Goal: Task Accomplishment & Management: Use online tool/utility

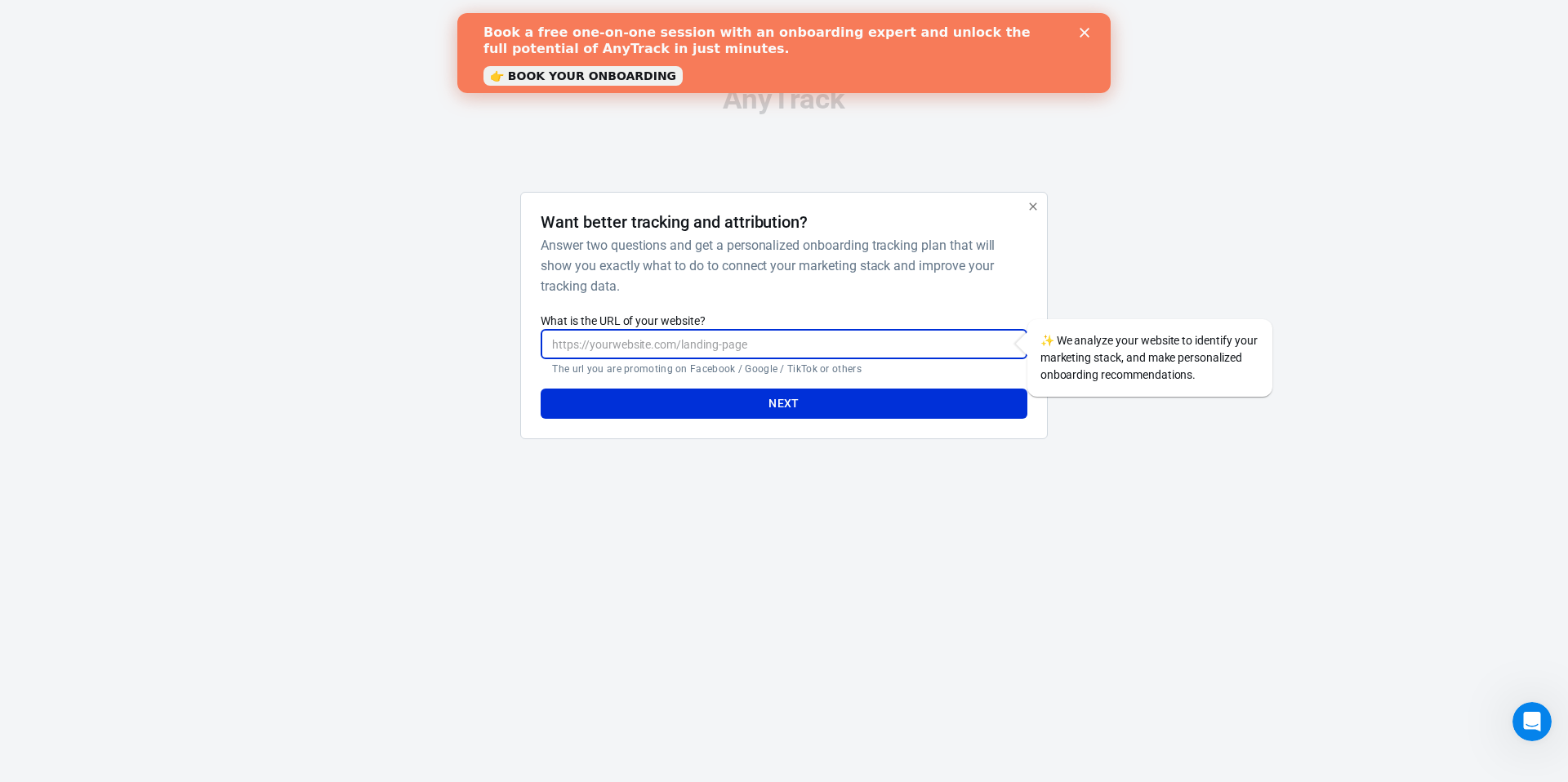
click at [842, 354] on input "What is the URL of your website?" at bounding box center [783, 344] width 486 height 31
paste input "https://adam-moorey01.systeme.io/c26c624c-77f4fbf6"
drag, startPoint x: 730, startPoint y: 343, endPoint x: 901, endPoint y: 337, distance: 171.1
click at [898, 340] on input "https://adam-moorey01.systeme.io/c26c624c-77f4fbf6" at bounding box center [783, 344] width 486 height 31
type input "https://adam-moorey01.systeme.io"
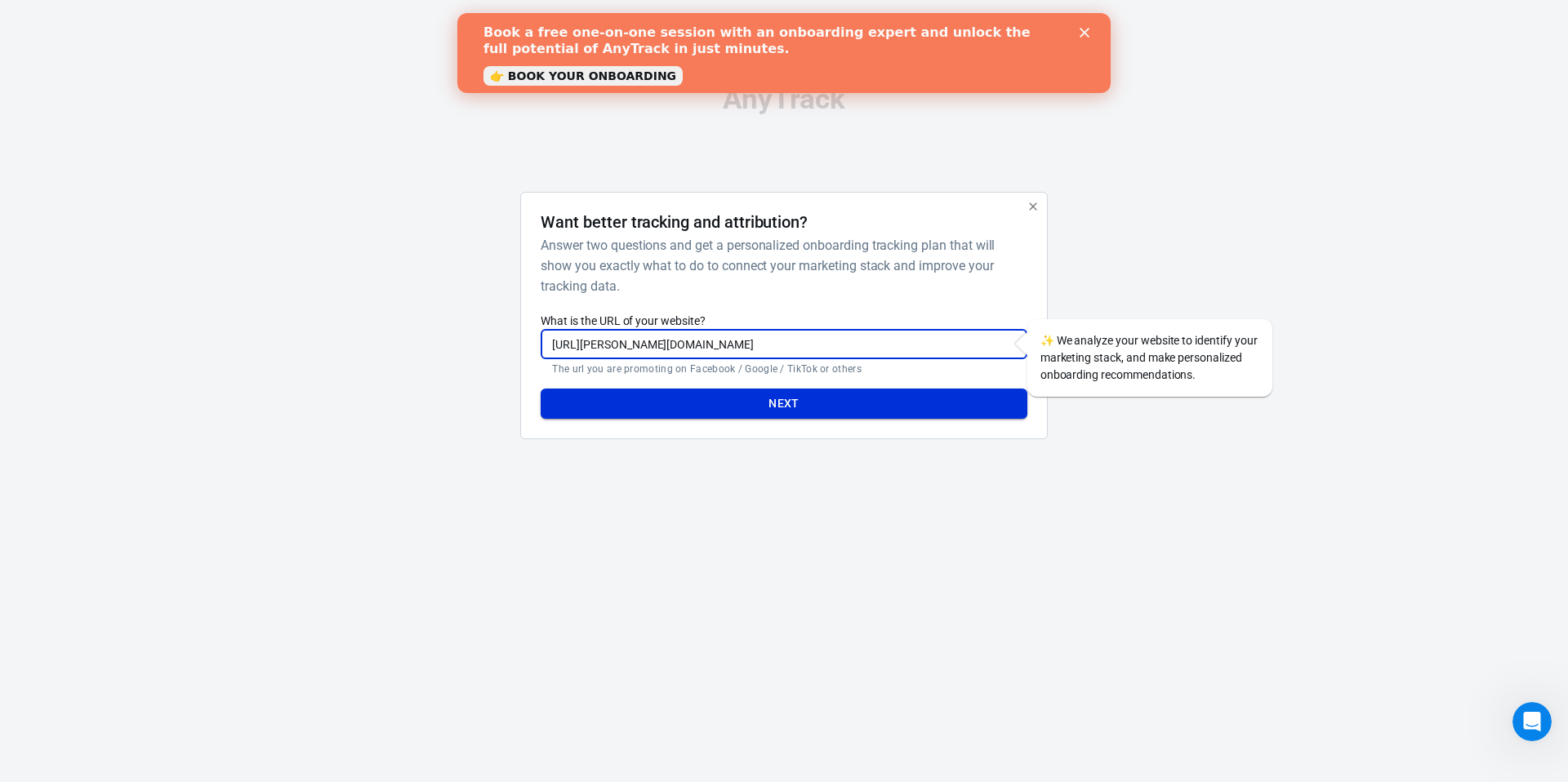
click at [809, 403] on button "Next" at bounding box center [783, 404] width 486 height 31
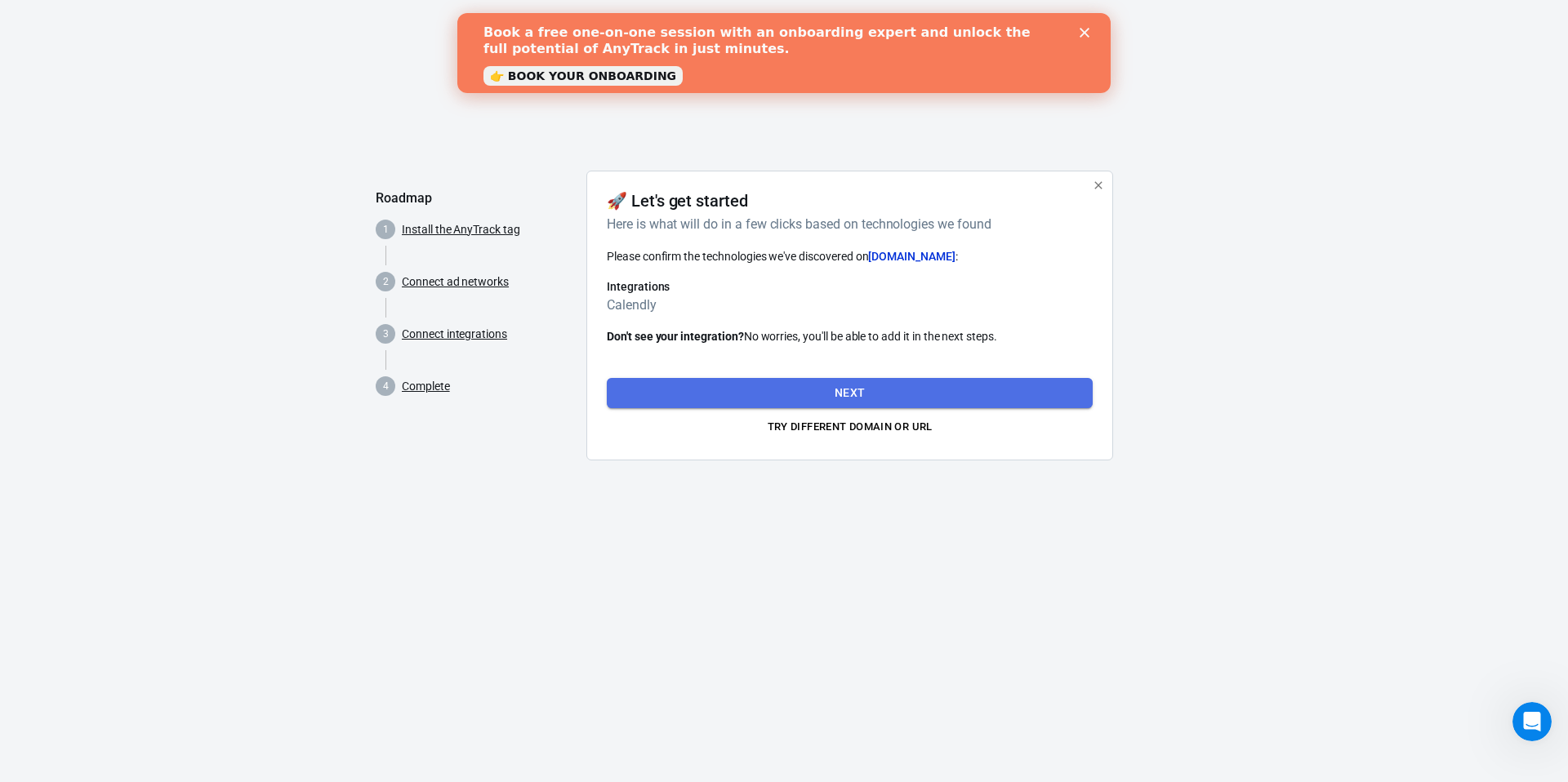
click at [839, 389] on button "Next" at bounding box center [850, 393] width 486 height 31
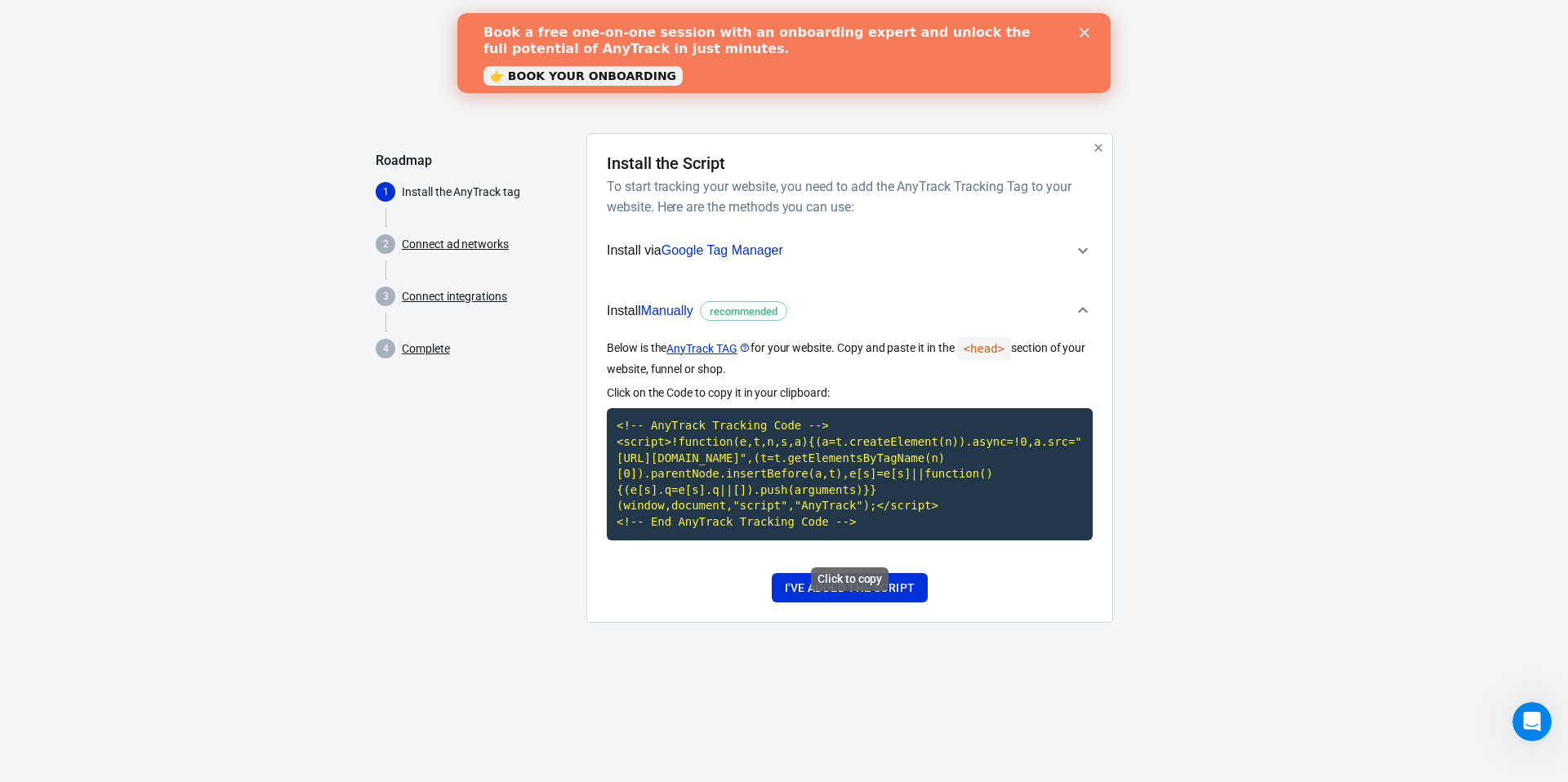
click at [789, 505] on code "<!-- AnyTrack Tracking Code --> <script>!function(e,t,n,s,a){(a=t.createElement…" at bounding box center [850, 474] width 486 height 132
click at [785, 517] on code "<!-- AnyTrack Tracking Code --> <script>!function(e,t,n,s,a){(a=t.createElement…" at bounding box center [850, 474] width 486 height 132
click at [836, 464] on code "<!-- AnyTrack Tracking Code --> <script>!function(e,t,n,s,a){(a=t.createElement…" at bounding box center [850, 474] width 486 height 132
click at [792, 492] on code "<!-- AnyTrack Tracking Code --> <script>!function(e,t,n,s,a){(a=t.createElement…" at bounding box center [850, 474] width 486 height 132
click at [908, 599] on button "I've added the script" at bounding box center [849, 589] width 156 height 31
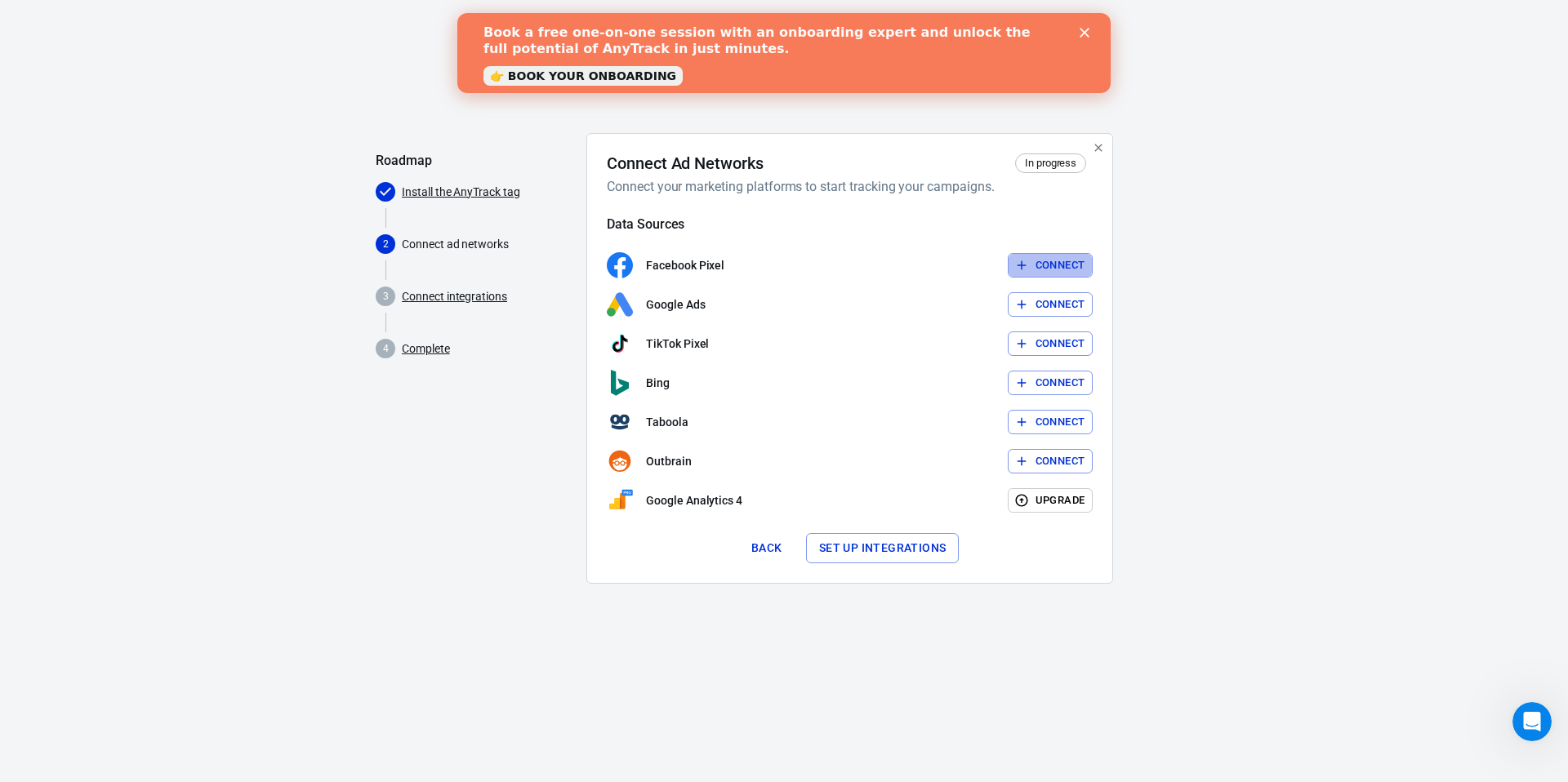
click at [1032, 261] on button "Connect" at bounding box center [1051, 266] width 86 height 25
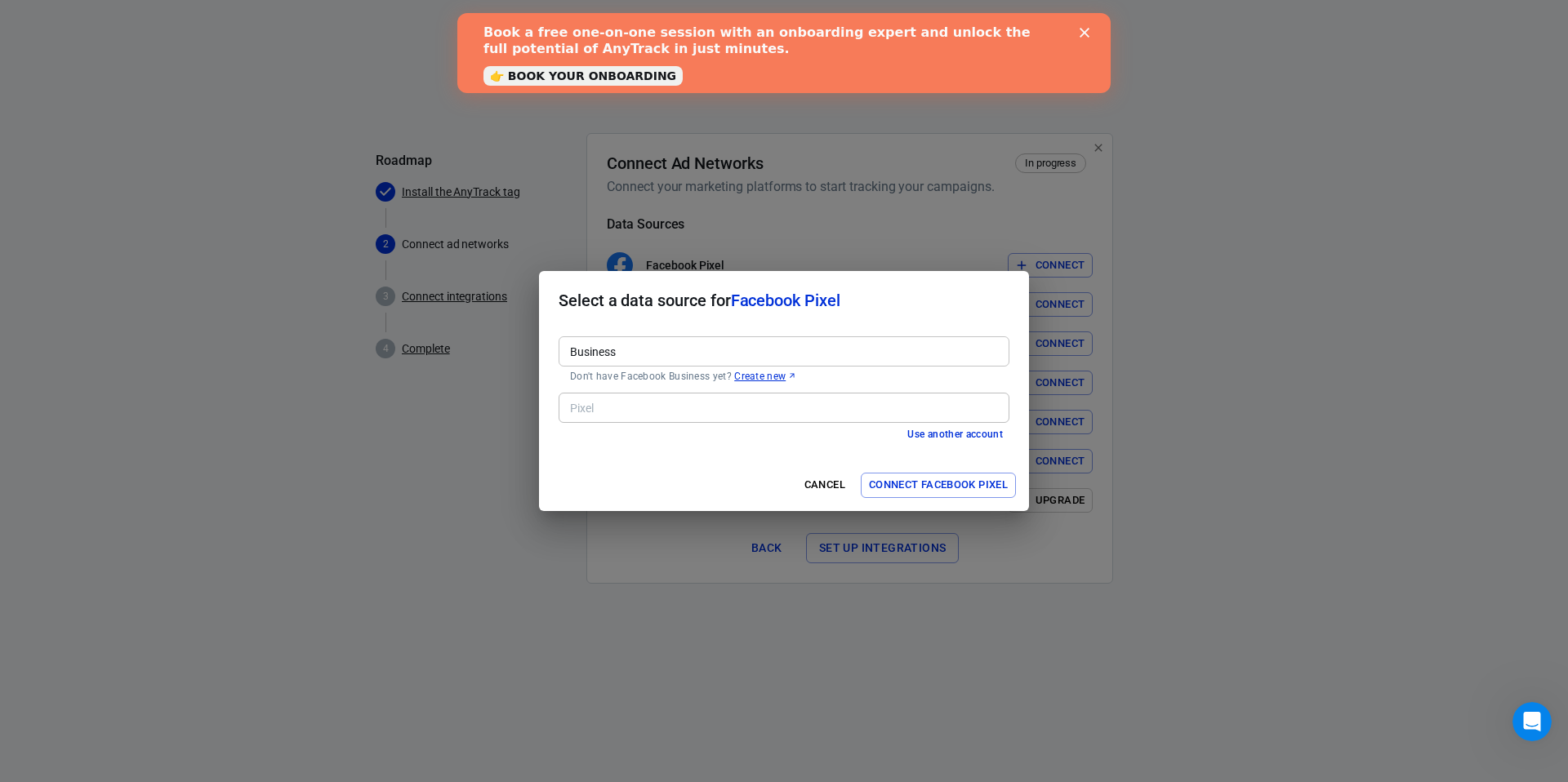
click at [636, 340] on div "Business" at bounding box center [783, 352] width 450 height 31
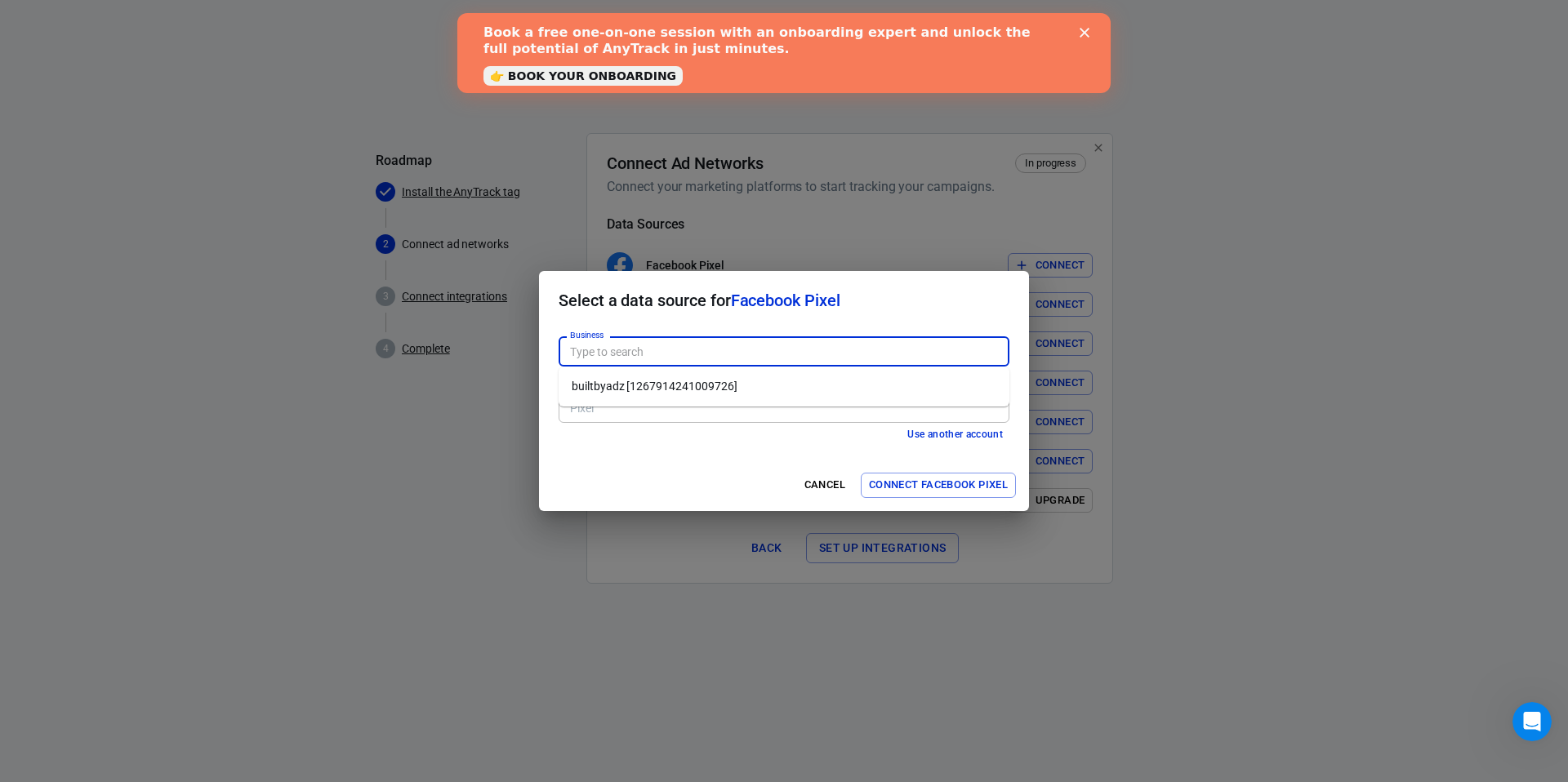
click at [717, 389] on li "builtbyadz [1267914241009726]" at bounding box center [783, 386] width 450 height 27
type input "builtbyadz [1267914241009726]"
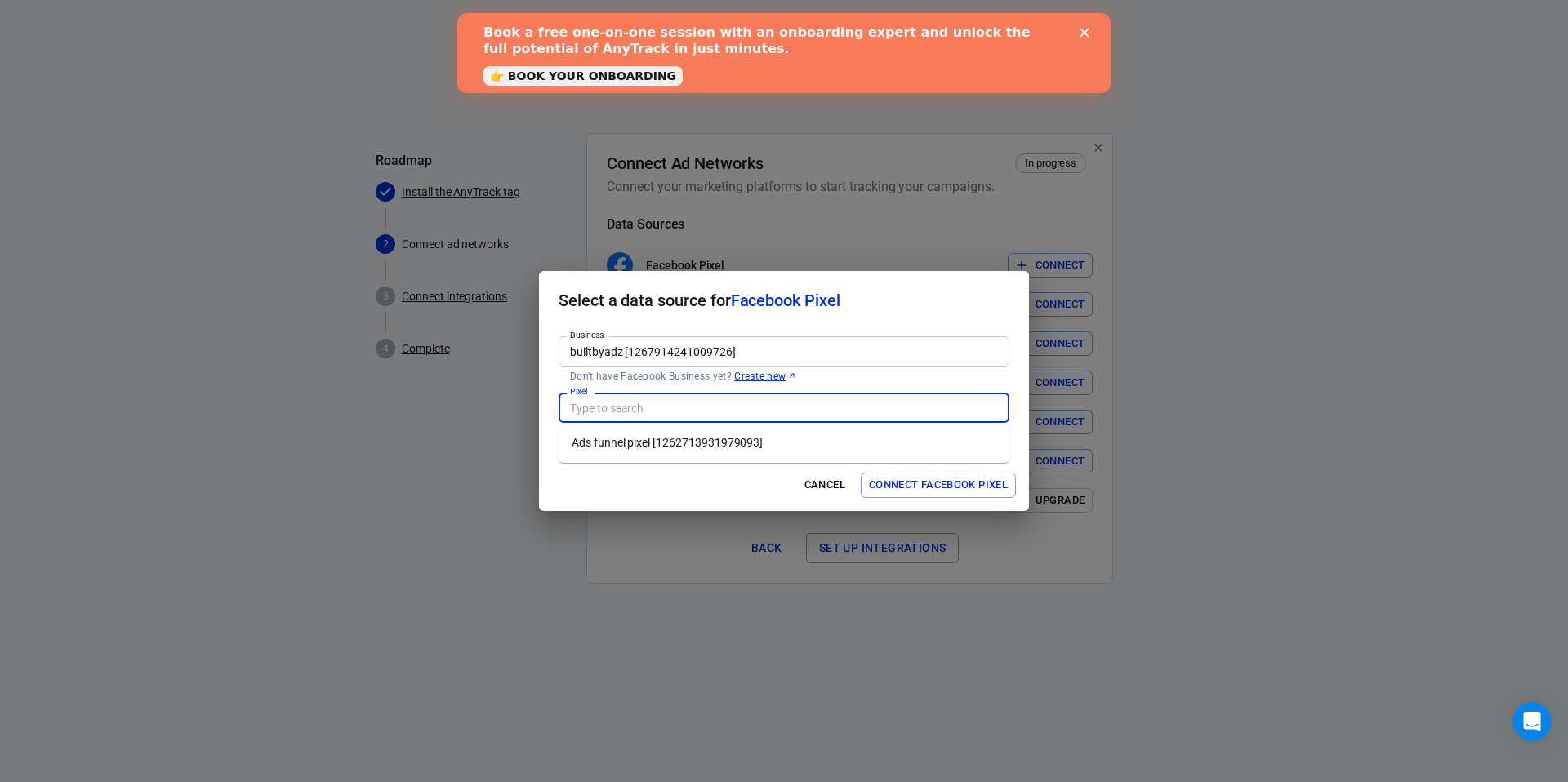
click at [714, 400] on input "Pixel" at bounding box center [782, 407] width 439 height 20
paste input "1262713931979093"
click at [738, 441] on li "Ads funnel pixel [1262713931979093]" at bounding box center [783, 443] width 450 height 27
type input "Ads funnel pixel [1262713931979093]"
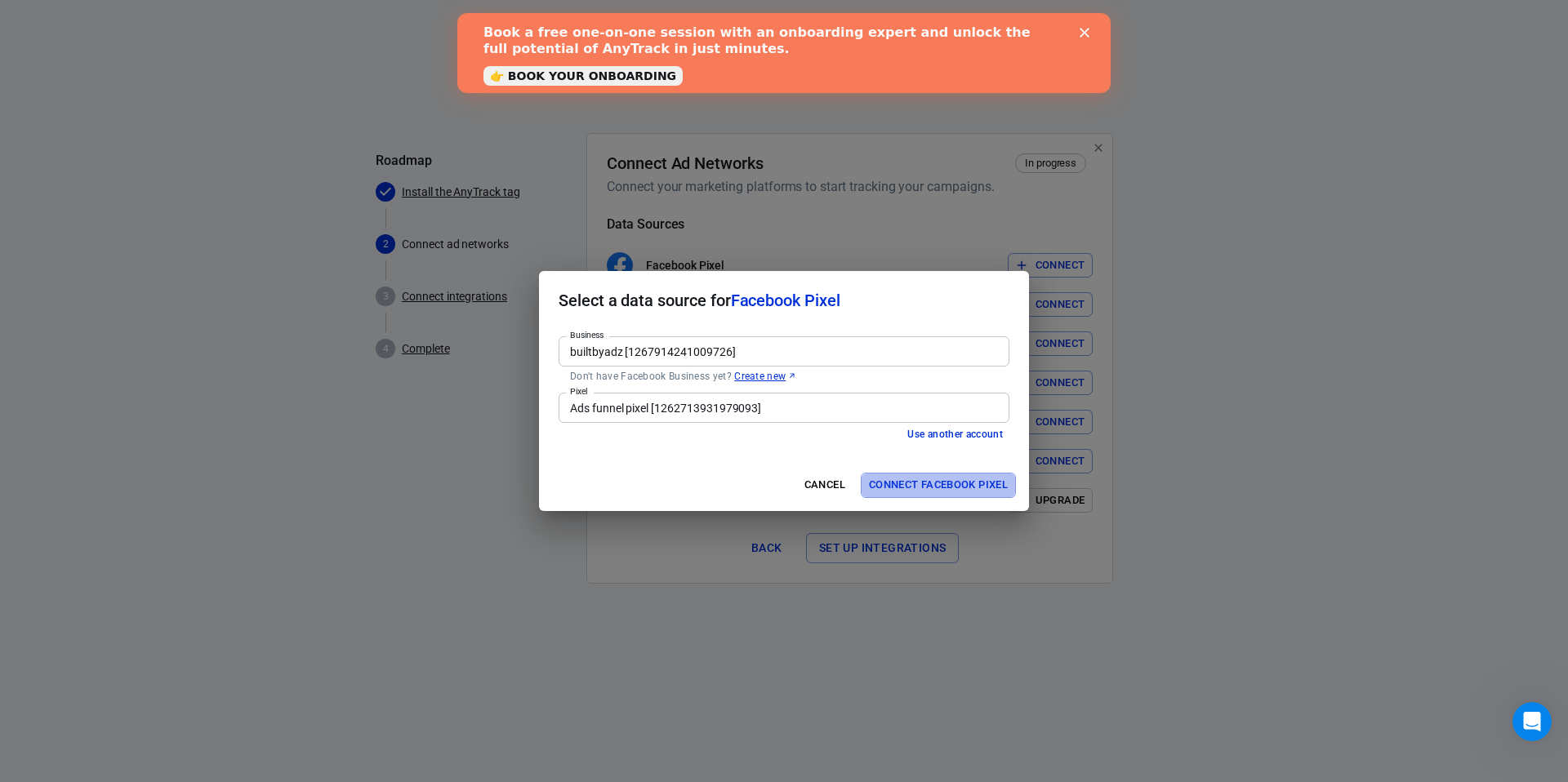
click at [971, 486] on button "Connect Facebook Pixel" at bounding box center [938, 486] width 155 height 25
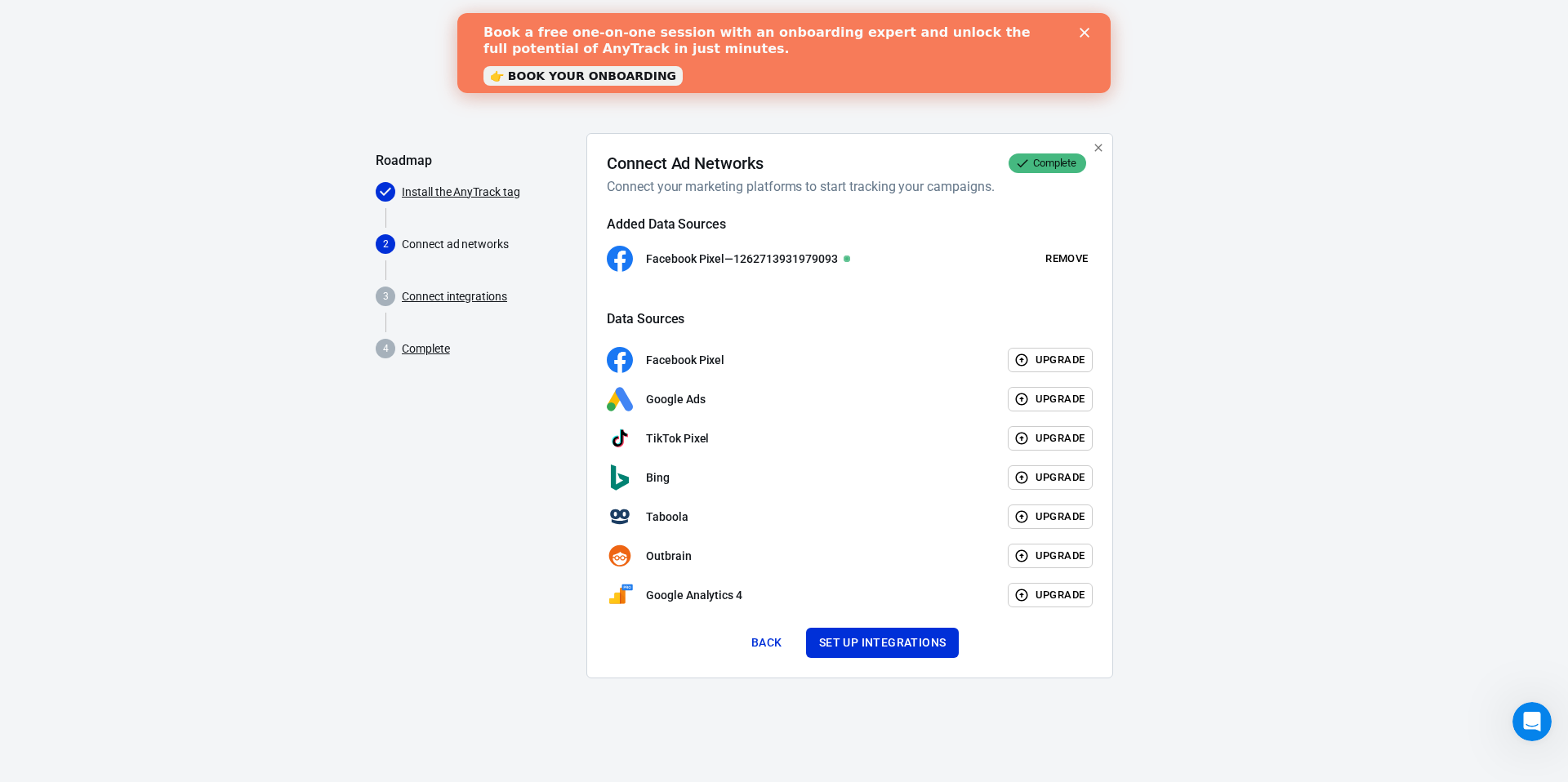
click at [900, 641] on button "Set up integrations" at bounding box center [882, 643] width 154 height 31
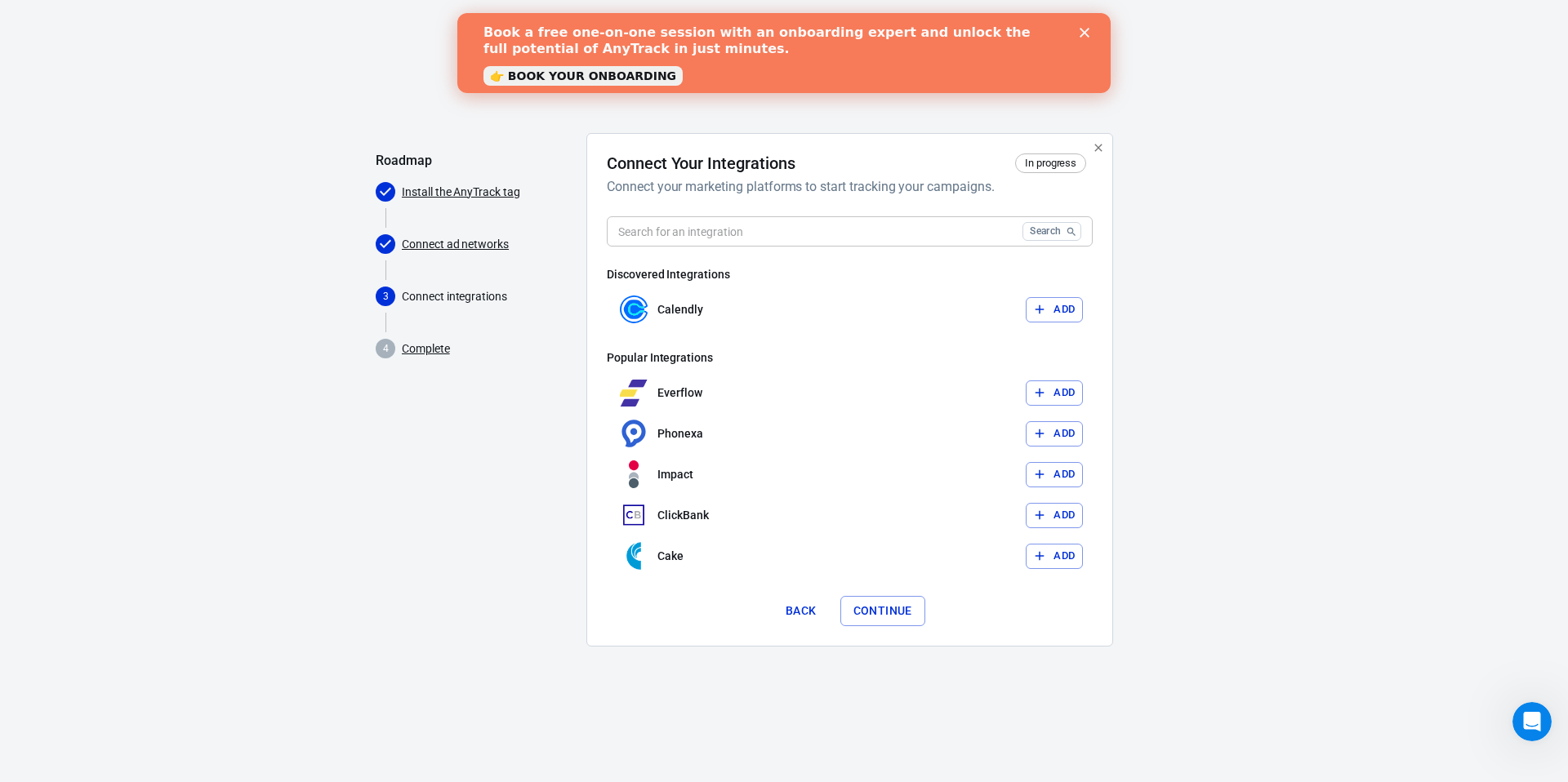
click at [742, 238] on input "text" at bounding box center [812, 231] width 409 height 31
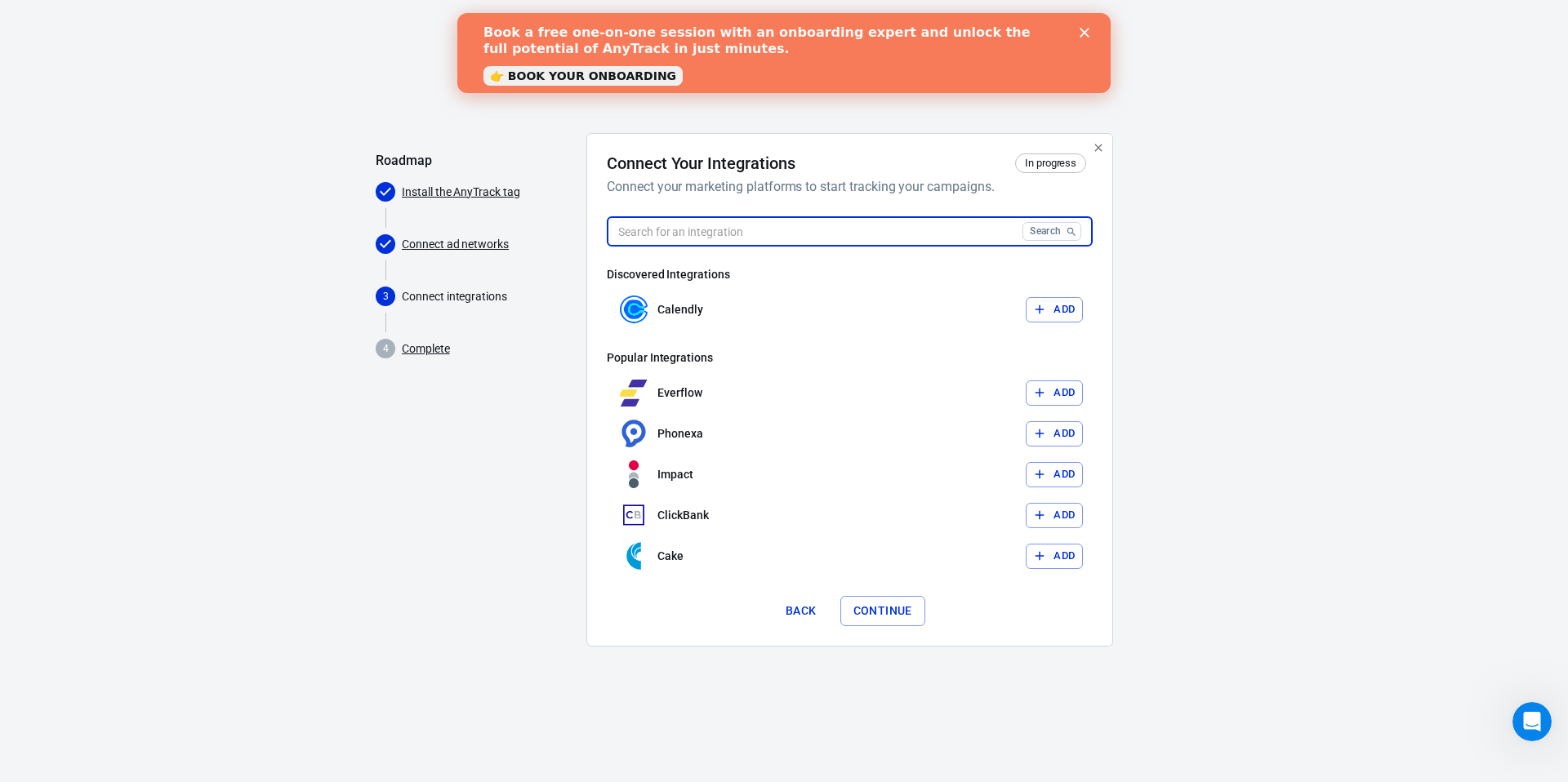
click at [1038, 236] on button "Search" at bounding box center [1051, 231] width 58 height 19
click at [999, 233] on input "text" at bounding box center [812, 231] width 409 height 31
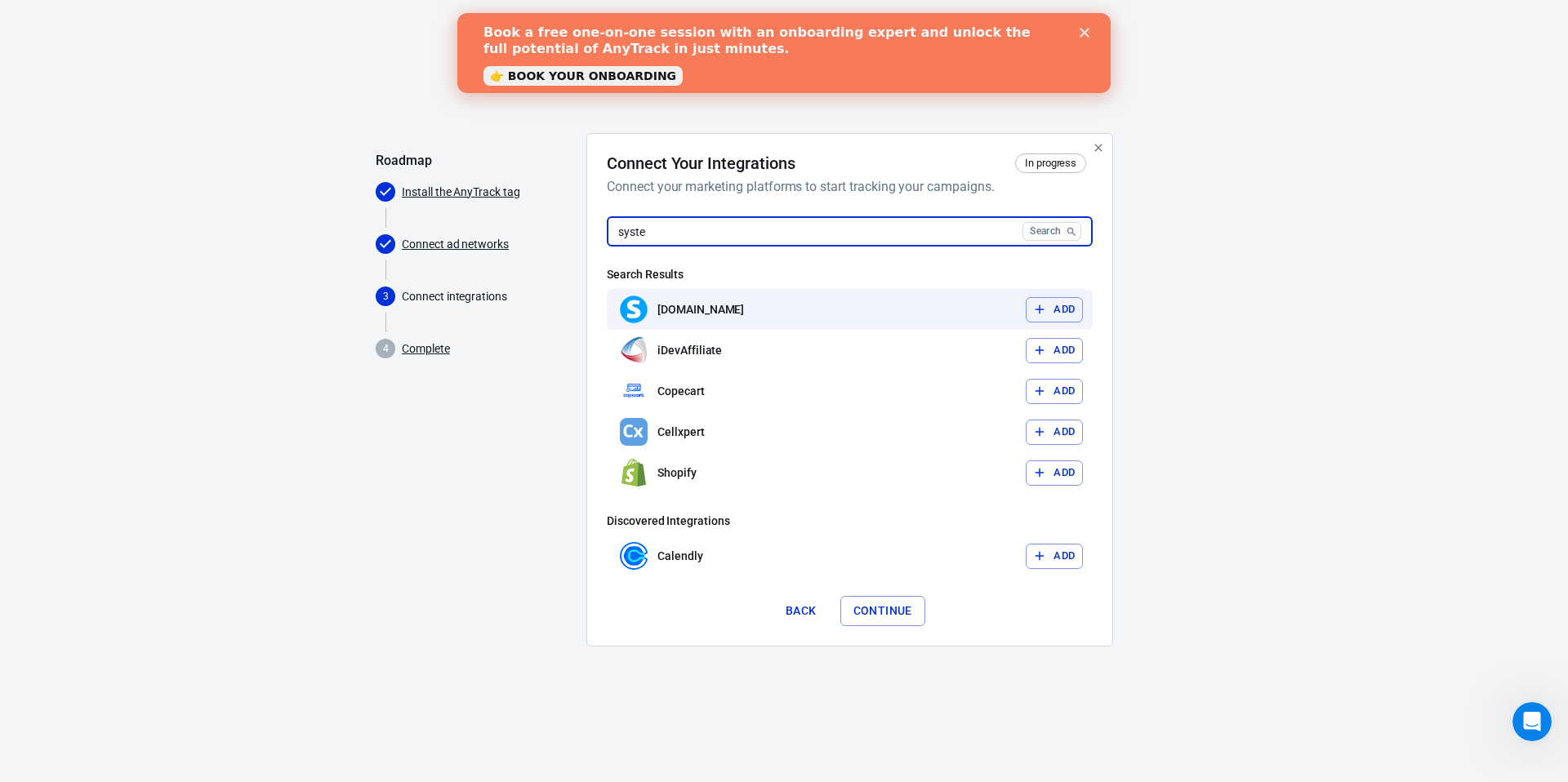
type input "syste"
click at [1056, 301] on button "Add" at bounding box center [1055, 310] width 57 height 25
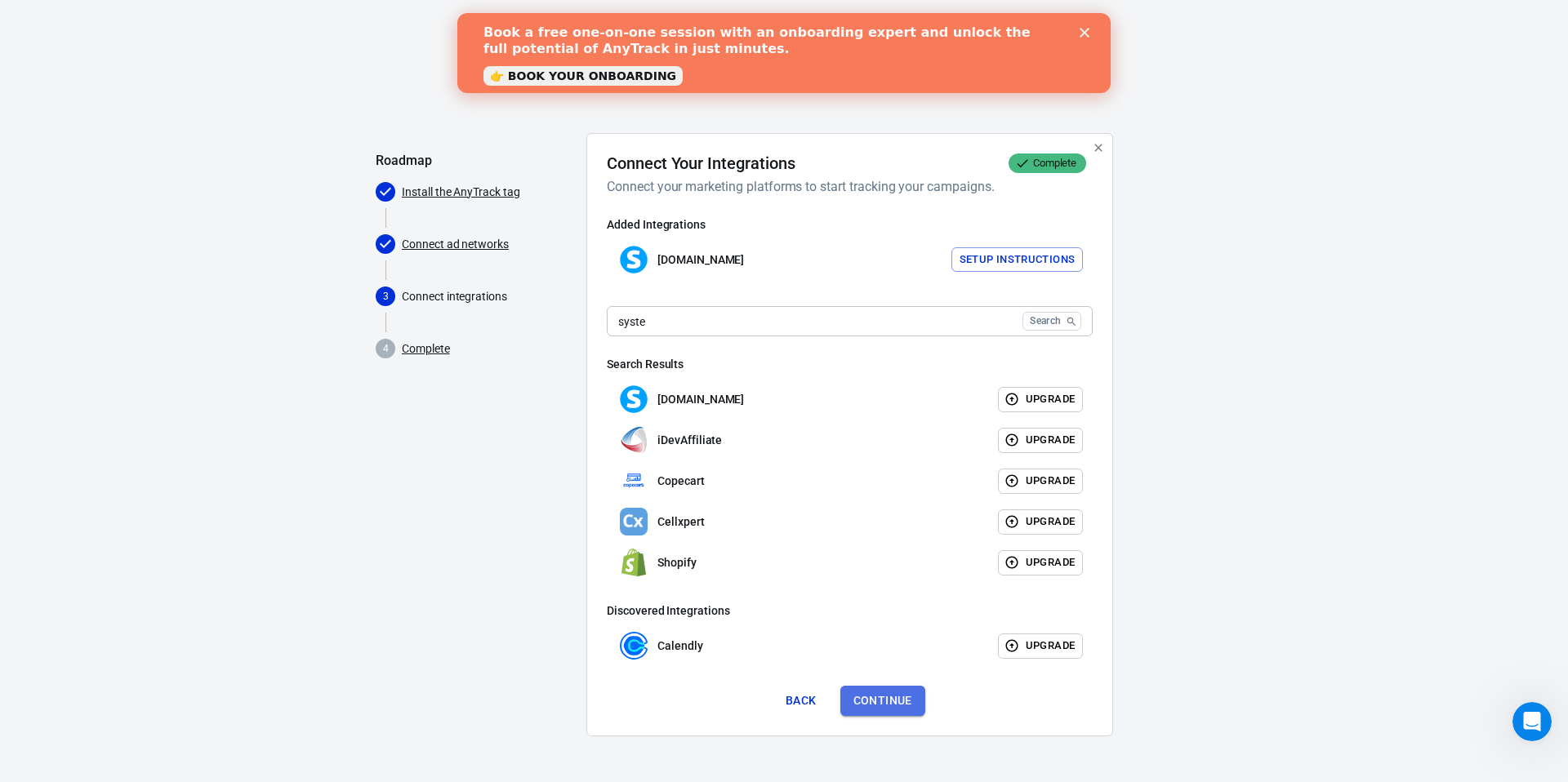
click at [900, 705] on button "Continue" at bounding box center [882, 701] width 85 height 31
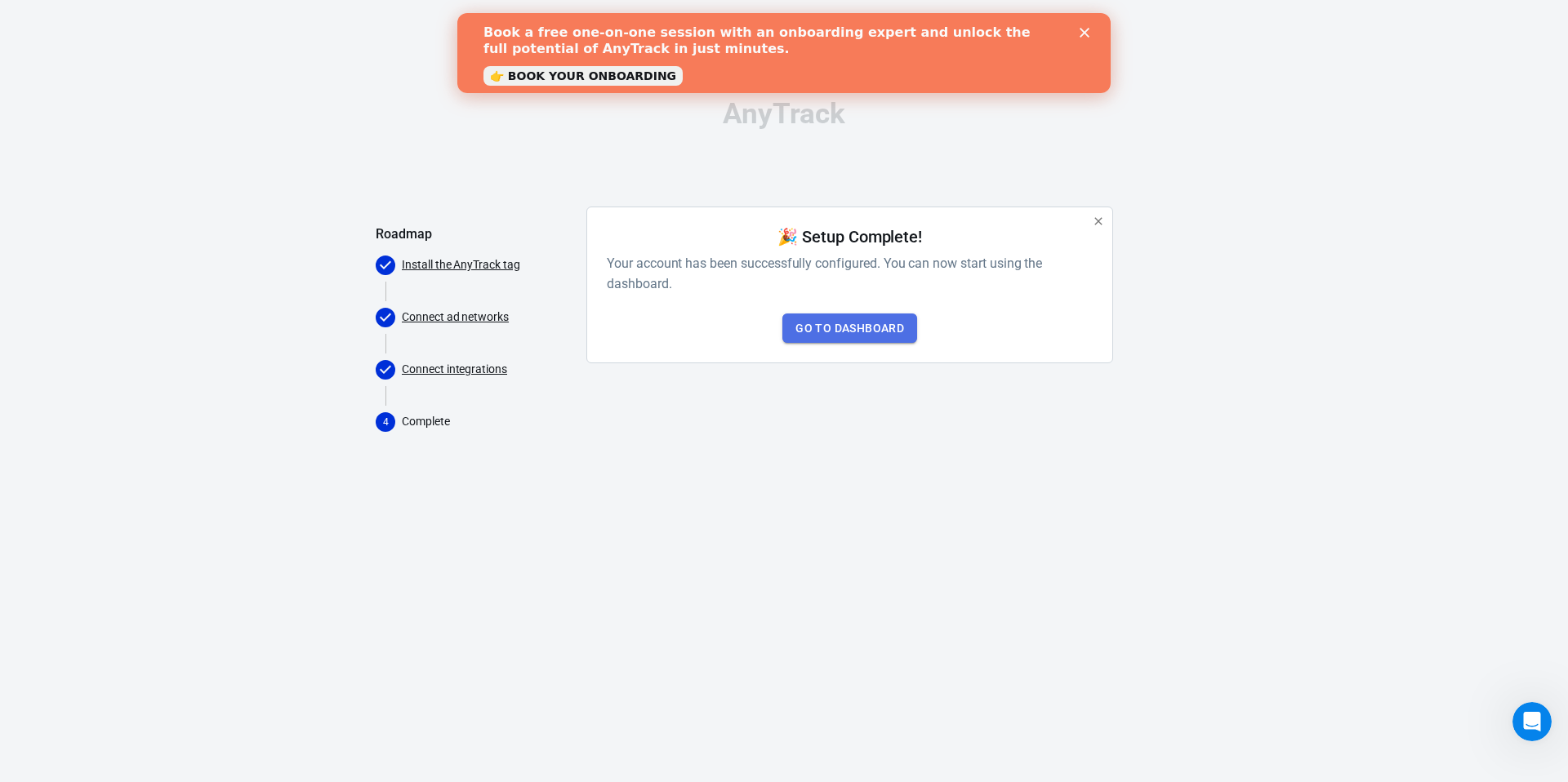
click at [829, 328] on link "Go to Dashboard" at bounding box center [849, 329] width 135 height 31
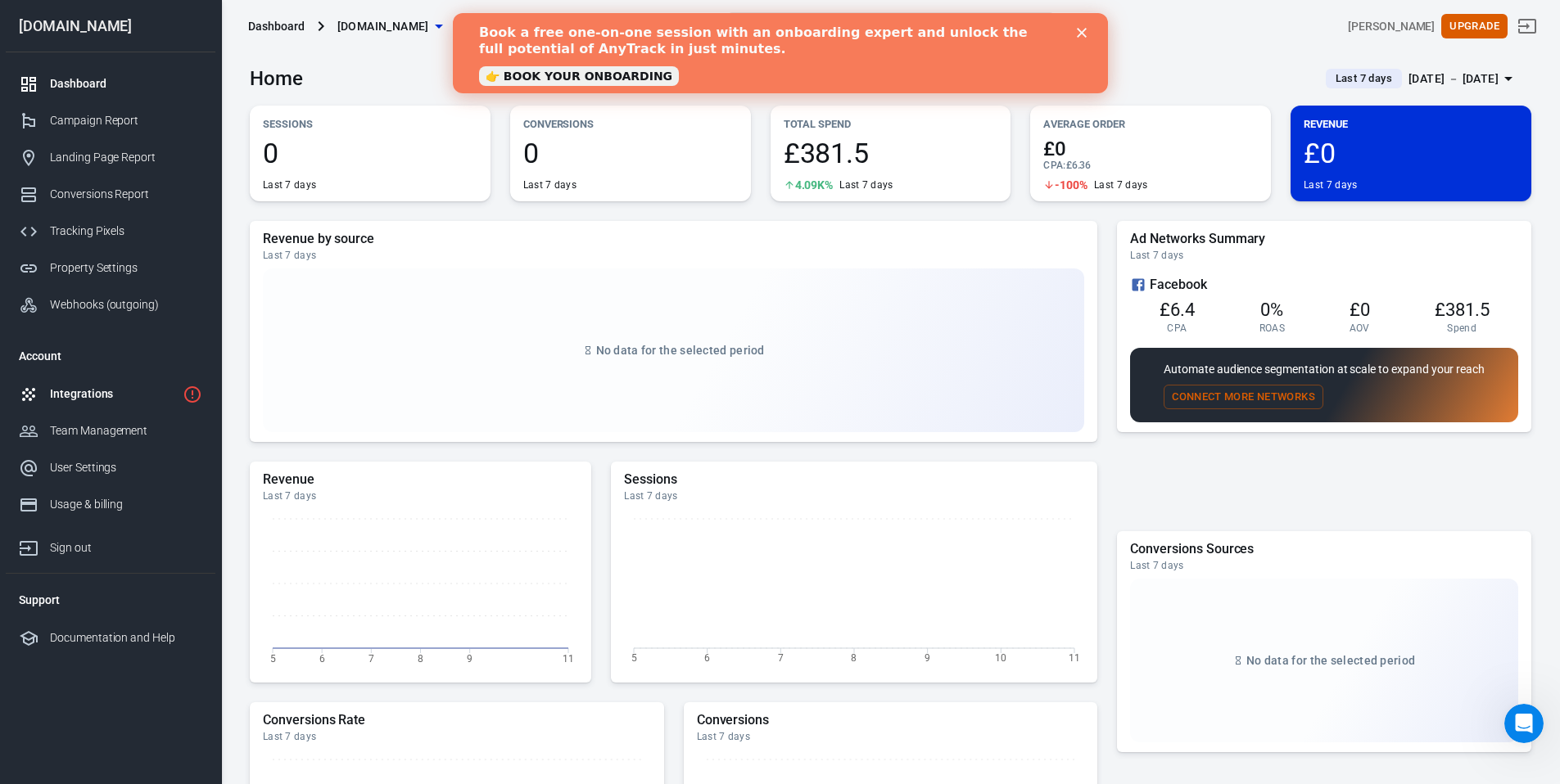
click at [79, 381] on link "Integrations" at bounding box center [110, 394] width 210 height 36
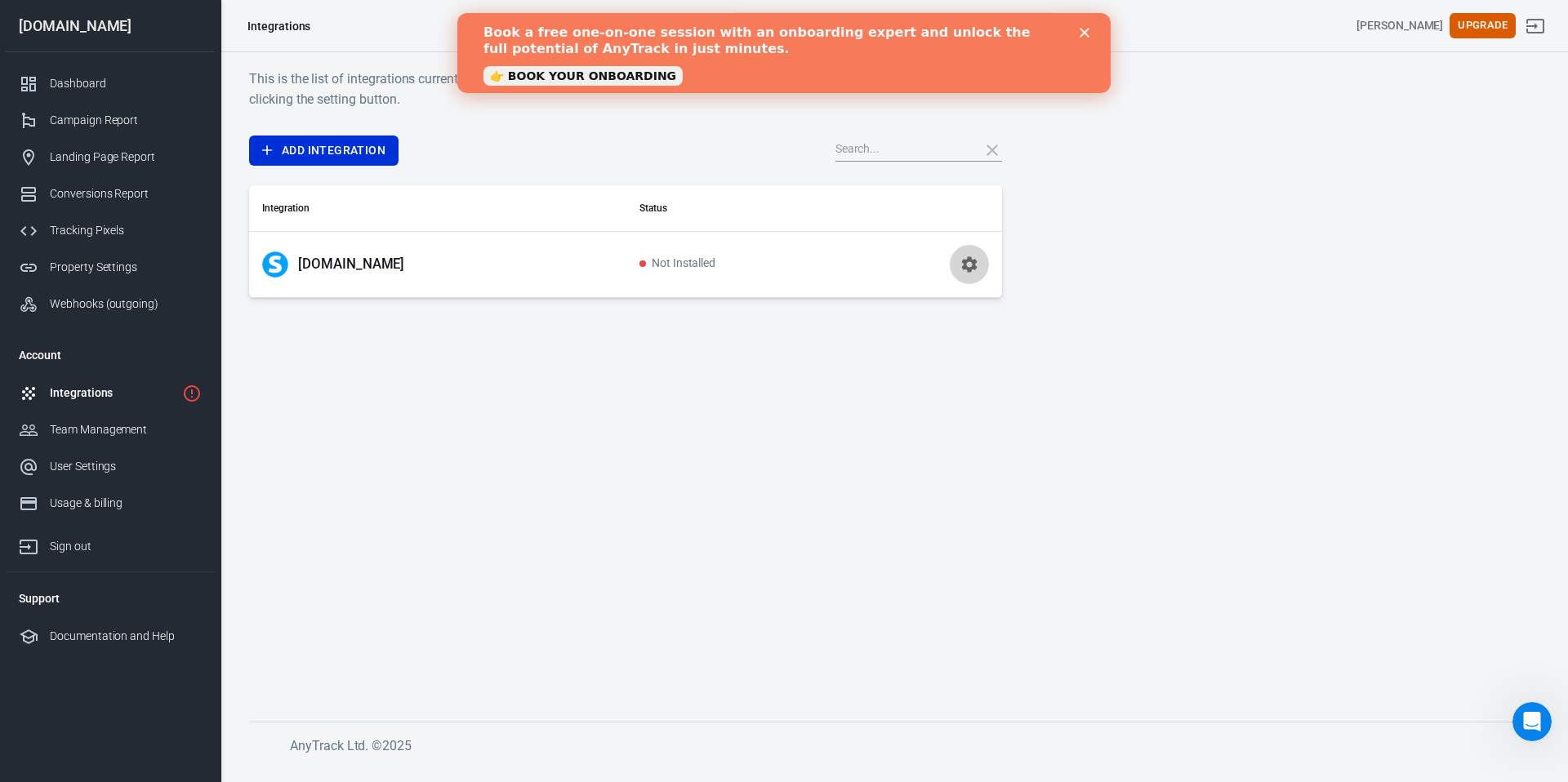
click at [976, 272] on icon "button" at bounding box center [969, 264] width 19 height 19
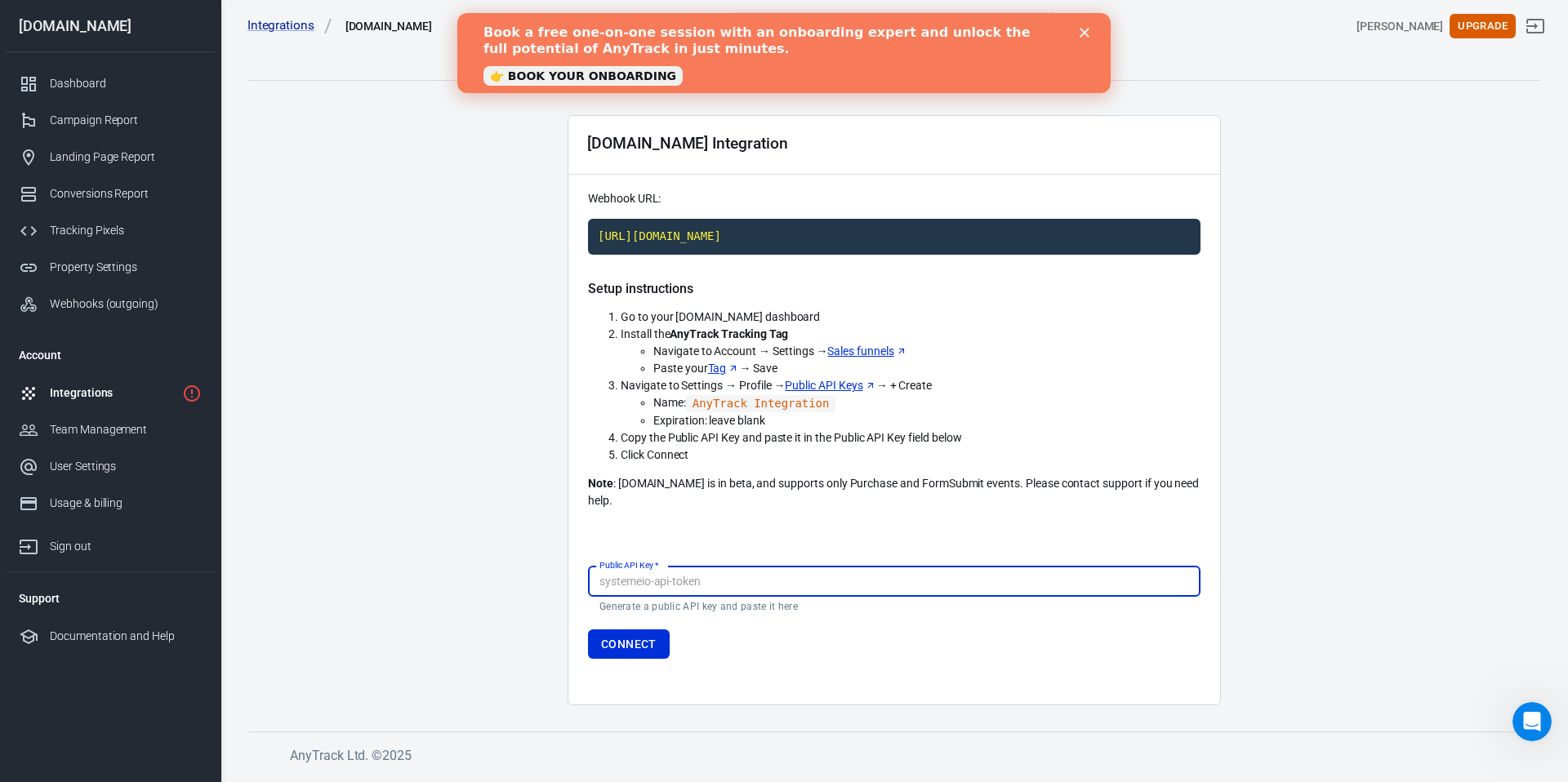
paste input "z0lkengb2meqt60syv1evcmixcm6fmua667dg2mbzlprtoe7agndvl3912zcfuvb"
type input "z0lkengb2meqt60syv1evcmixcm6fmua667dg2mbzlprtoe7agndvl3912zcfuvb"
click at [616, 630] on button "Connect" at bounding box center [628, 645] width 81 height 31
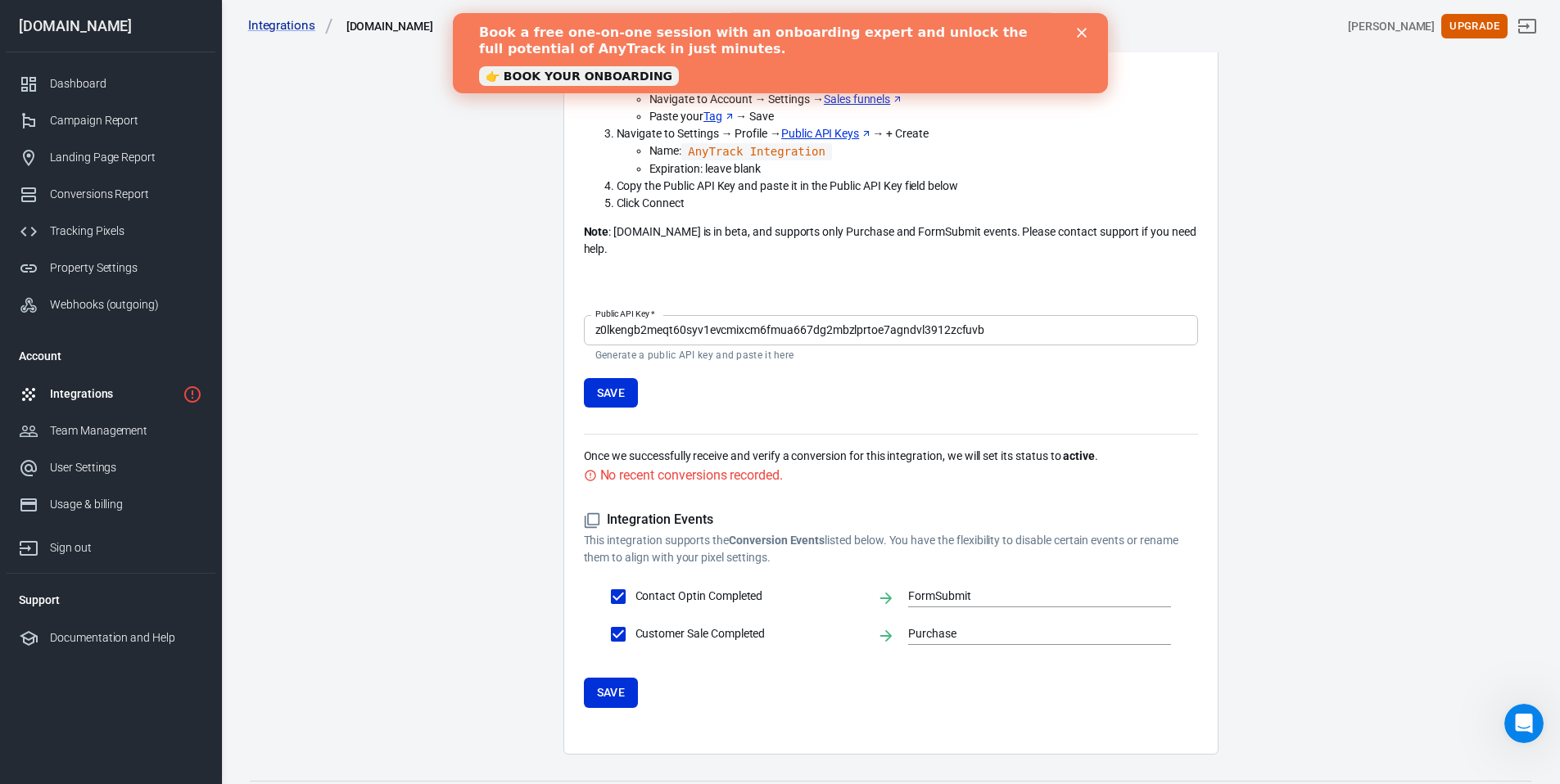
scroll to position [255, 0]
click at [969, 584] on input "FormSubmit" at bounding box center [1027, 593] width 239 height 20
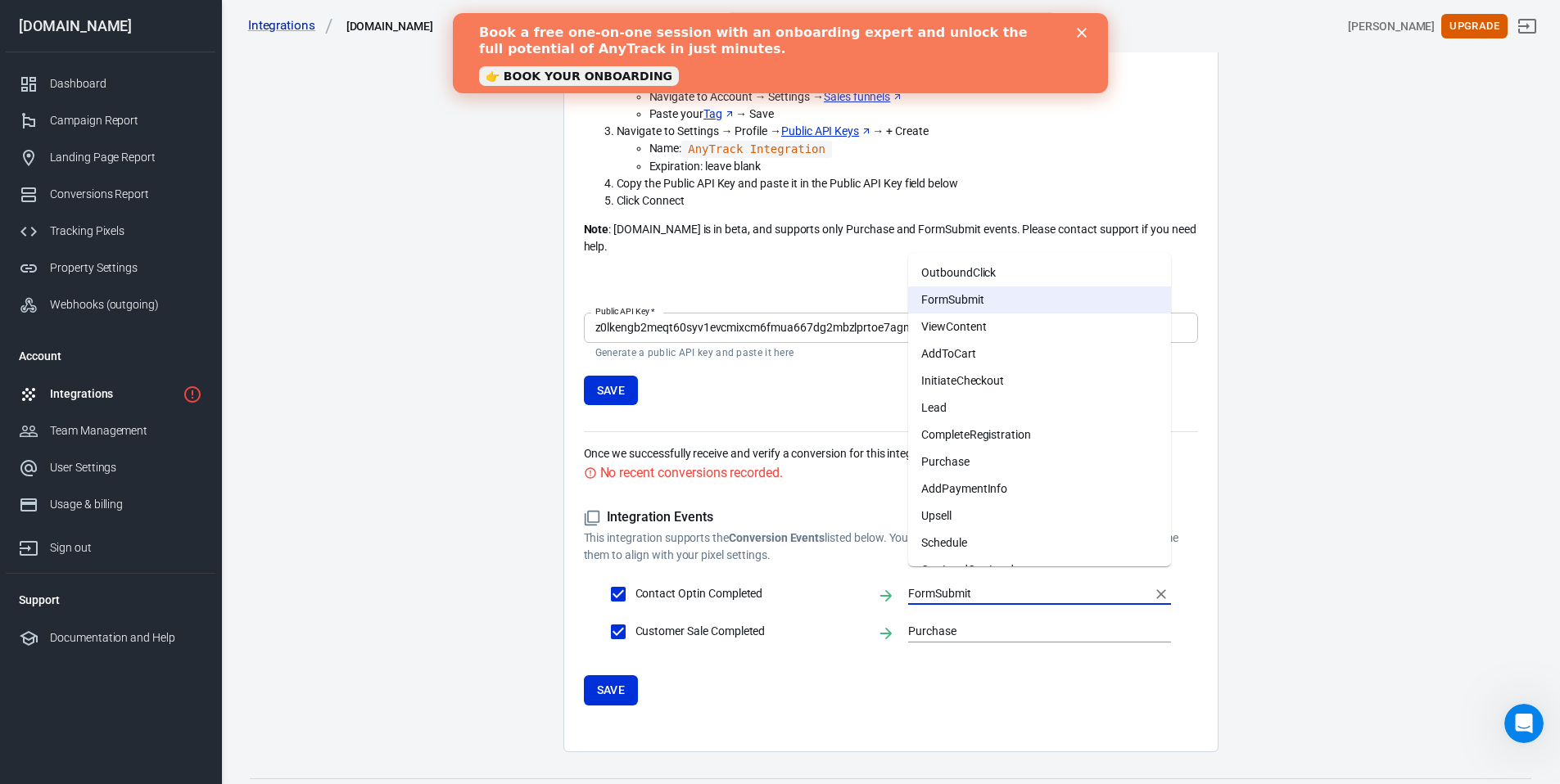
click at [969, 269] on li "OutboundClick" at bounding box center [1039, 273] width 263 height 27
type input "OutboundClick"
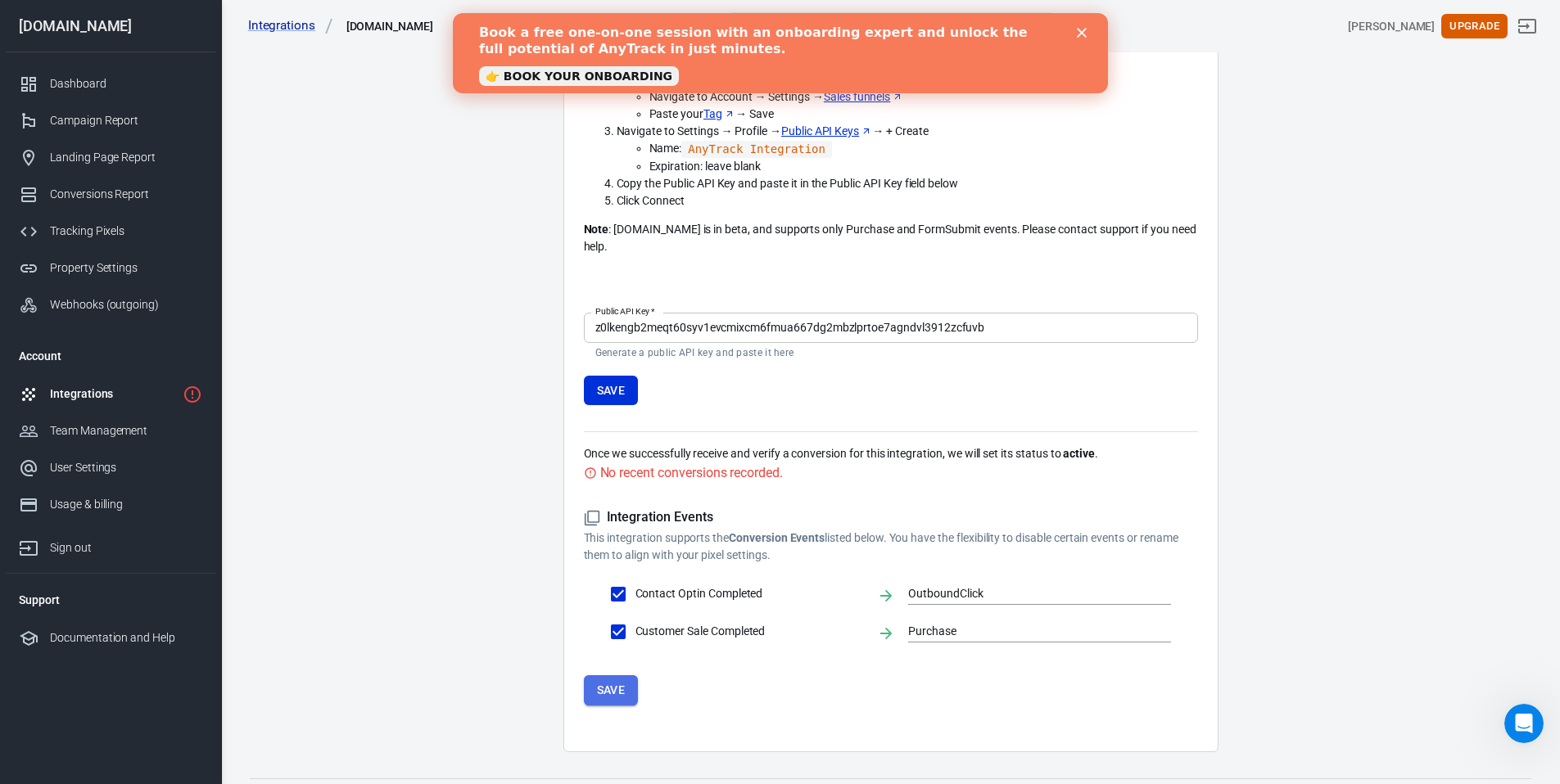
click at [618, 676] on button "Save" at bounding box center [611, 691] width 55 height 31
click at [617, 676] on button "Save" at bounding box center [611, 691] width 55 height 31
click at [637, 677] on button "Save" at bounding box center [611, 691] width 55 height 31
click at [635, 676] on button "Save" at bounding box center [611, 691] width 55 height 31
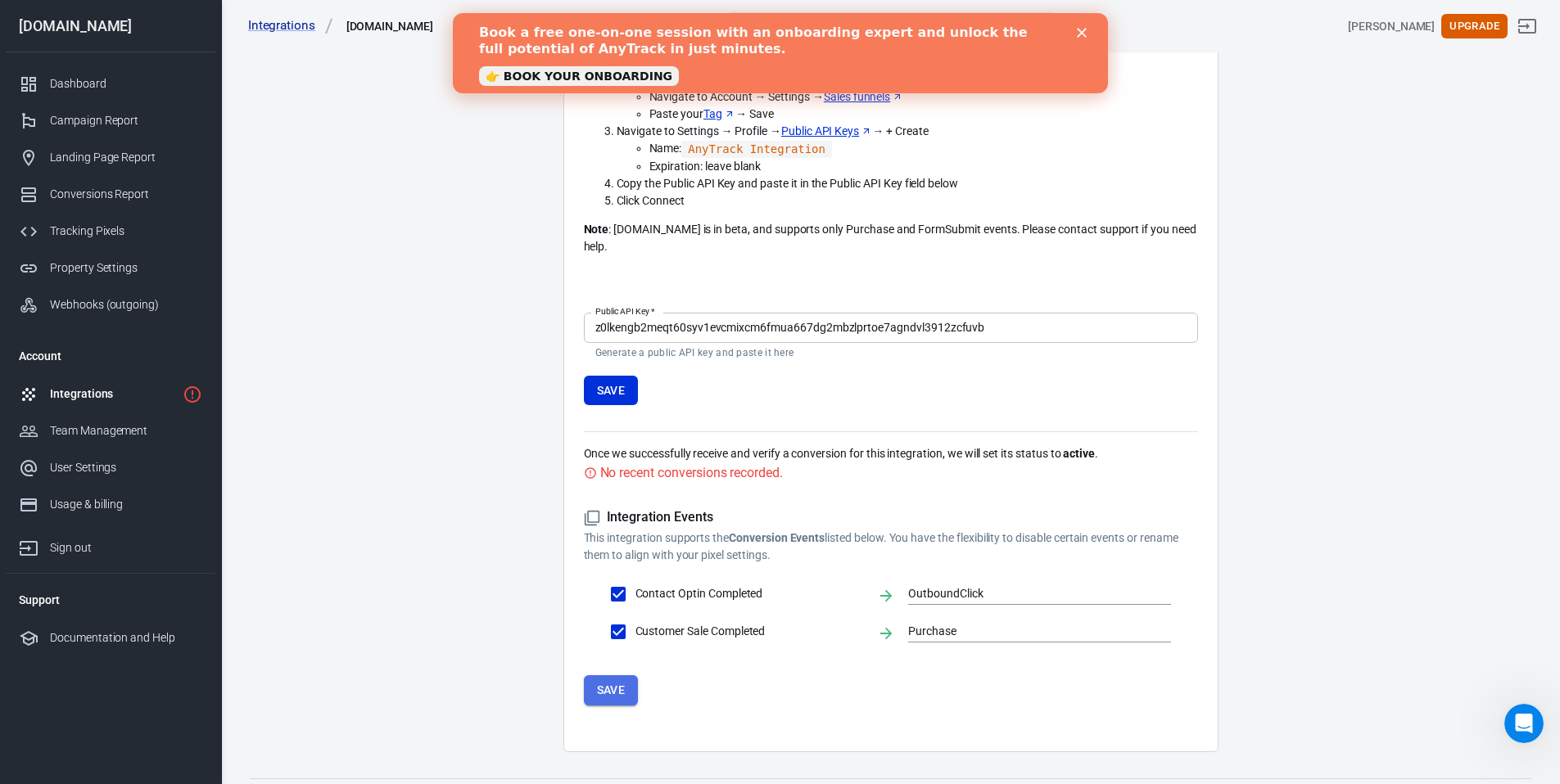
click at [635, 676] on button "Save" at bounding box center [611, 691] width 55 height 31
drag, startPoint x: 599, startPoint y: 671, endPoint x: 729, endPoint y: 682, distance: 130.5
click at [600, 676] on button "Save" at bounding box center [611, 691] width 55 height 31
click at [629, 676] on button "Save" at bounding box center [611, 691] width 55 height 31
click at [105, 233] on div "Tracking Pixels" at bounding box center [126, 231] width 152 height 17
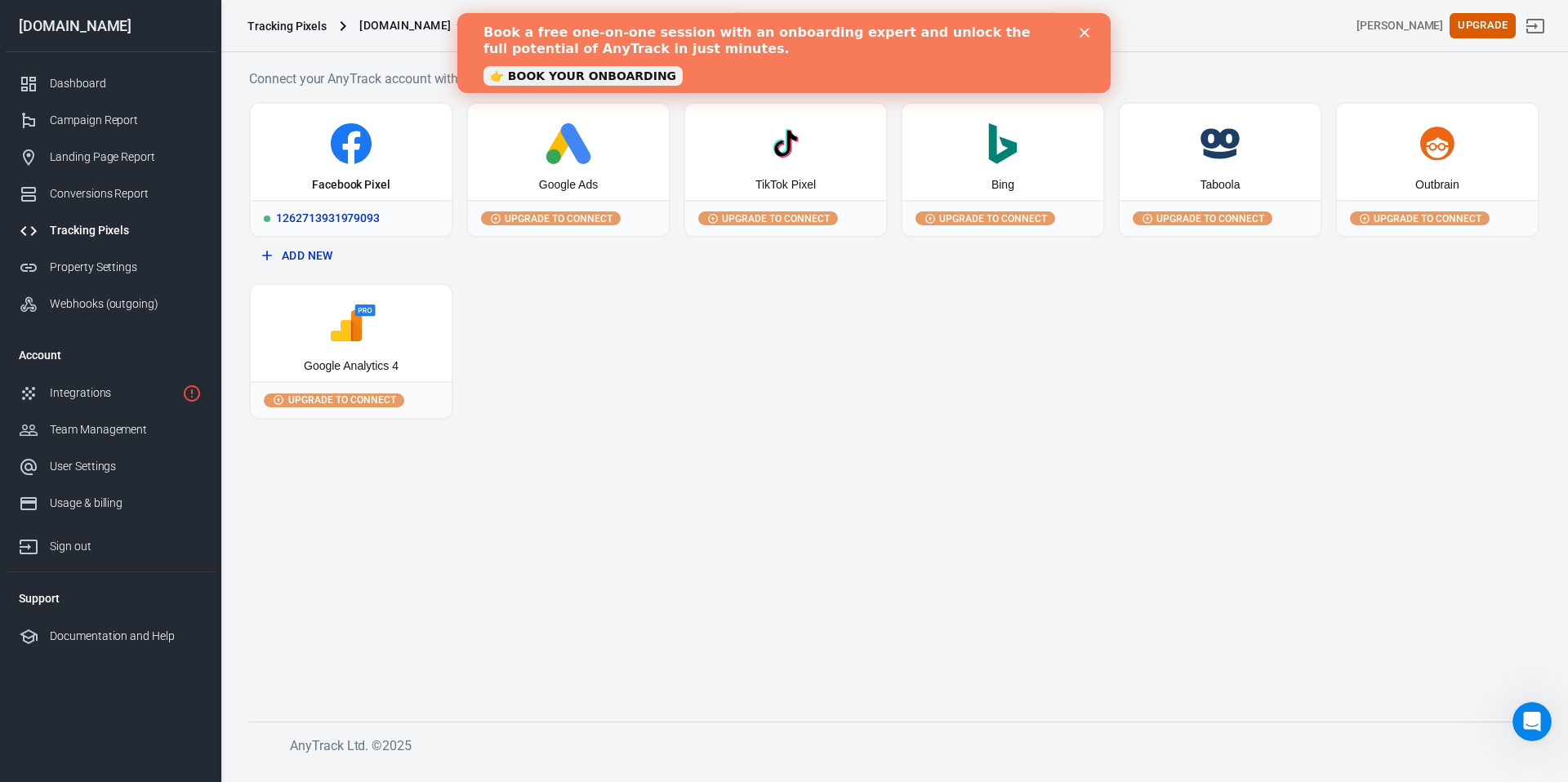
click at [372, 179] on div "Facebook Pixel" at bounding box center [351, 185] width 78 height 16
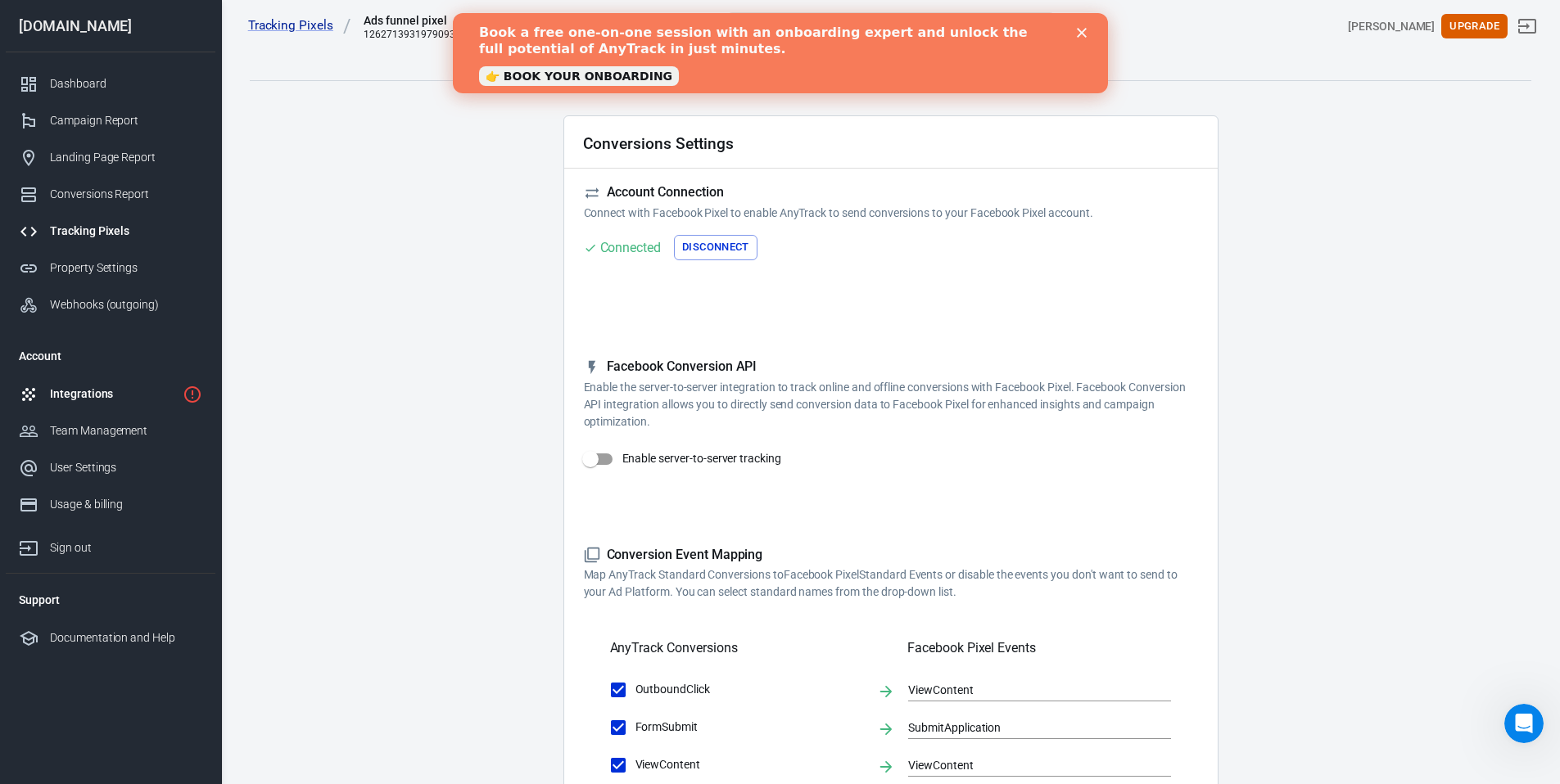
click at [201, 402] on icon "1 networks not verified yet" at bounding box center [192, 394] width 19 height 19
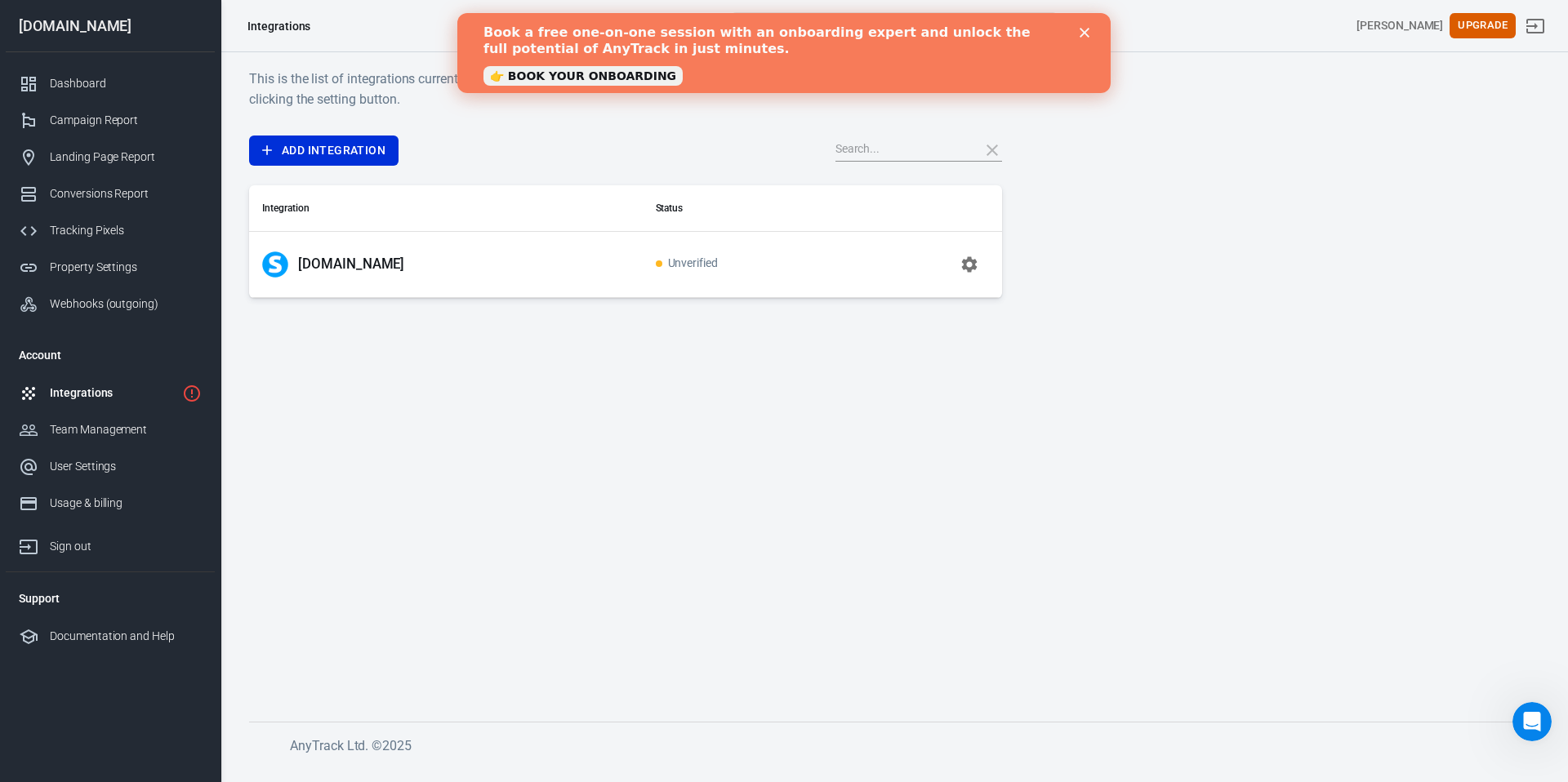
click at [964, 259] on icon "button" at bounding box center [969, 264] width 15 height 15
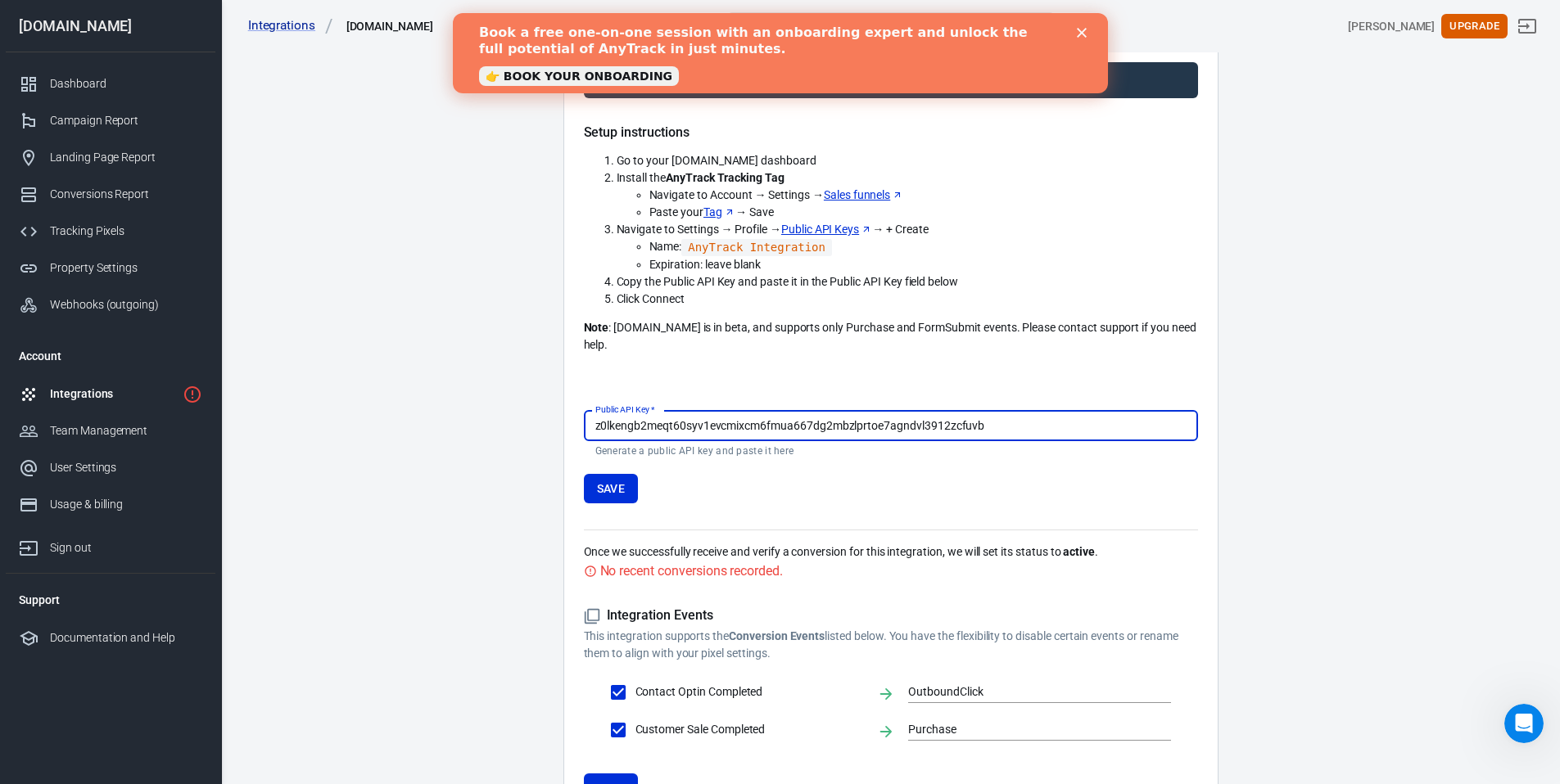
scroll to position [277, 0]
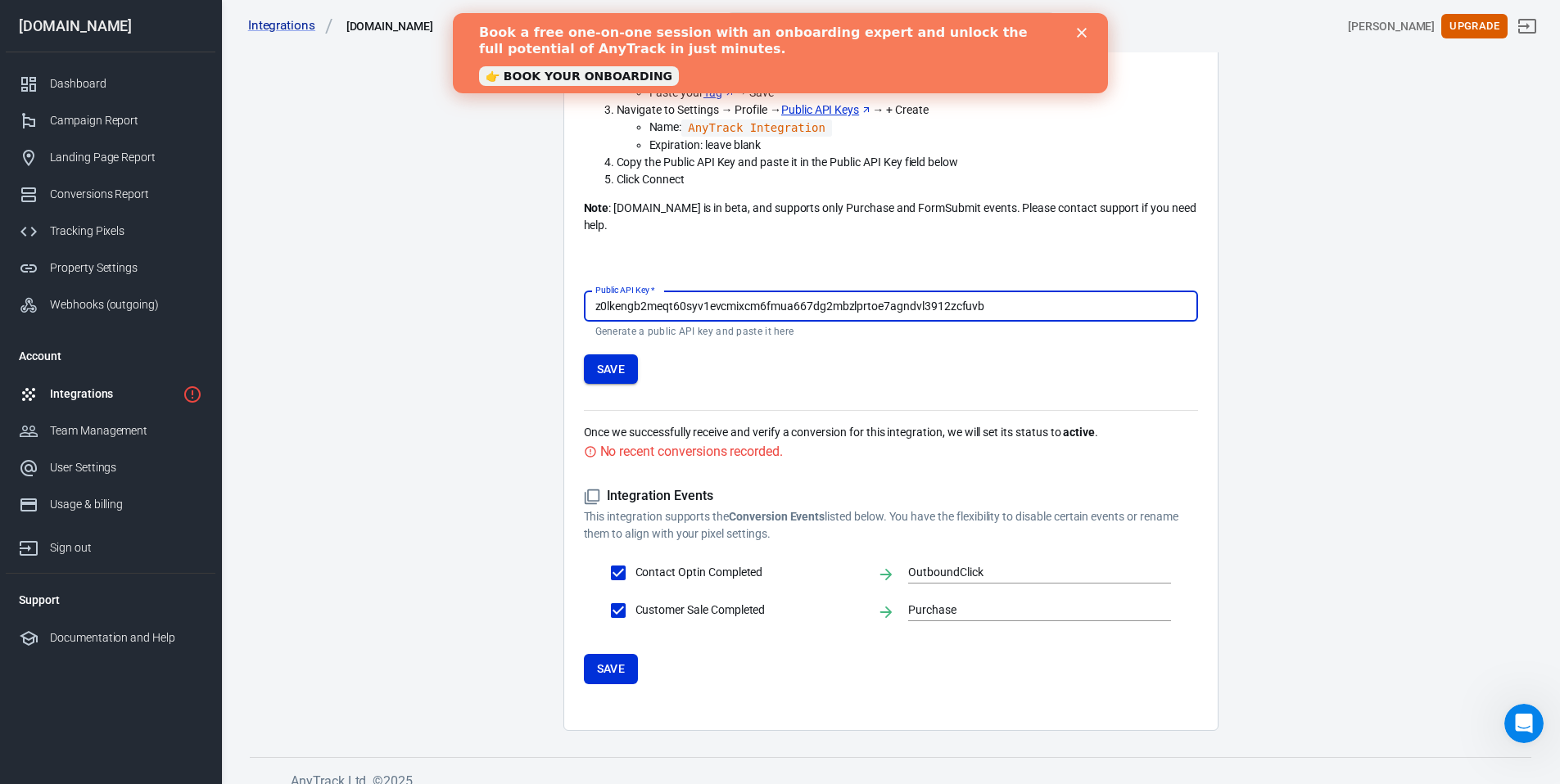
click at [601, 356] on button "Save" at bounding box center [611, 370] width 55 height 31
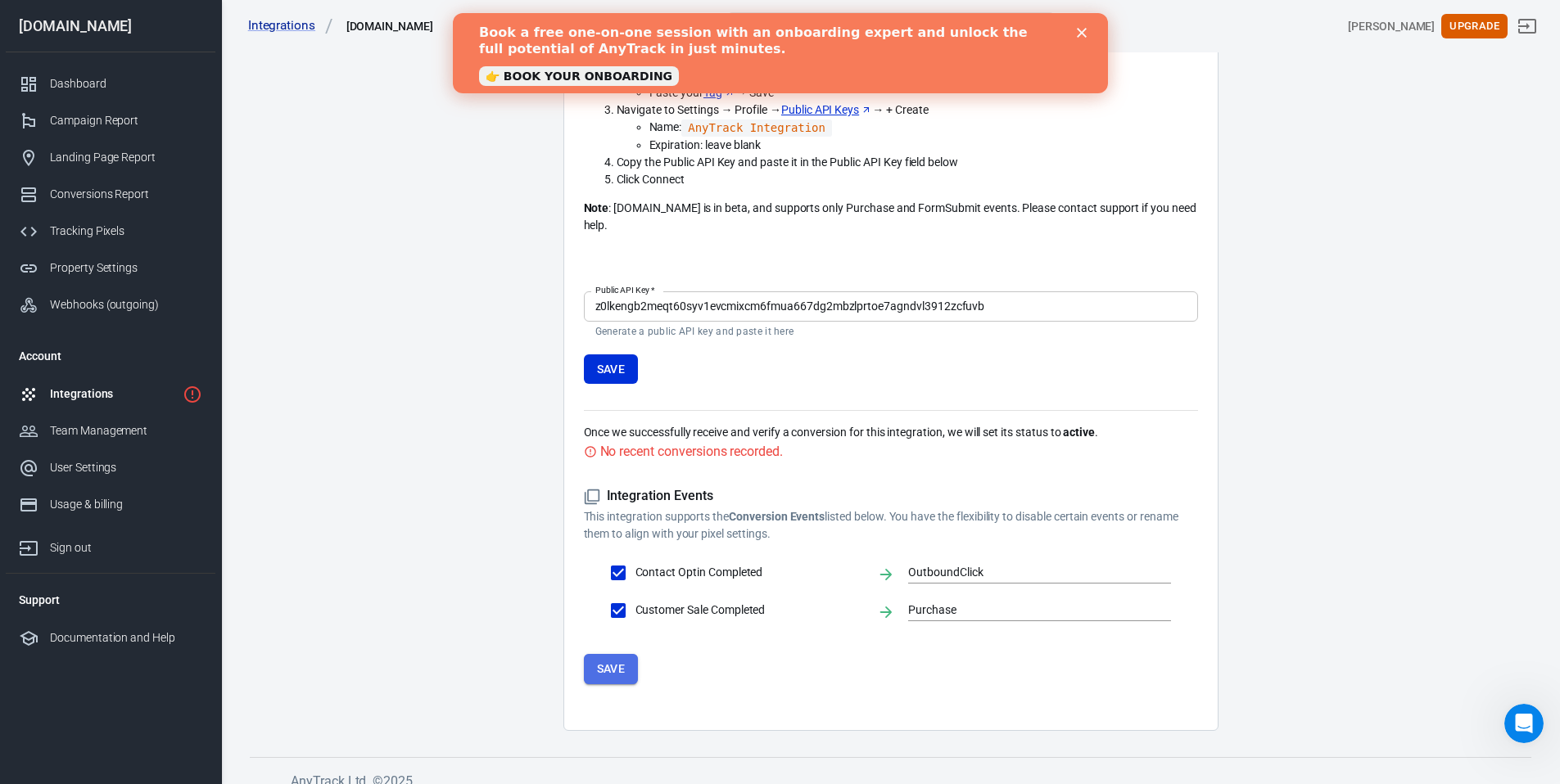
click at [613, 664] on button "Save" at bounding box center [611, 669] width 55 height 31
click at [682, 441] on div "No recent conversions recorded." at bounding box center [691, 450] width 182 height 20
click at [612, 357] on button "Save" at bounding box center [611, 370] width 55 height 31
drag, startPoint x: 638, startPoint y: 640, endPoint x: 632, endPoint y: 647, distance: 9.2
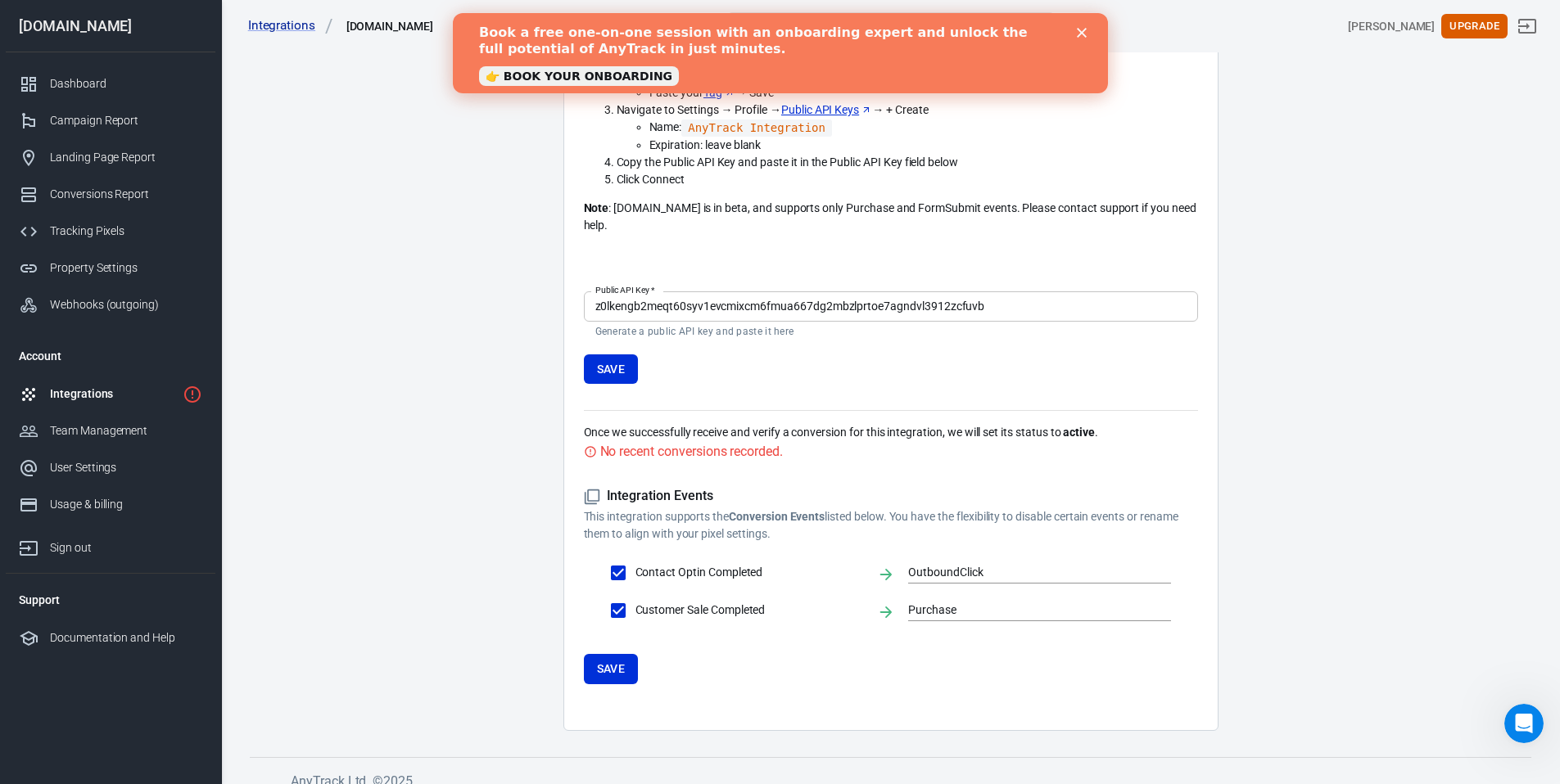
click at [638, 654] on button "Save" at bounding box center [611, 669] width 55 height 31
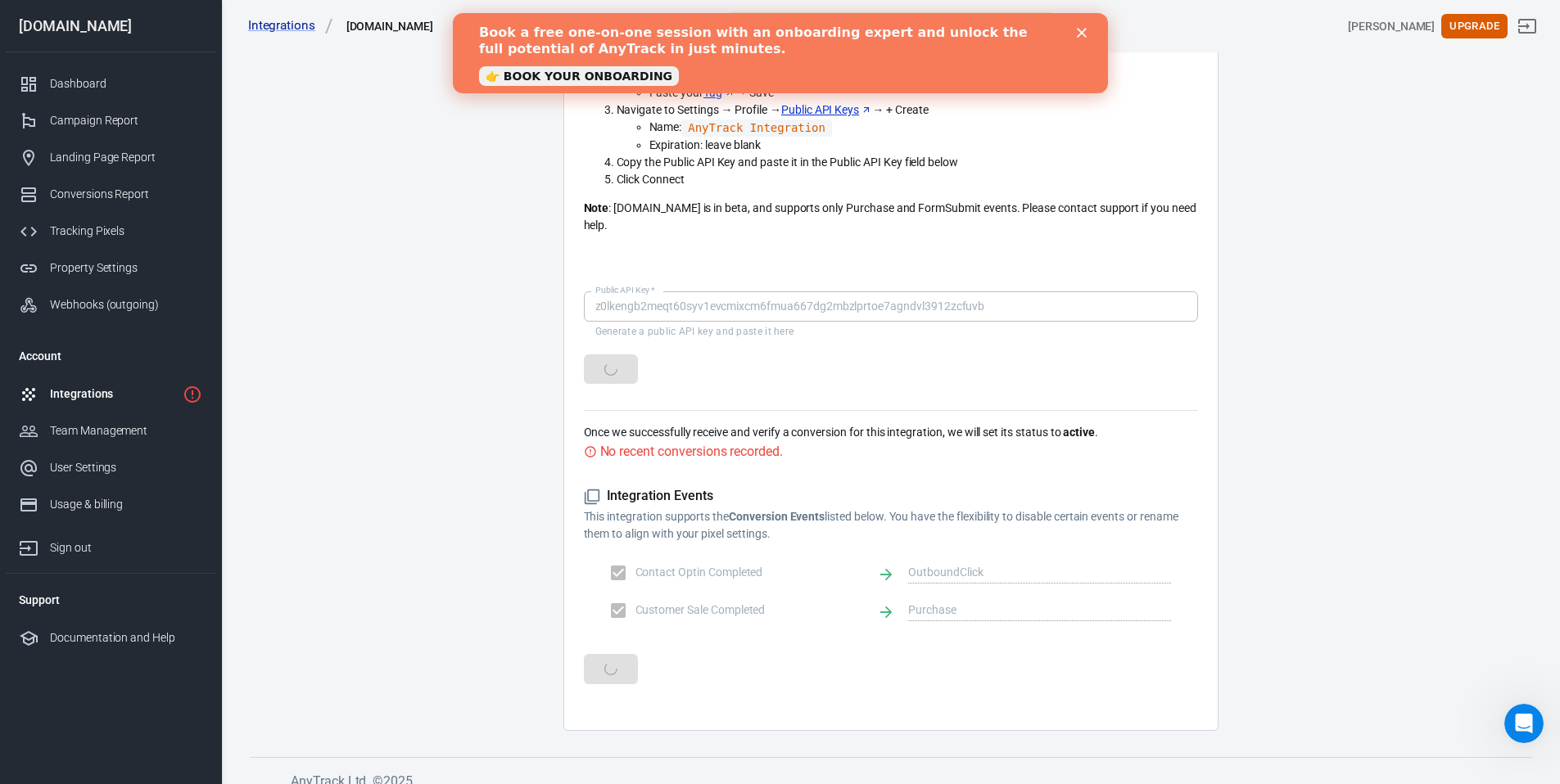
click at [632, 647] on form "Integration Events This integration supports the Conversion Events listed below…" at bounding box center [891, 586] width 615 height 196
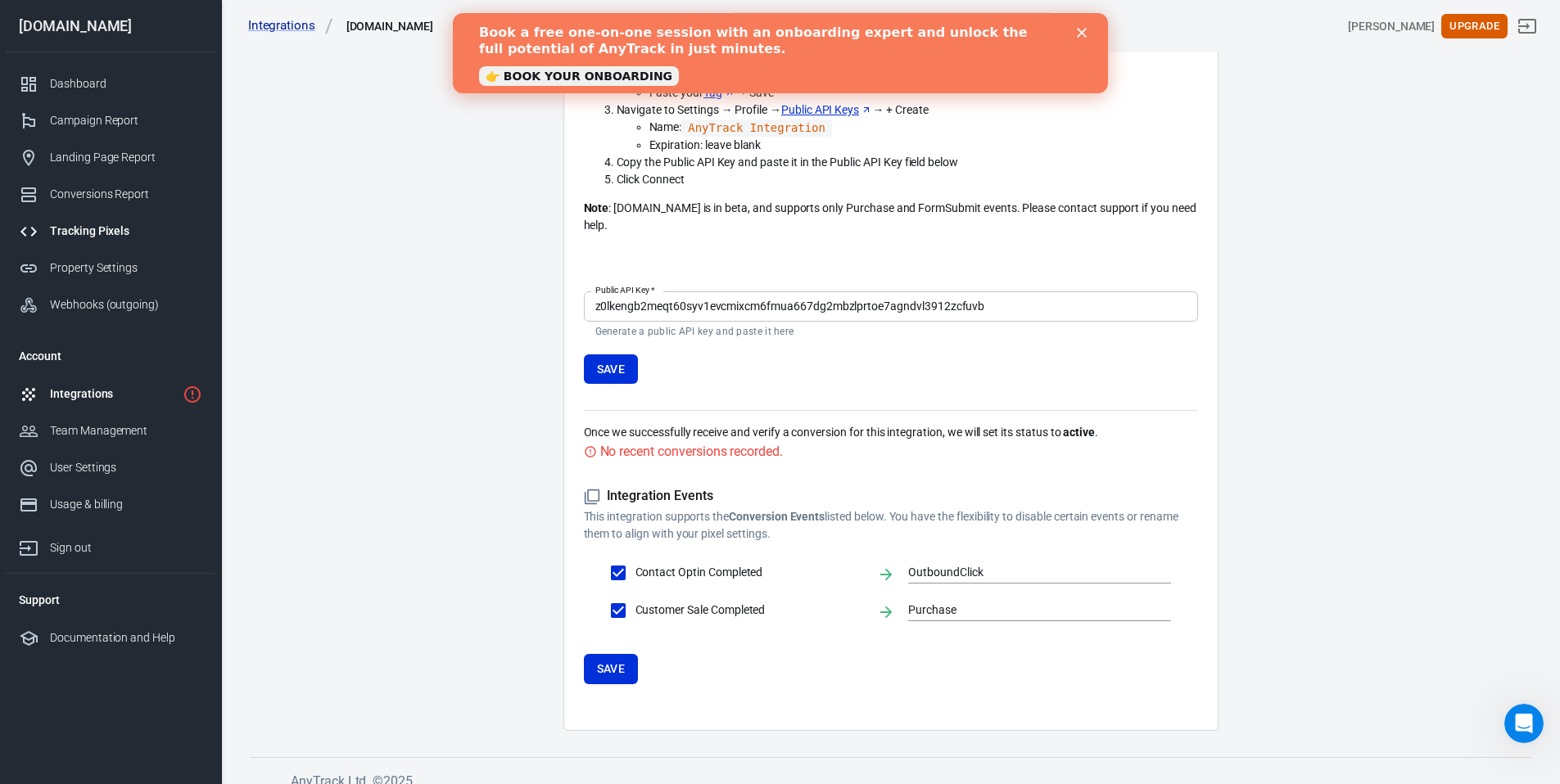
click at [105, 231] on div "Tracking Pixels" at bounding box center [126, 231] width 152 height 17
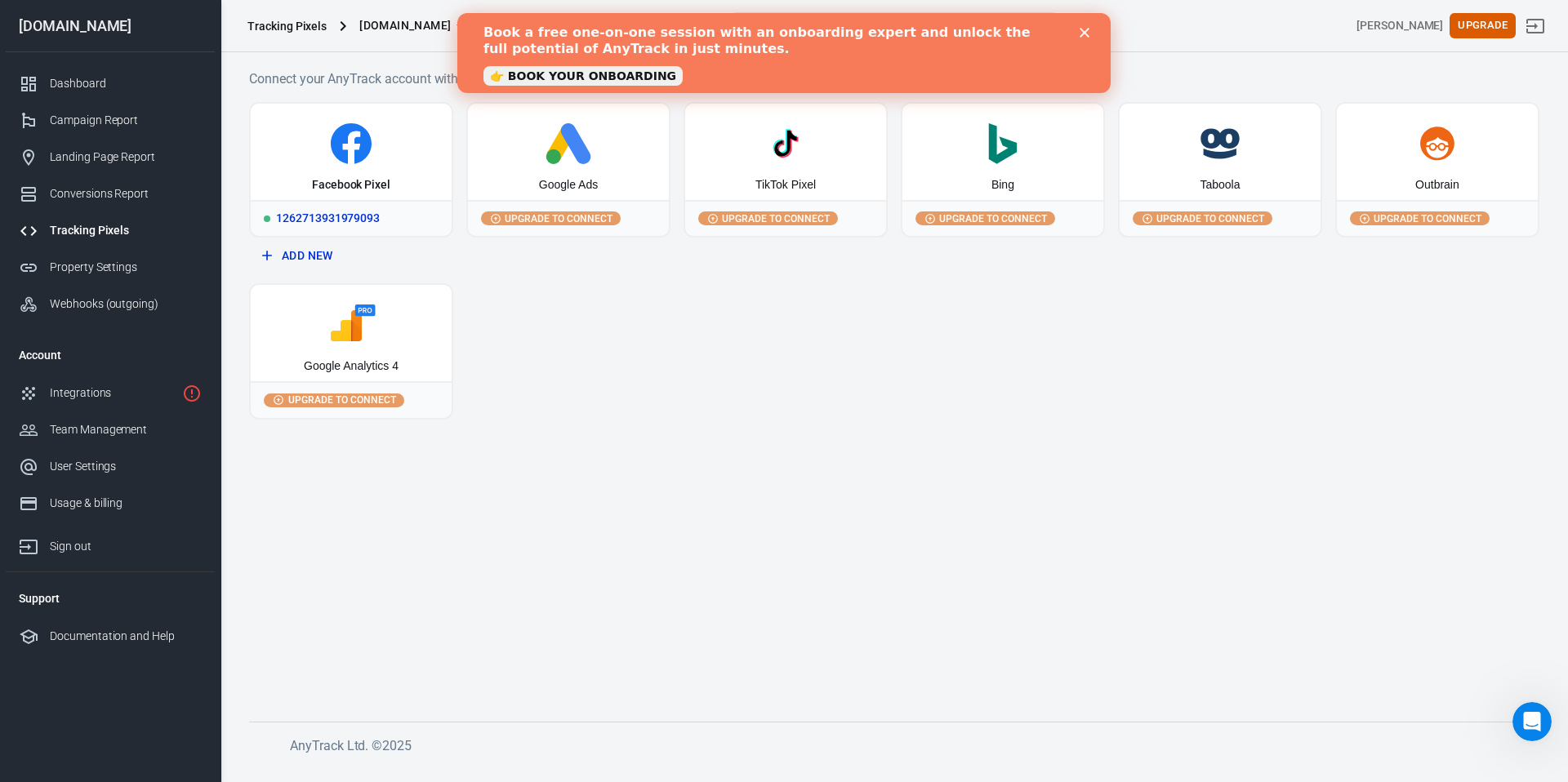
click at [344, 130] on icon at bounding box center [351, 143] width 41 height 41
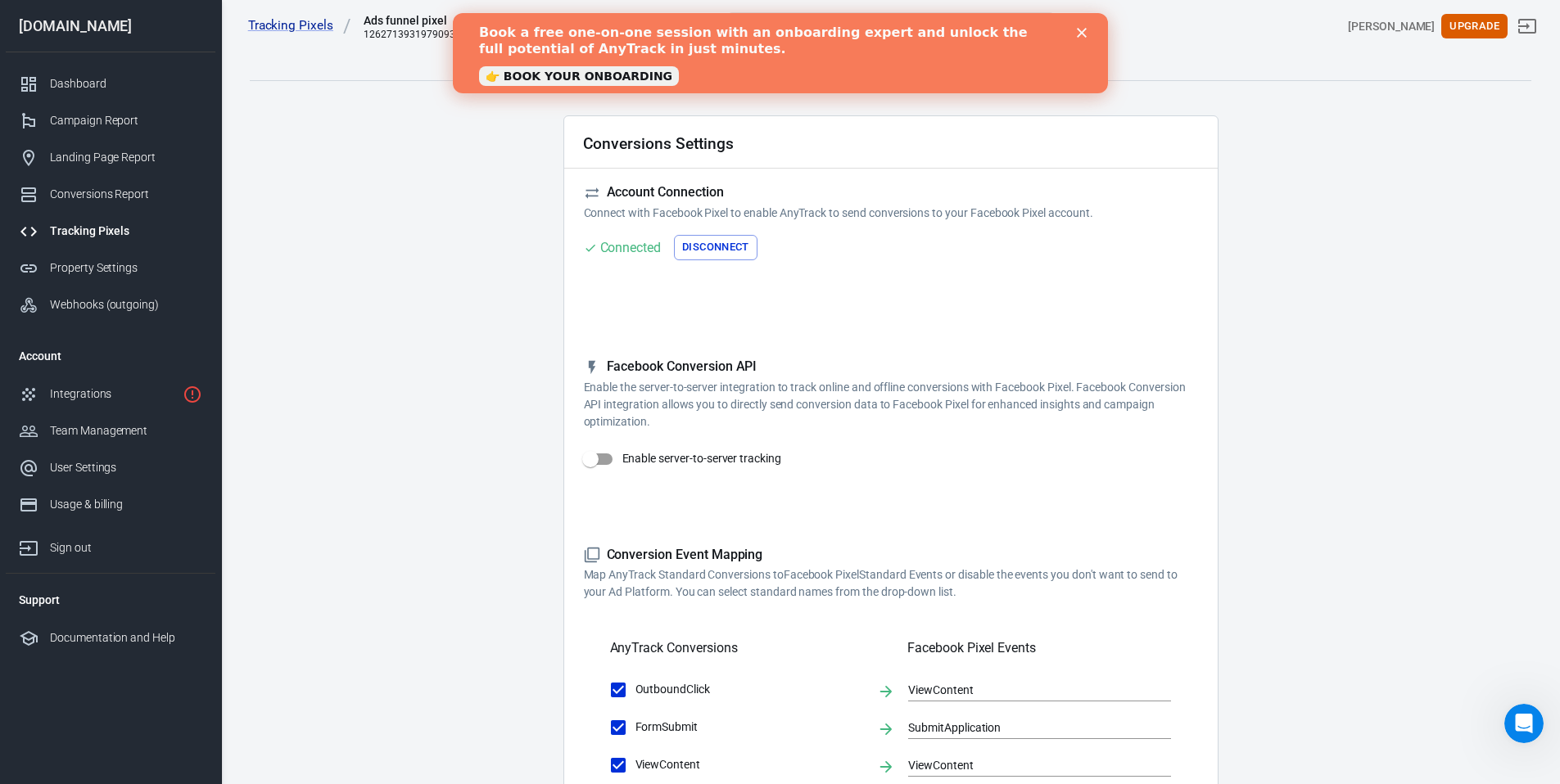
click at [58, 31] on div "[DOMAIN_NAME]" at bounding box center [110, 26] width 210 height 14
click at [502, 195] on main "Conversions Ads Integration Settings Conversions Settings Account Connection Co…" at bounding box center [891, 706] width 1282 height 1331
click at [410, 181] on main "Conversions Ads Integration Settings Conversions Settings Account Connection Co…" at bounding box center [891, 706] width 1282 height 1331
click at [86, 78] on div "Dashboard" at bounding box center [126, 84] width 152 height 17
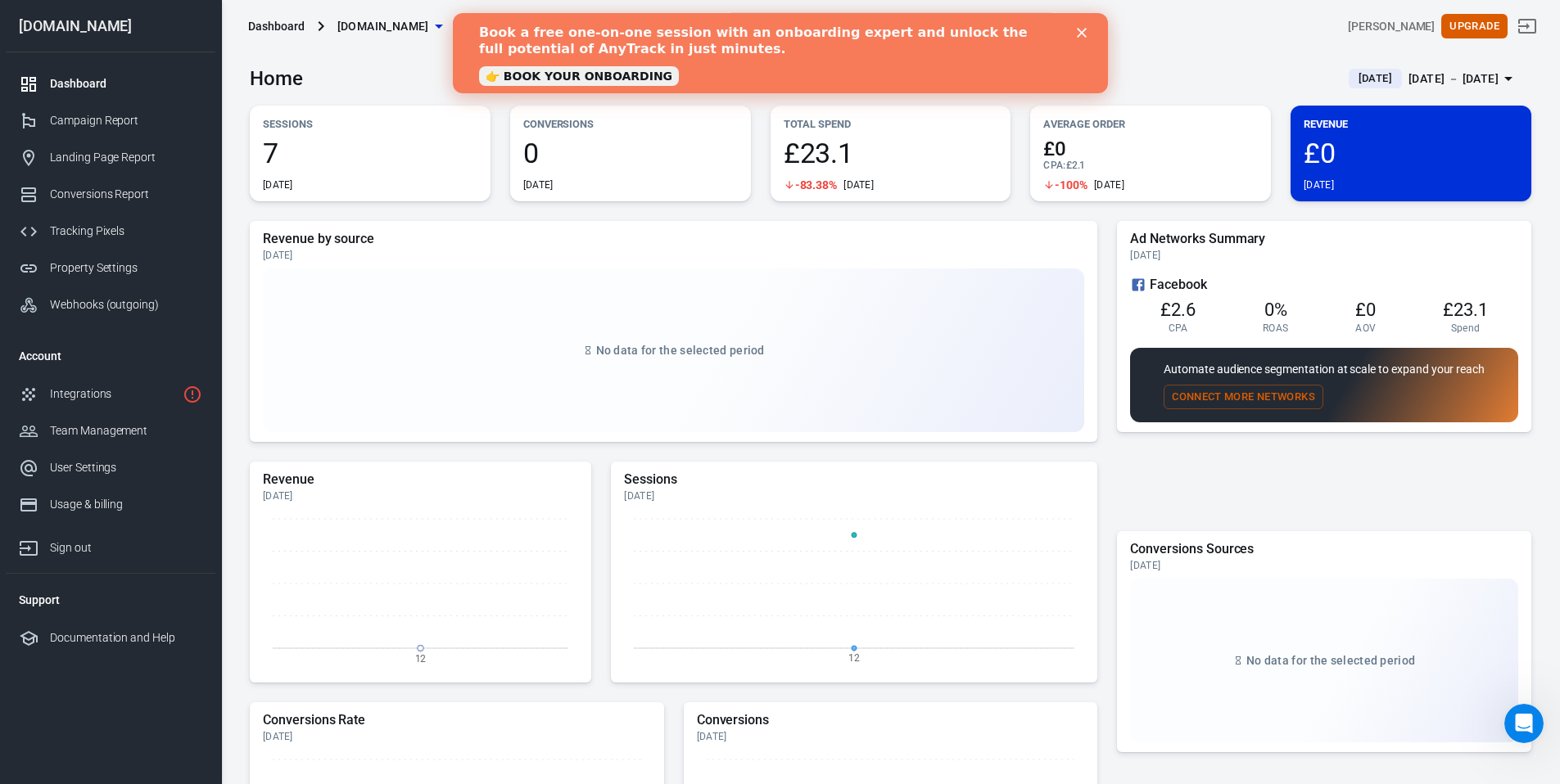
click at [29, 83] on icon at bounding box center [29, 84] width 19 height 19
click at [104, 229] on div "Tracking Pixels" at bounding box center [126, 231] width 152 height 17
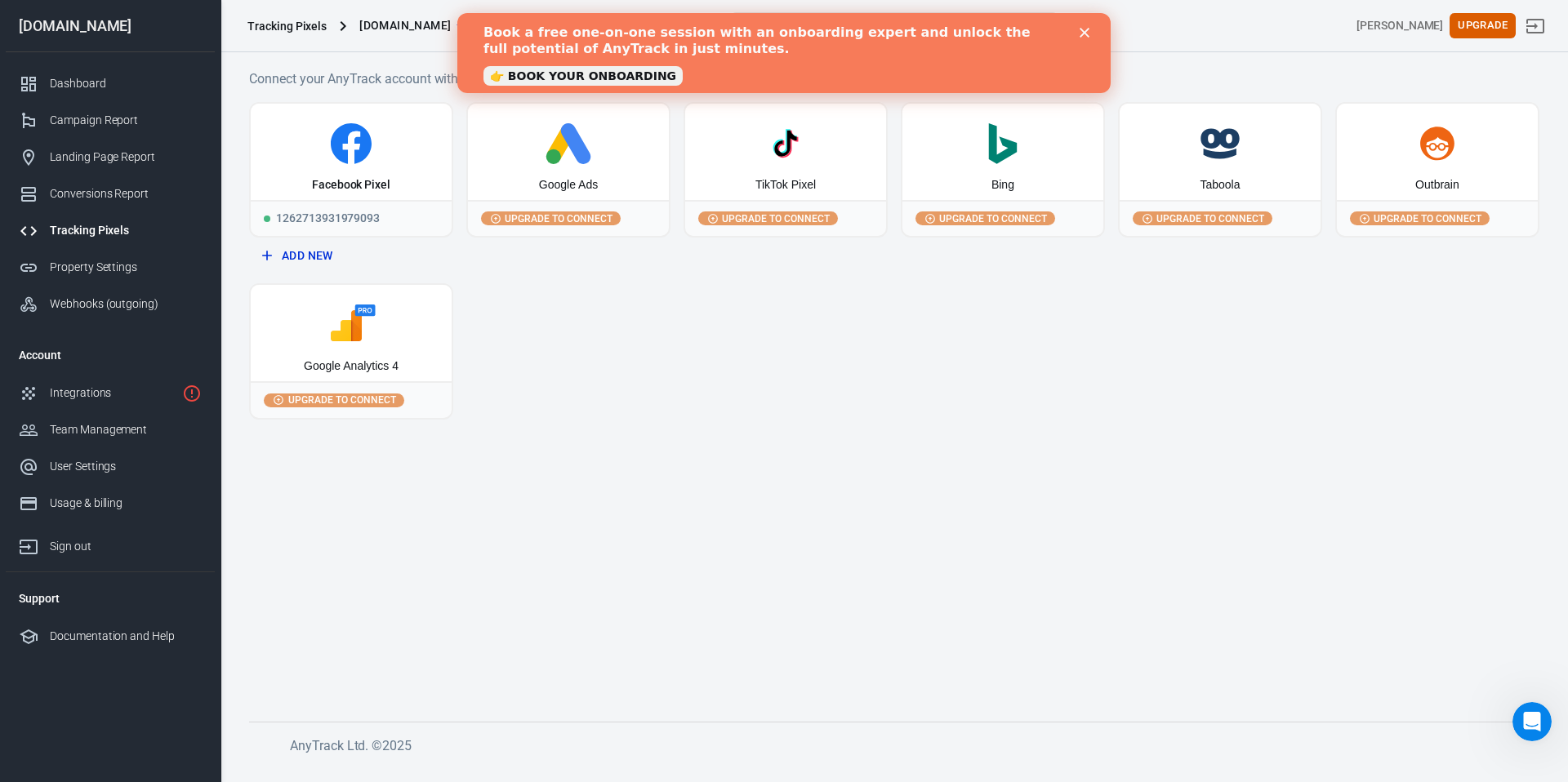
click at [53, 30] on div "[DOMAIN_NAME]" at bounding box center [110, 26] width 209 height 14
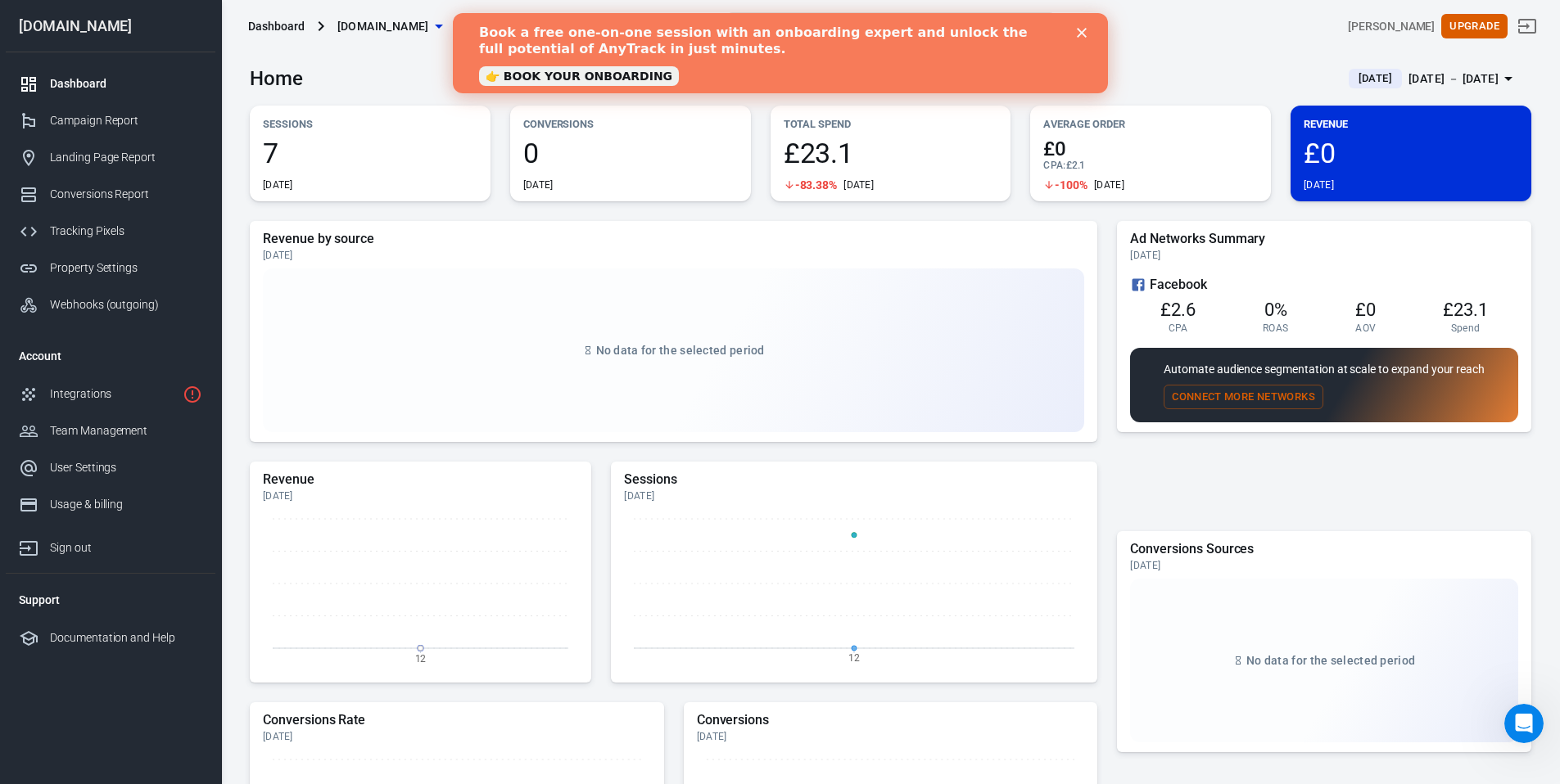
click at [278, 12] on div "Dashboard [DOMAIN_NAME]" at bounding box center [455, 26] width 429 height 39
click at [290, 22] on div "Dashboard" at bounding box center [276, 26] width 57 height 16
click at [320, 25] on icon at bounding box center [320, 26] width 6 height 10
click at [321, 25] on icon at bounding box center [320, 26] width 6 height 10
click at [317, 27] on icon at bounding box center [321, 26] width 19 height 19
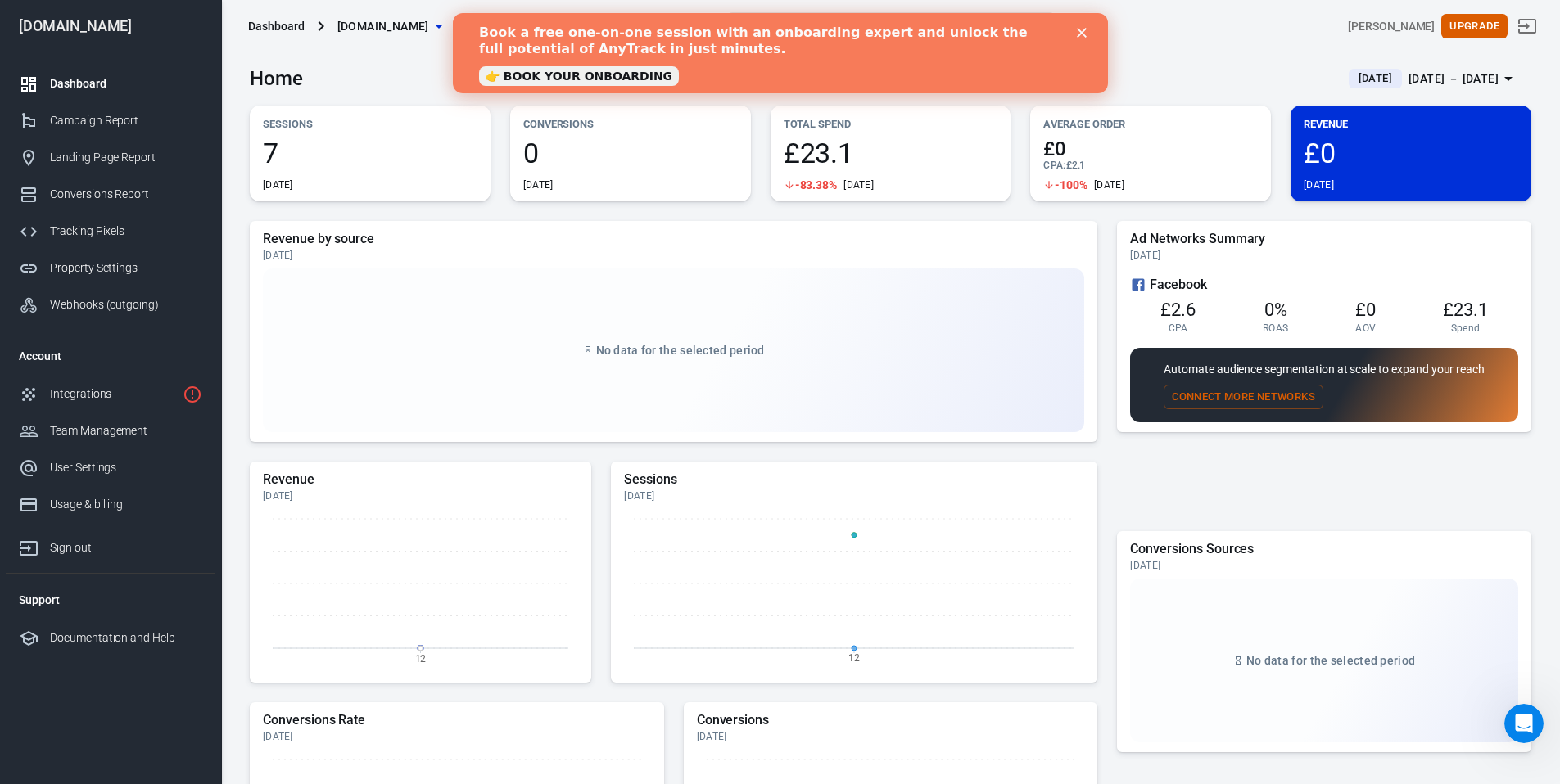
drag, startPoint x: 259, startPoint y: 16, endPoint x: 278, endPoint y: 20, distance: 19.4
click at [263, 17] on div "Dashboard [DOMAIN_NAME]" at bounding box center [455, 26] width 429 height 39
click at [374, 31] on span "[DOMAIN_NAME]" at bounding box center [384, 26] width 92 height 20
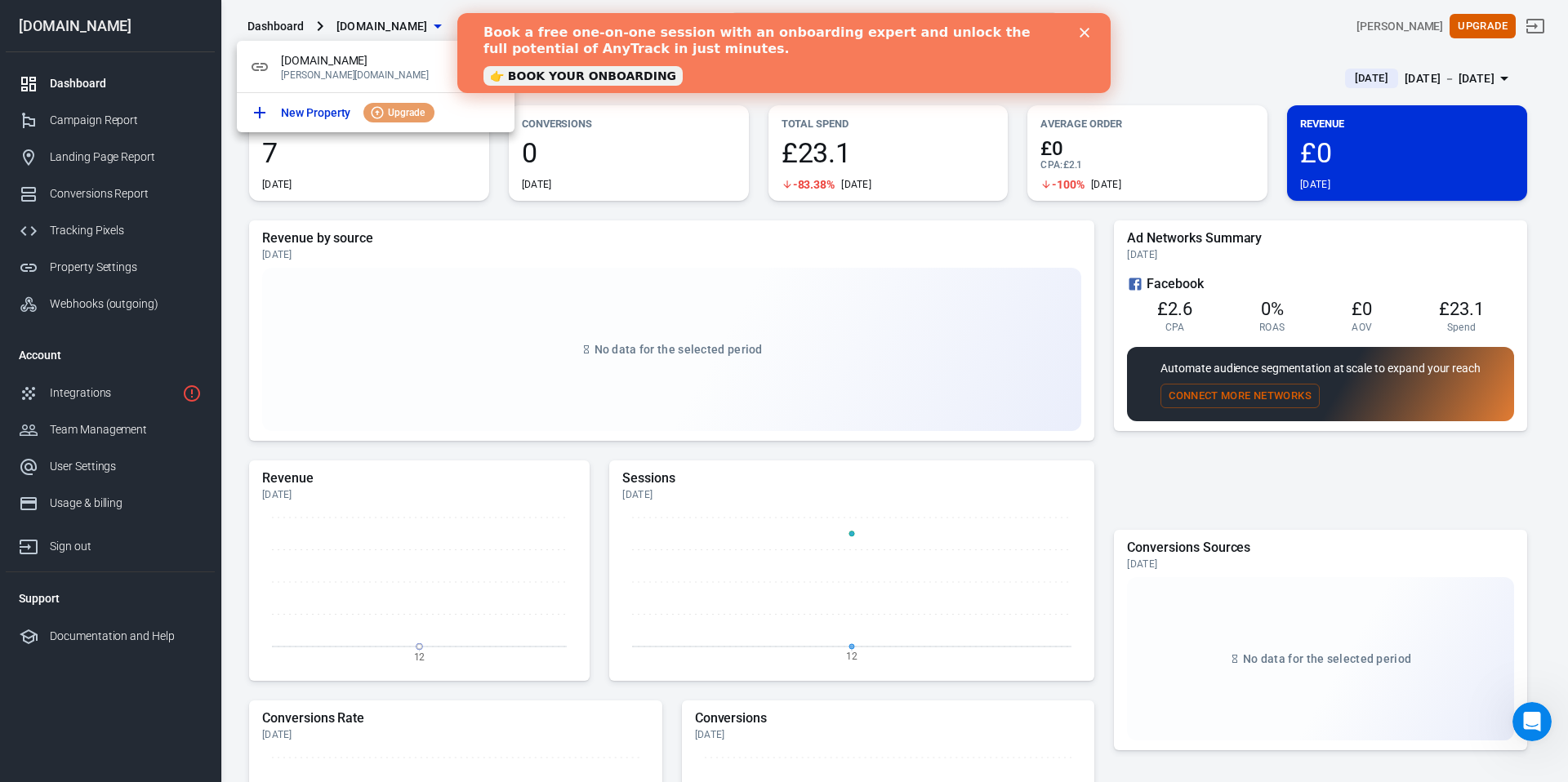
click at [403, 170] on div at bounding box center [784, 391] width 1568 height 782
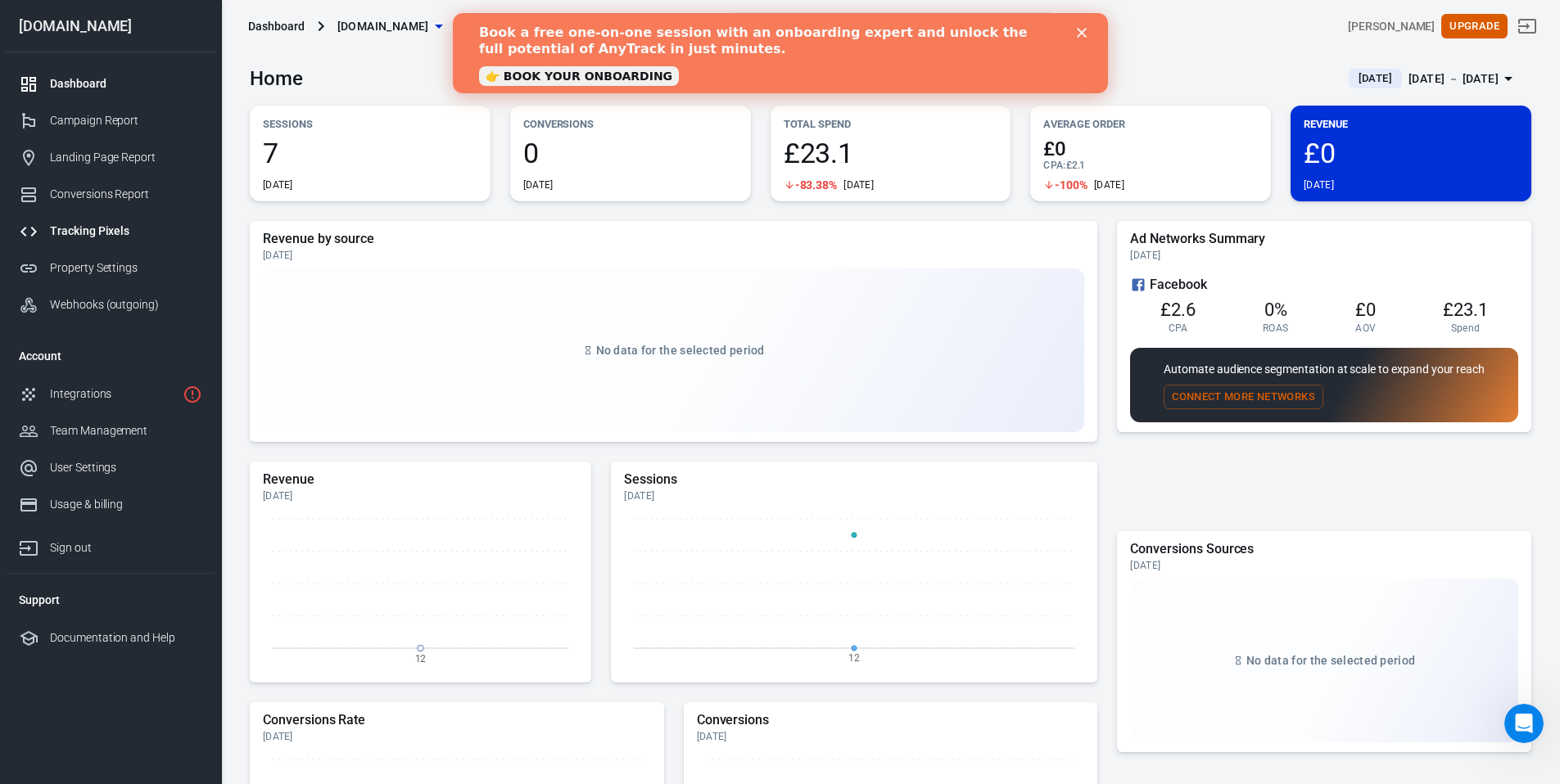
click at [88, 230] on div "Tracking Pixels" at bounding box center [126, 231] width 152 height 17
click at [114, 228] on div "Tracking Pixels" at bounding box center [126, 231] width 152 height 17
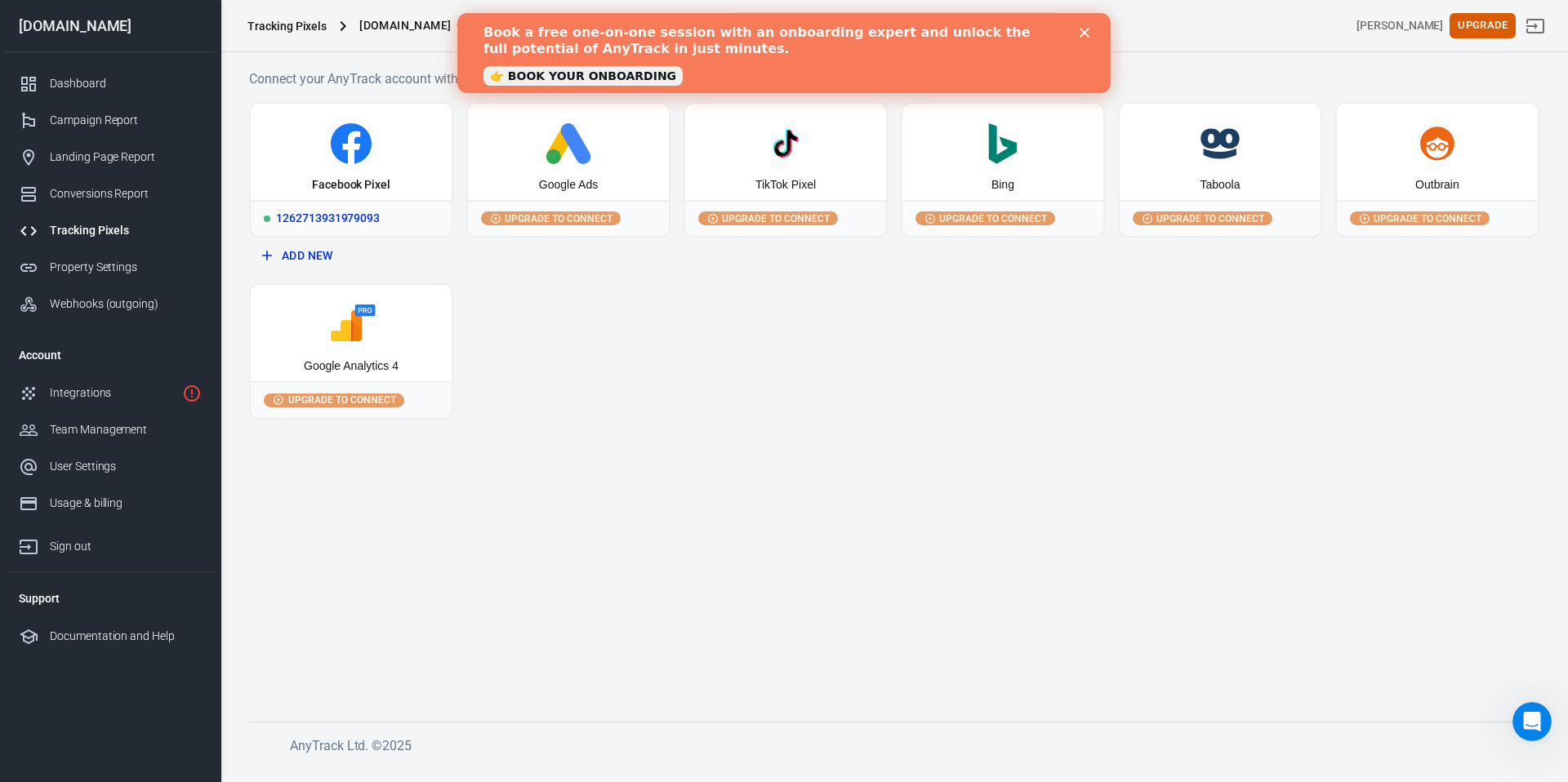
click at [399, 205] on div "1262713931979093" at bounding box center [351, 218] width 201 height 36
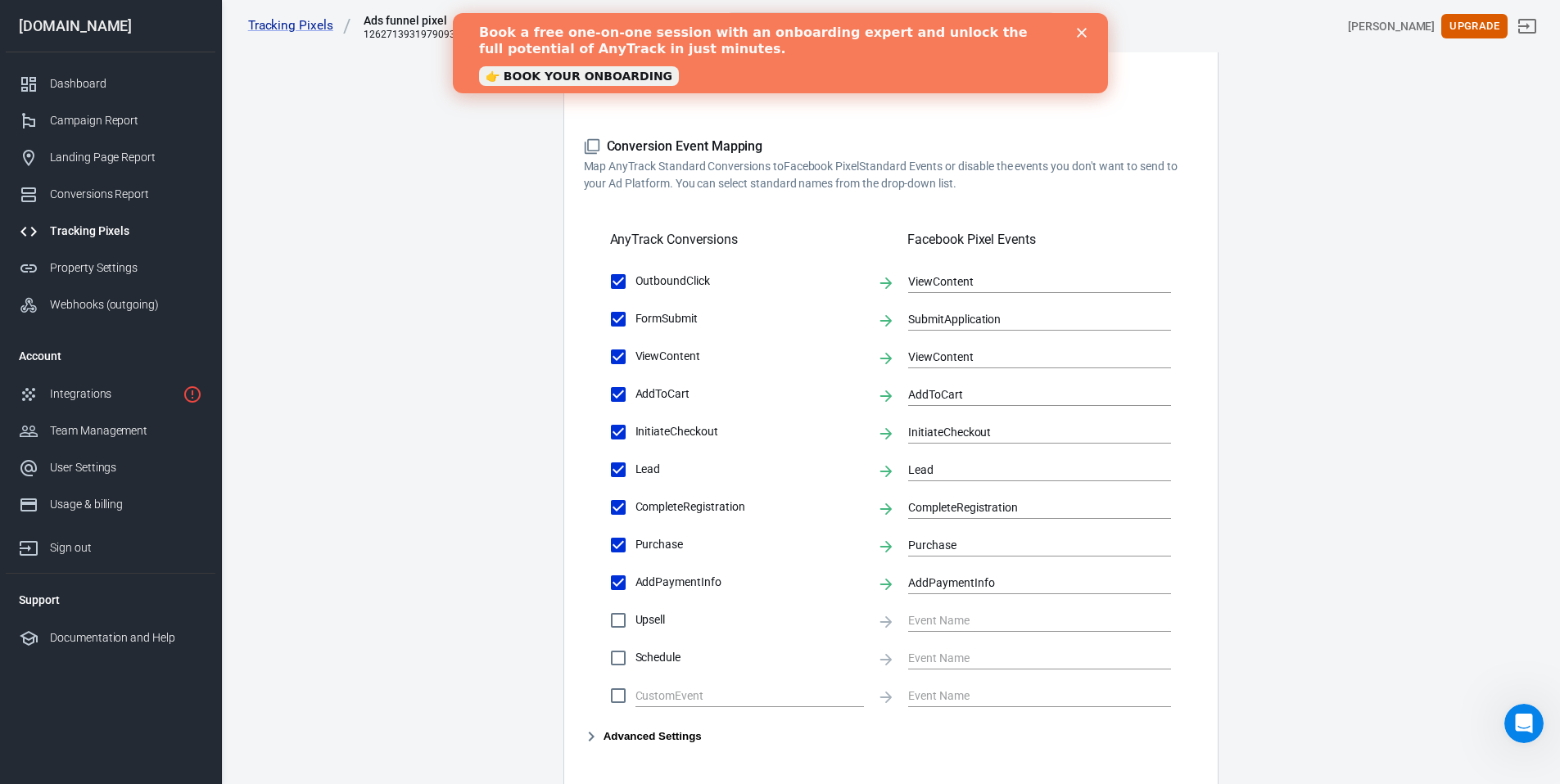
scroll to position [407, 0]
click at [617, 284] on input "OutboundClick" at bounding box center [618, 283] width 35 height 35
checkbox input "false"
click at [617, 284] on input "OutboundClick" at bounding box center [618, 283] width 35 height 35
checkbox input "true"
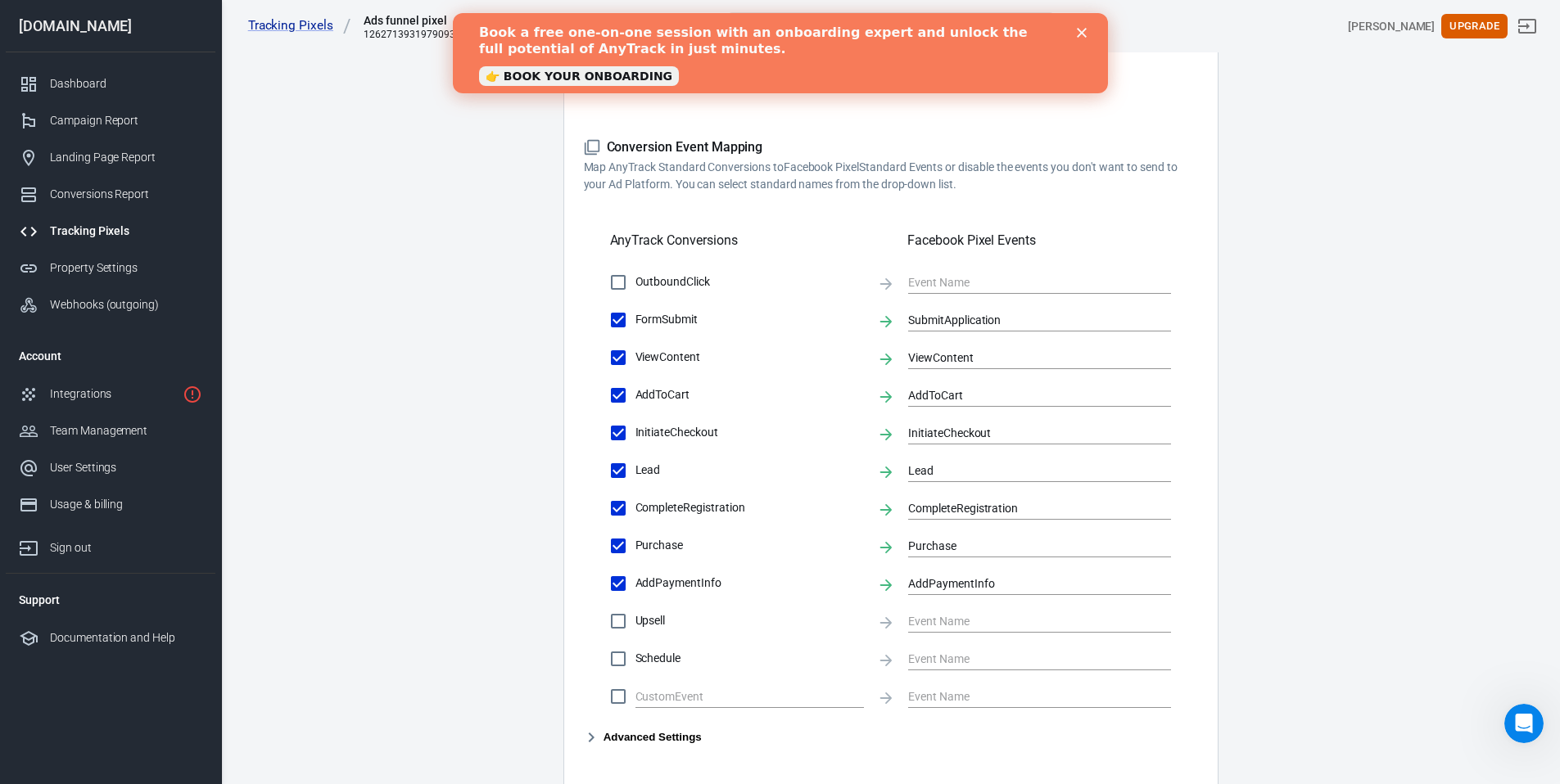
type input "ViewContent"
click at [600, 146] on h5 "Conversion Event Mapping" at bounding box center [891, 148] width 615 height 17
click at [595, 148] on icon at bounding box center [592, 147] width 16 height 16
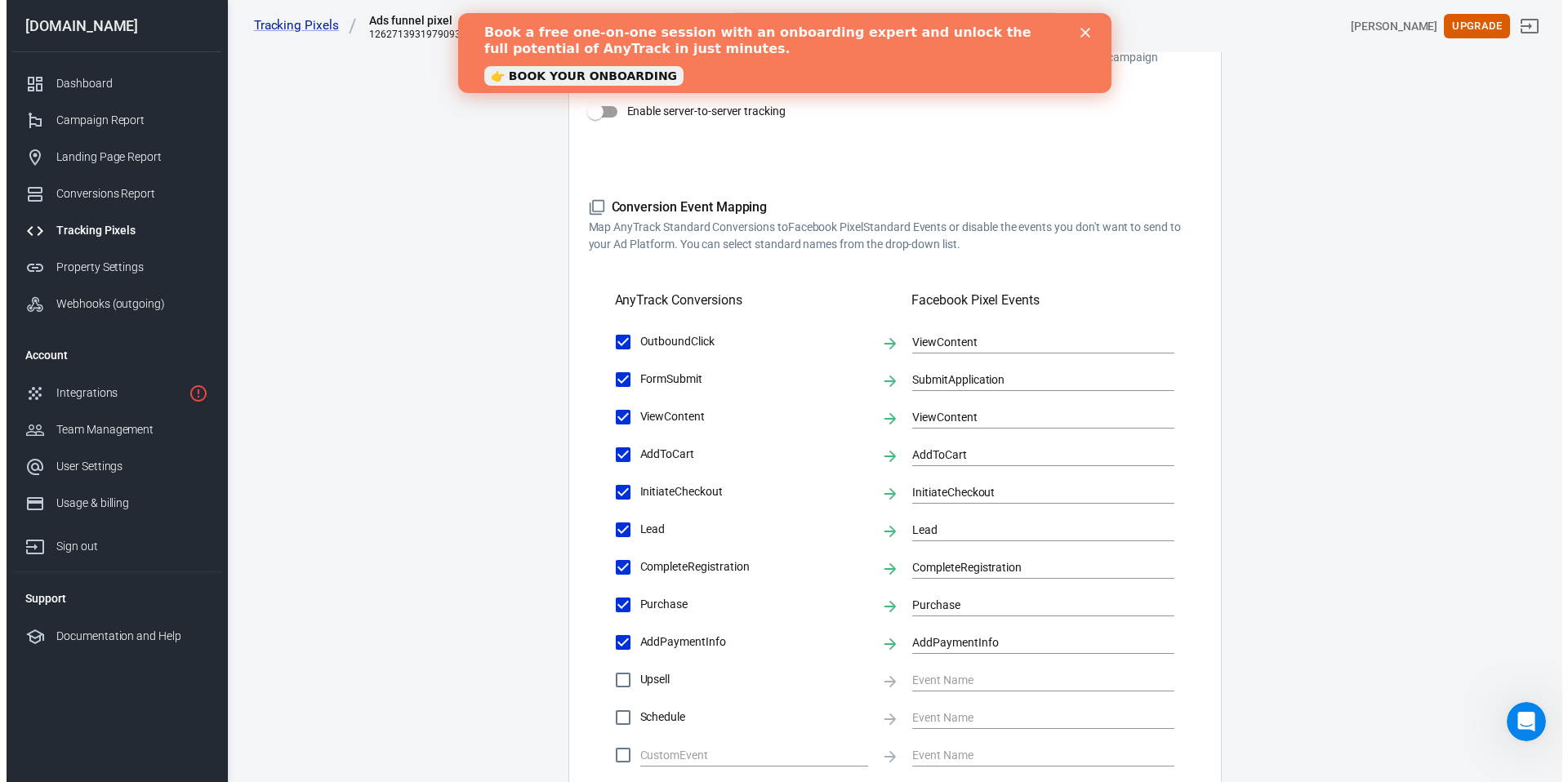
scroll to position [0, 0]
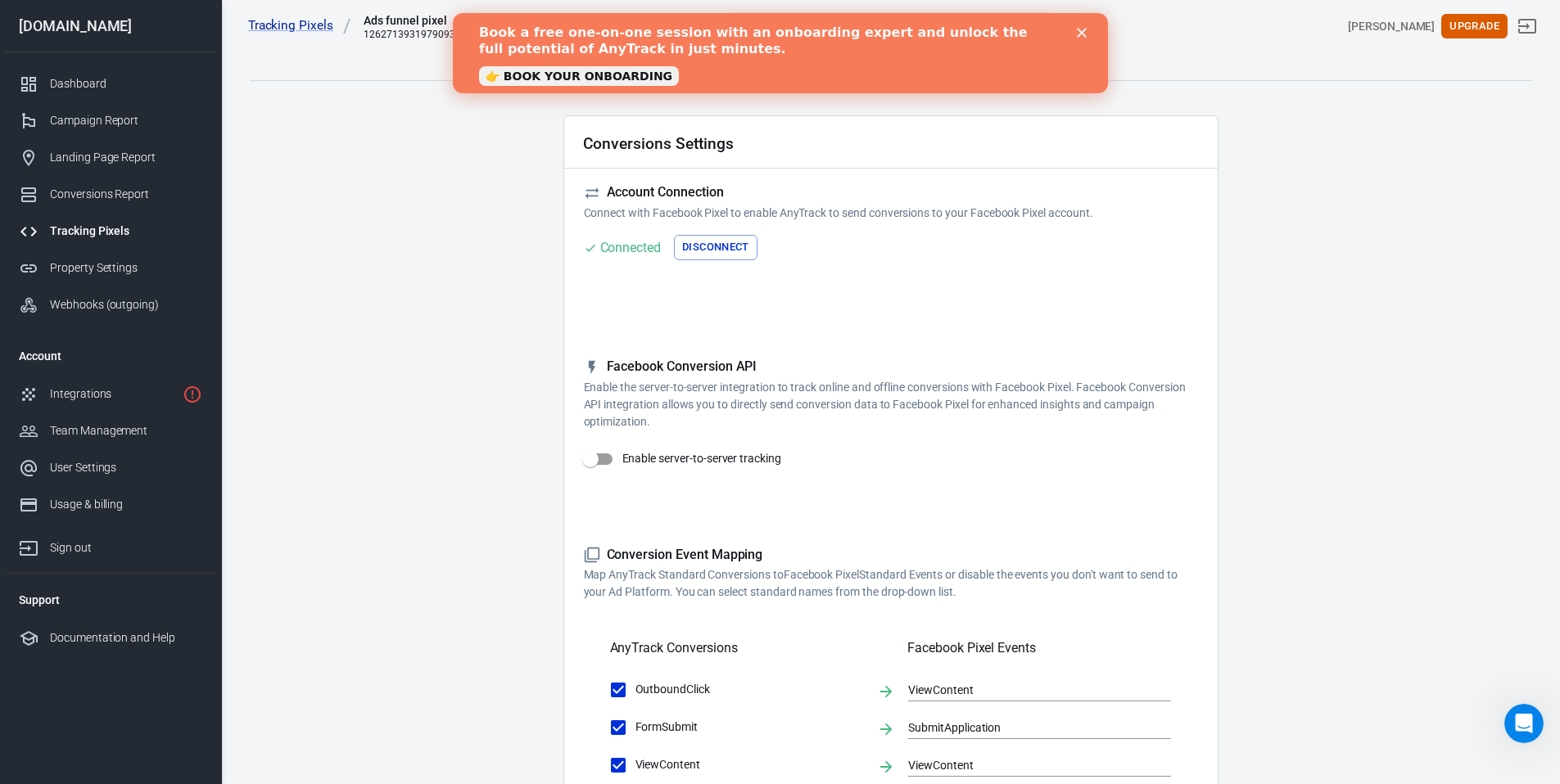
click at [610, 458] on input "Enable server-to-server tracking" at bounding box center [590, 459] width 93 height 31
checkbox input "false"
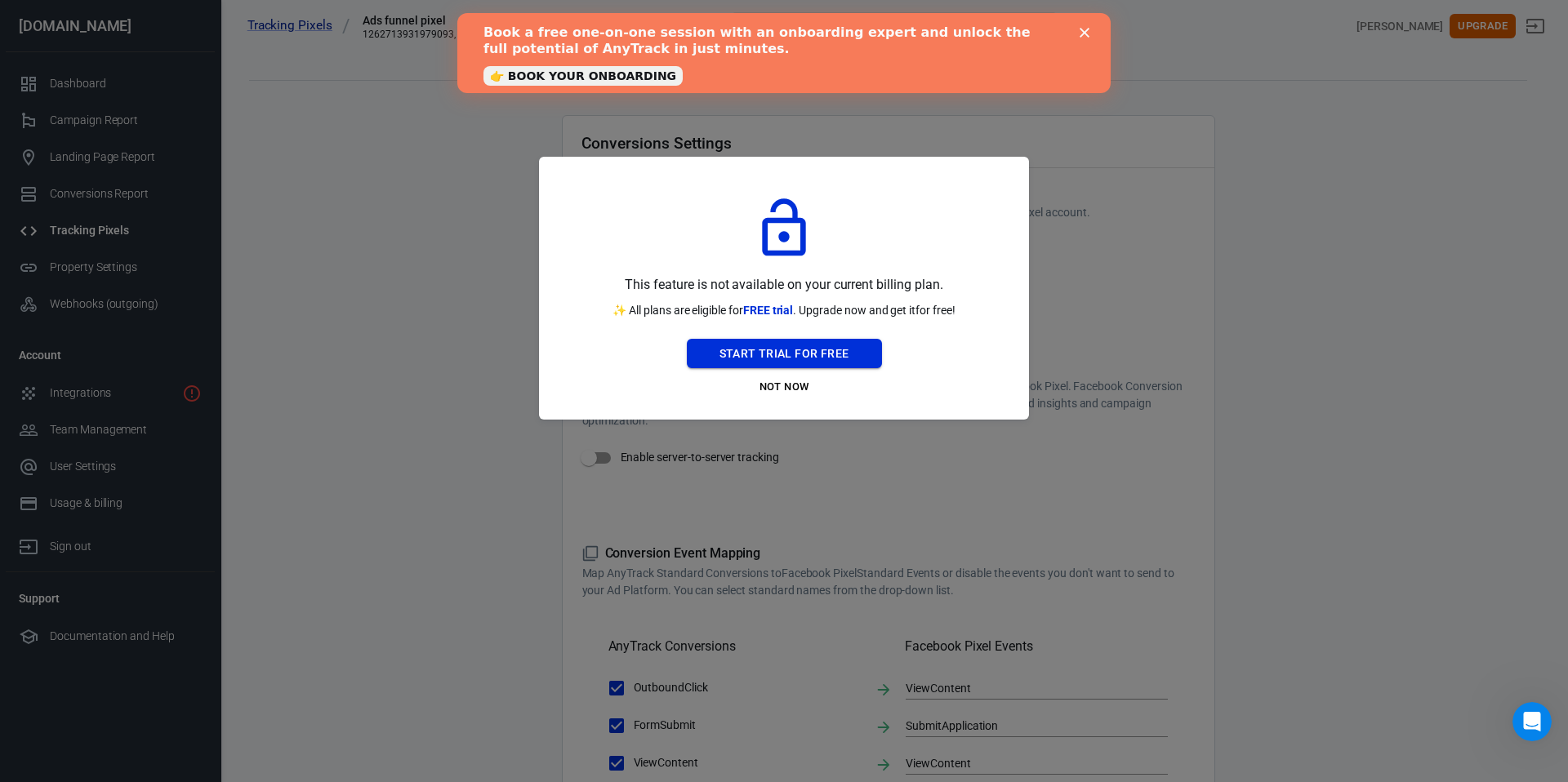
click at [773, 359] on button "Start Trial For Free" at bounding box center [784, 354] width 195 height 31
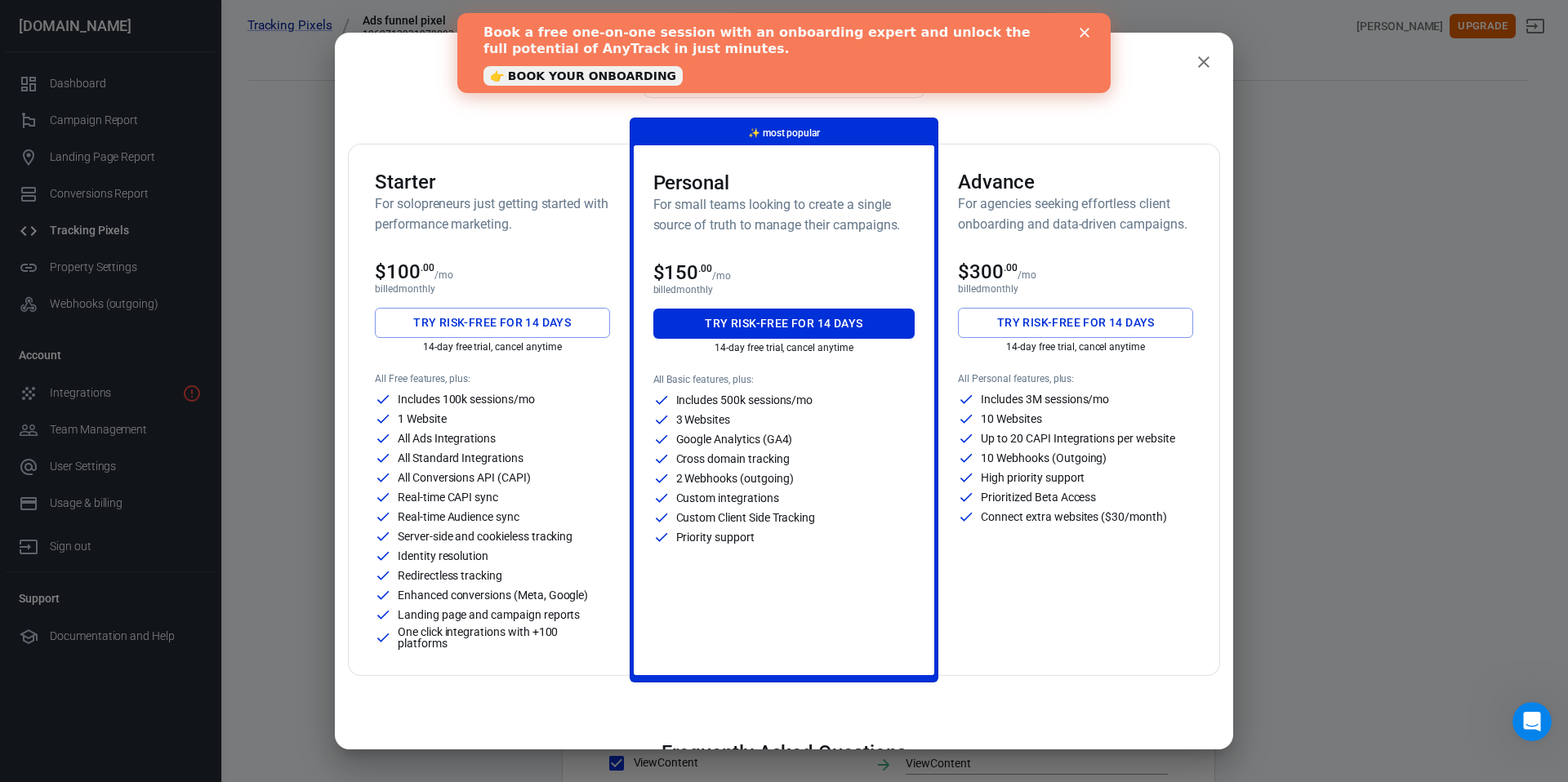
click at [546, 465] on div "All Standard Integrations" at bounding box center [492, 458] width 235 height 16
click at [549, 417] on div "1 Website" at bounding box center [492, 419] width 235 height 16
click at [555, 266] on div "$100 .00 /mo" at bounding box center [492, 272] width 235 height 23
click at [555, 263] on div "$100 .00 /mo" at bounding box center [492, 272] width 235 height 23
click at [555, 262] on div "$100 .00 /mo" at bounding box center [492, 272] width 235 height 23
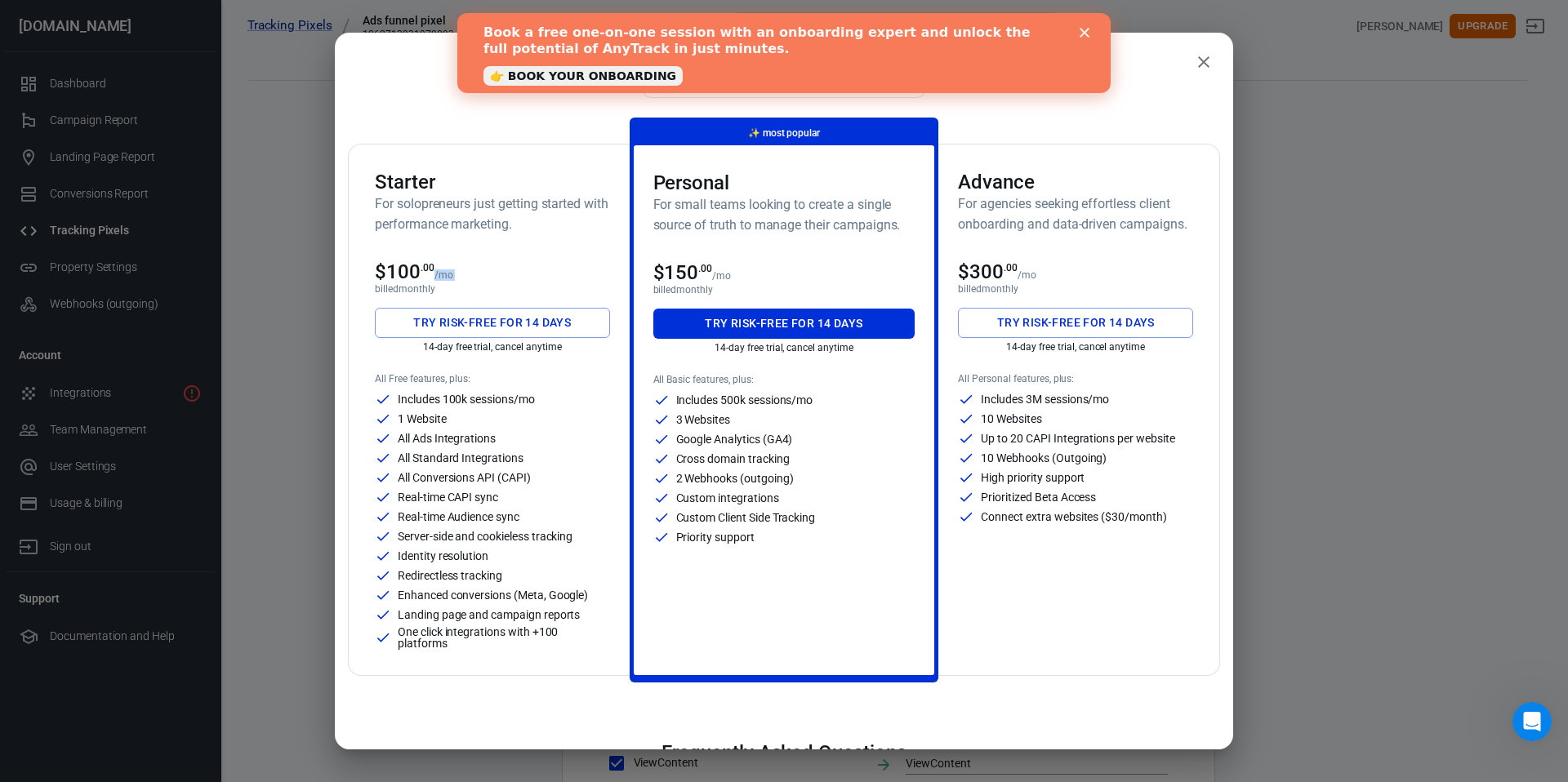
click at [555, 262] on div "$100 .00 /mo" at bounding box center [492, 272] width 235 height 23
click at [525, 316] on button "Try risk-free for 14 days" at bounding box center [492, 323] width 235 height 31
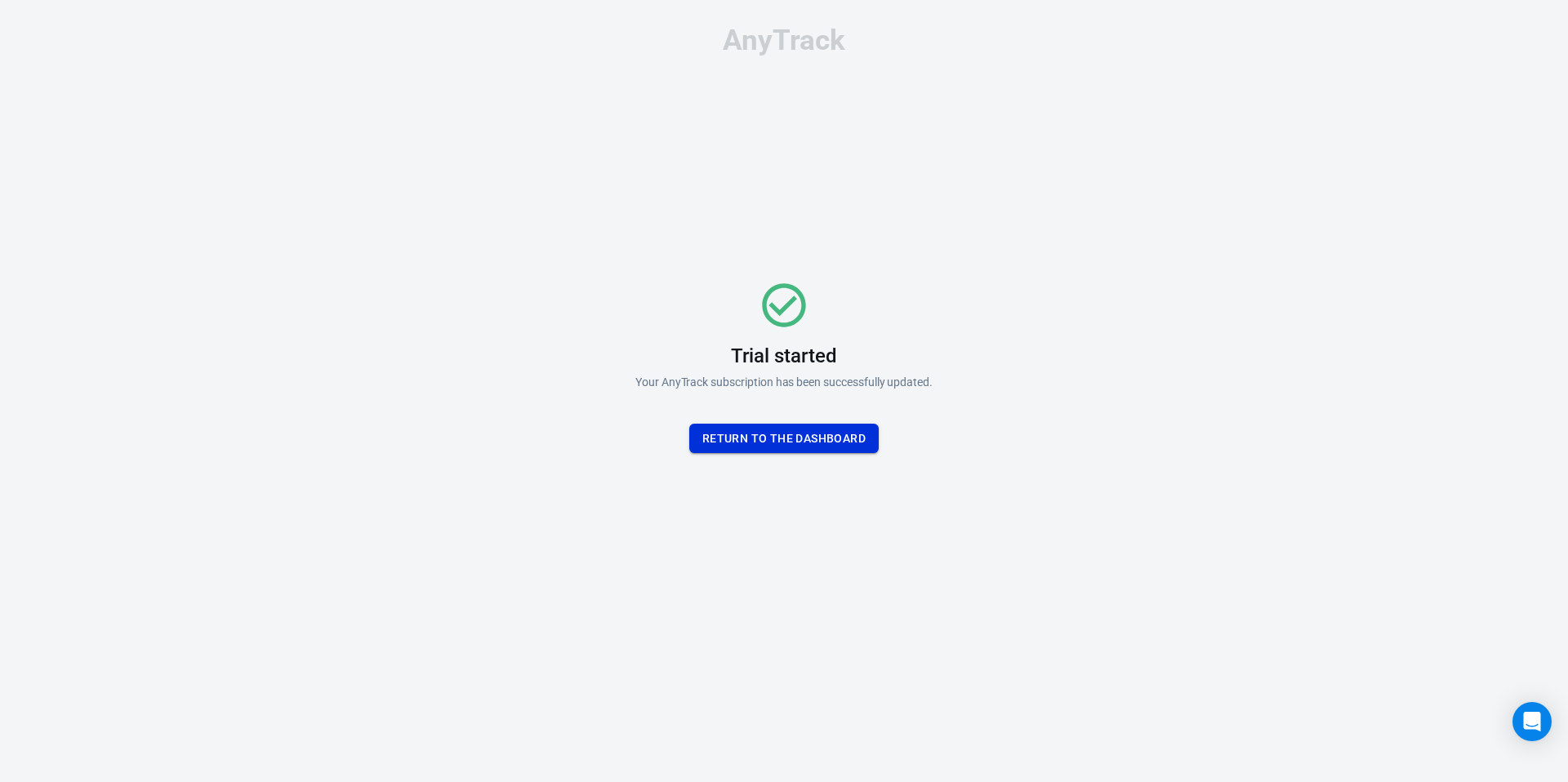
click at [774, 431] on button "Return To the dashboard" at bounding box center [784, 439] width 189 height 31
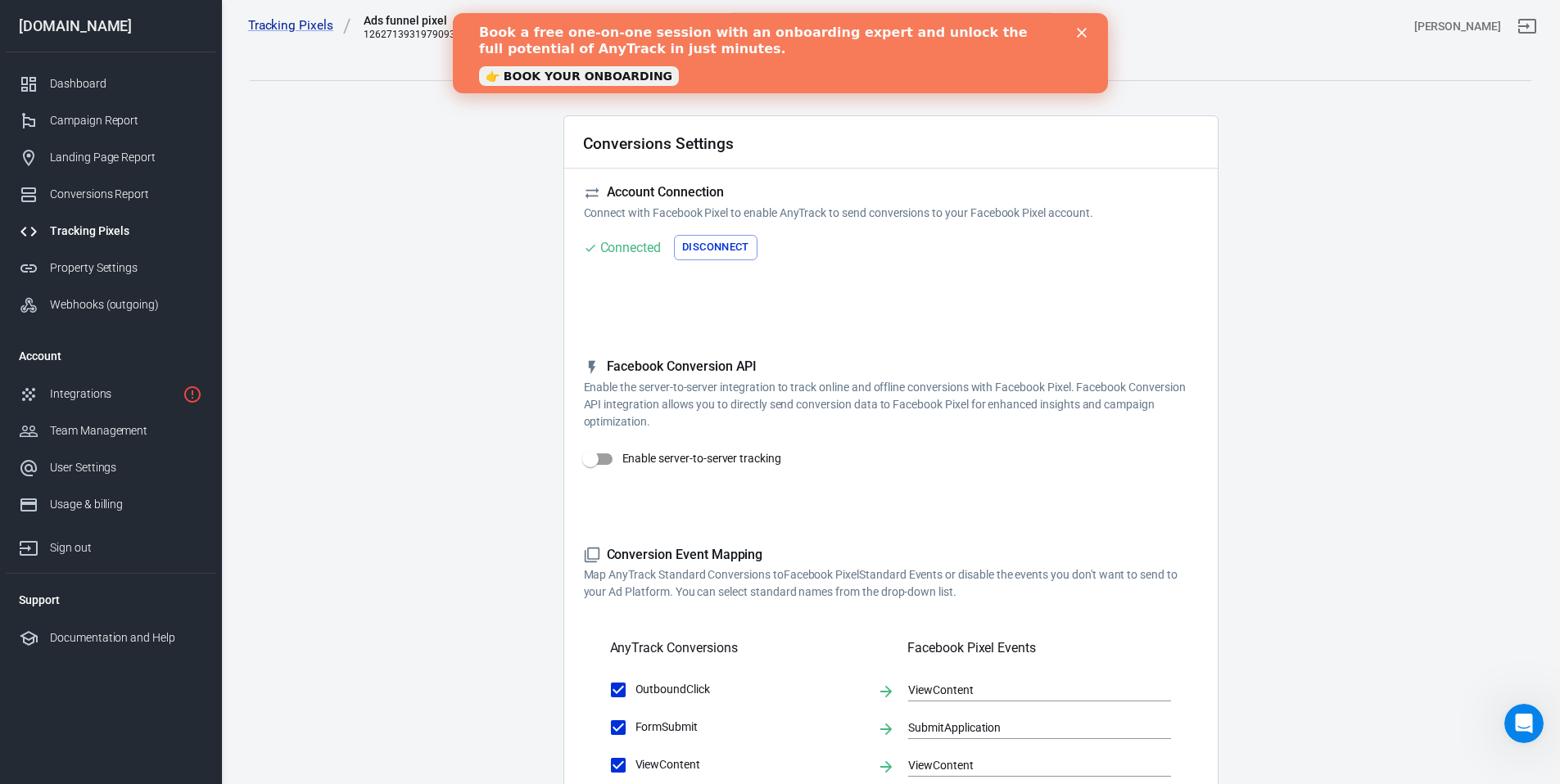
click at [593, 463] on input "Enable server-to-server tracking" at bounding box center [590, 459] width 93 height 31
checkbox input "true"
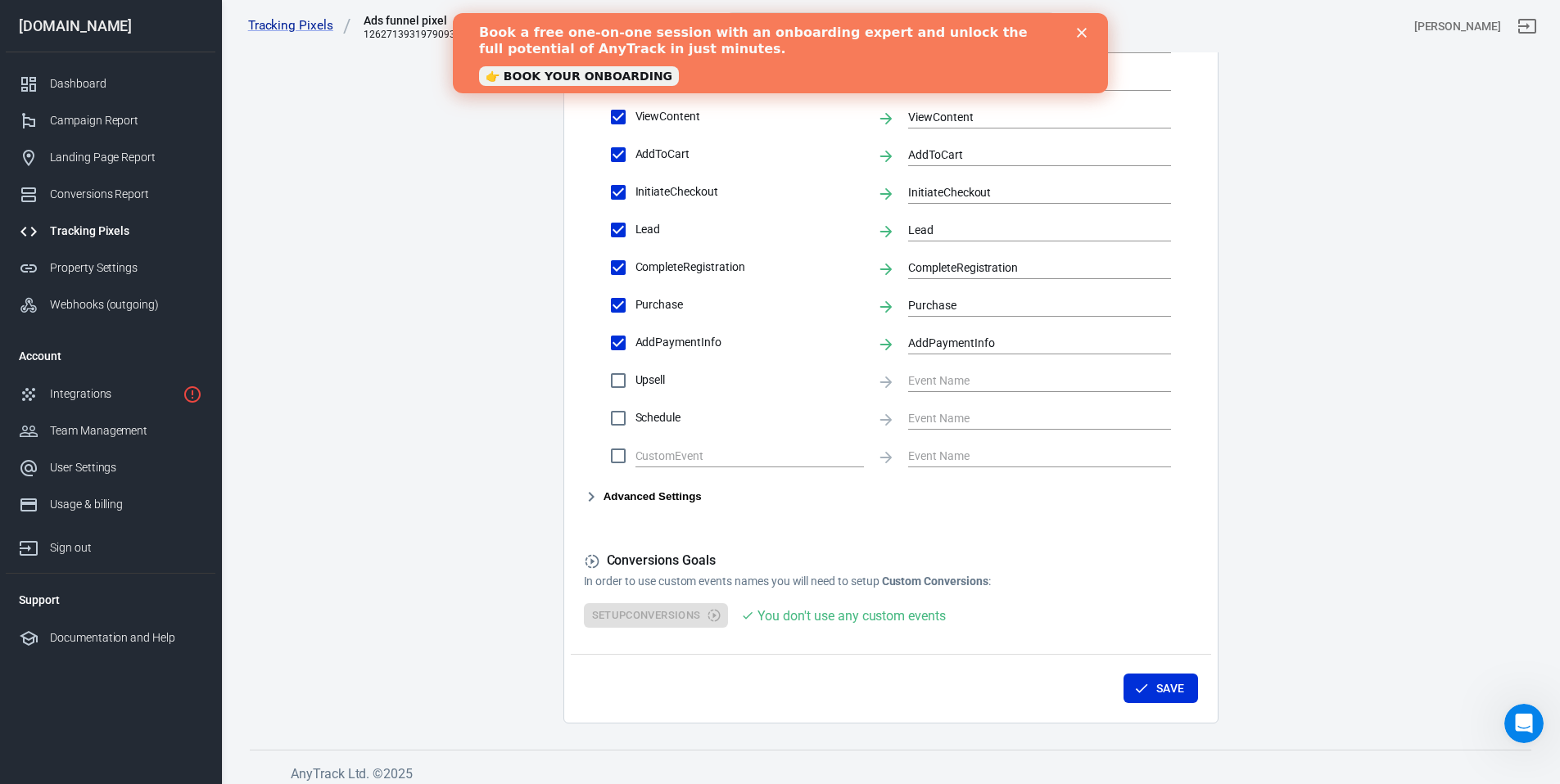
scroll to position [716, 0]
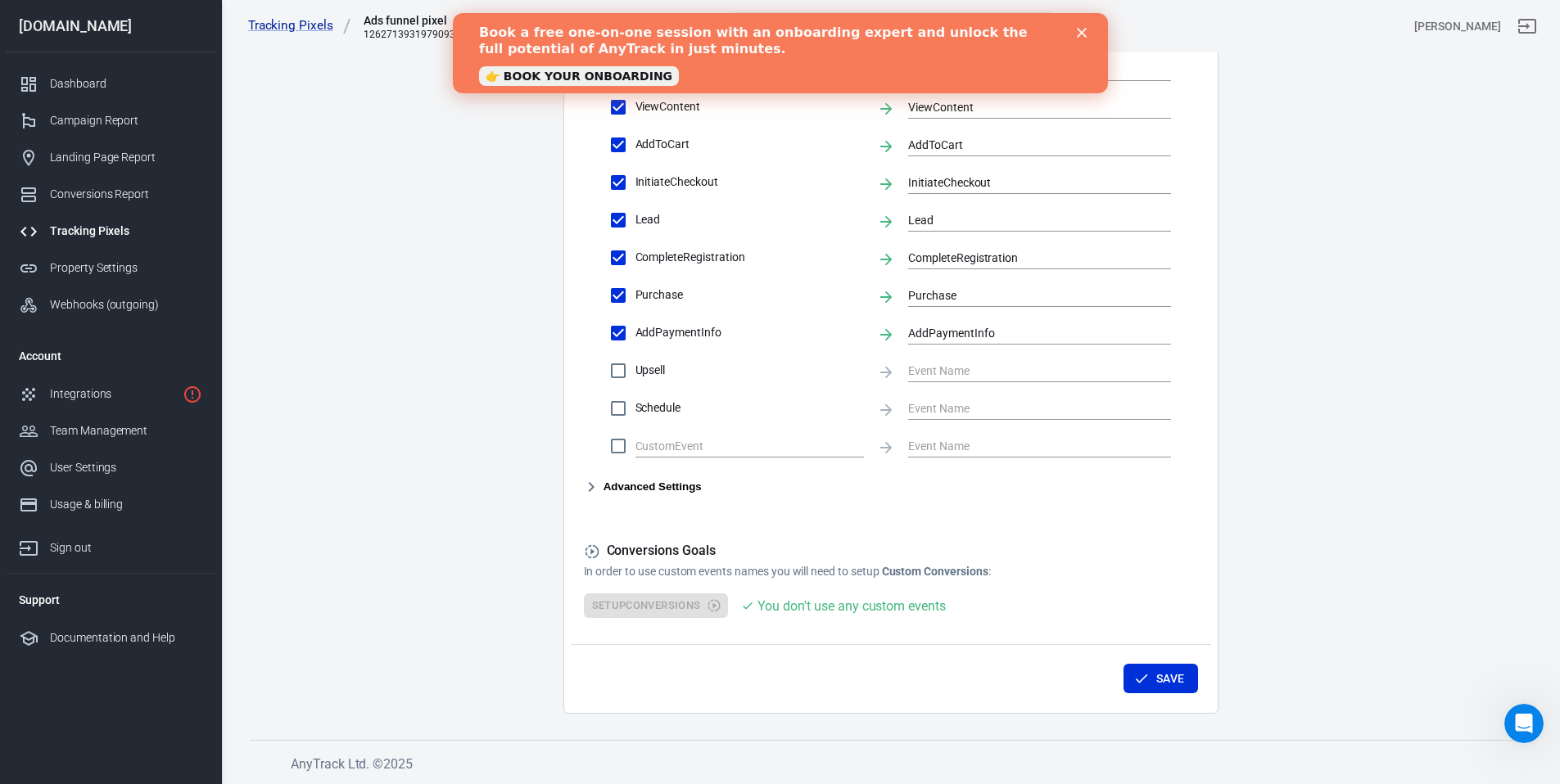
click at [834, 610] on div "You don't use any custom events" at bounding box center [851, 606] width 188 height 20
drag, startPoint x: 823, startPoint y: 611, endPoint x: 735, endPoint y: 601, distance: 88.6
click at [823, 611] on div "You don't use any custom events" at bounding box center [851, 606] width 188 height 20
click at [666, 590] on div "Conversions Goals In order to use custom events names you will need to setup Cu…" at bounding box center [891, 580] width 615 height 76
click at [664, 597] on div "Setup Conversions You don't use any custom events" at bounding box center [891, 606] width 615 height 25
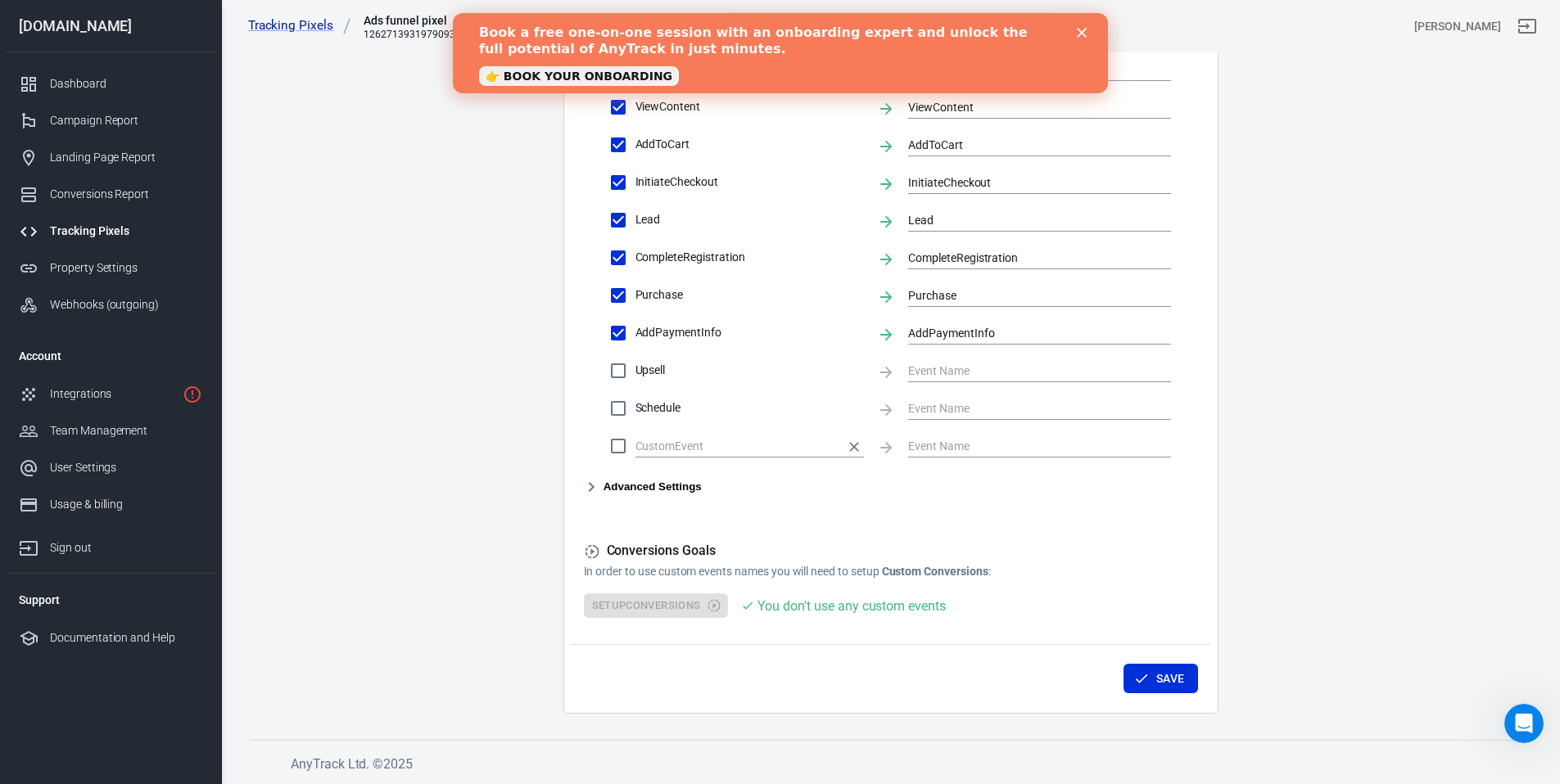
click at [766, 445] on input "text" at bounding box center [737, 445] width 204 height 20
click at [715, 507] on form "Account Connection Connect with Facebook Pixel to enable AnyTrack to send conve…" at bounding box center [891, 43] width 615 height 1150
click at [656, 489] on button "Advanced Settings" at bounding box center [642, 487] width 118 height 19
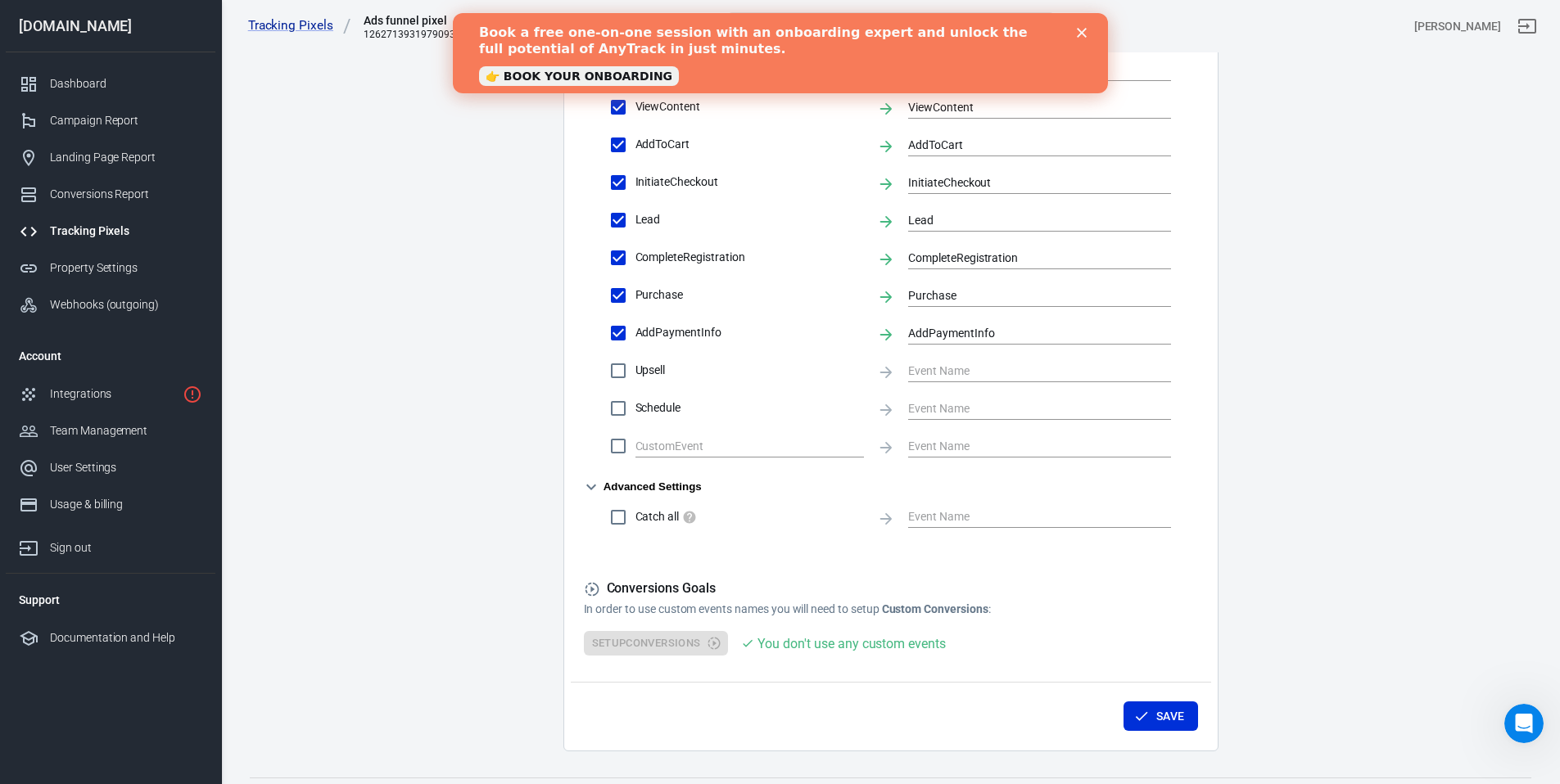
click at [656, 489] on button "Advanced Settings" at bounding box center [642, 487] width 118 height 19
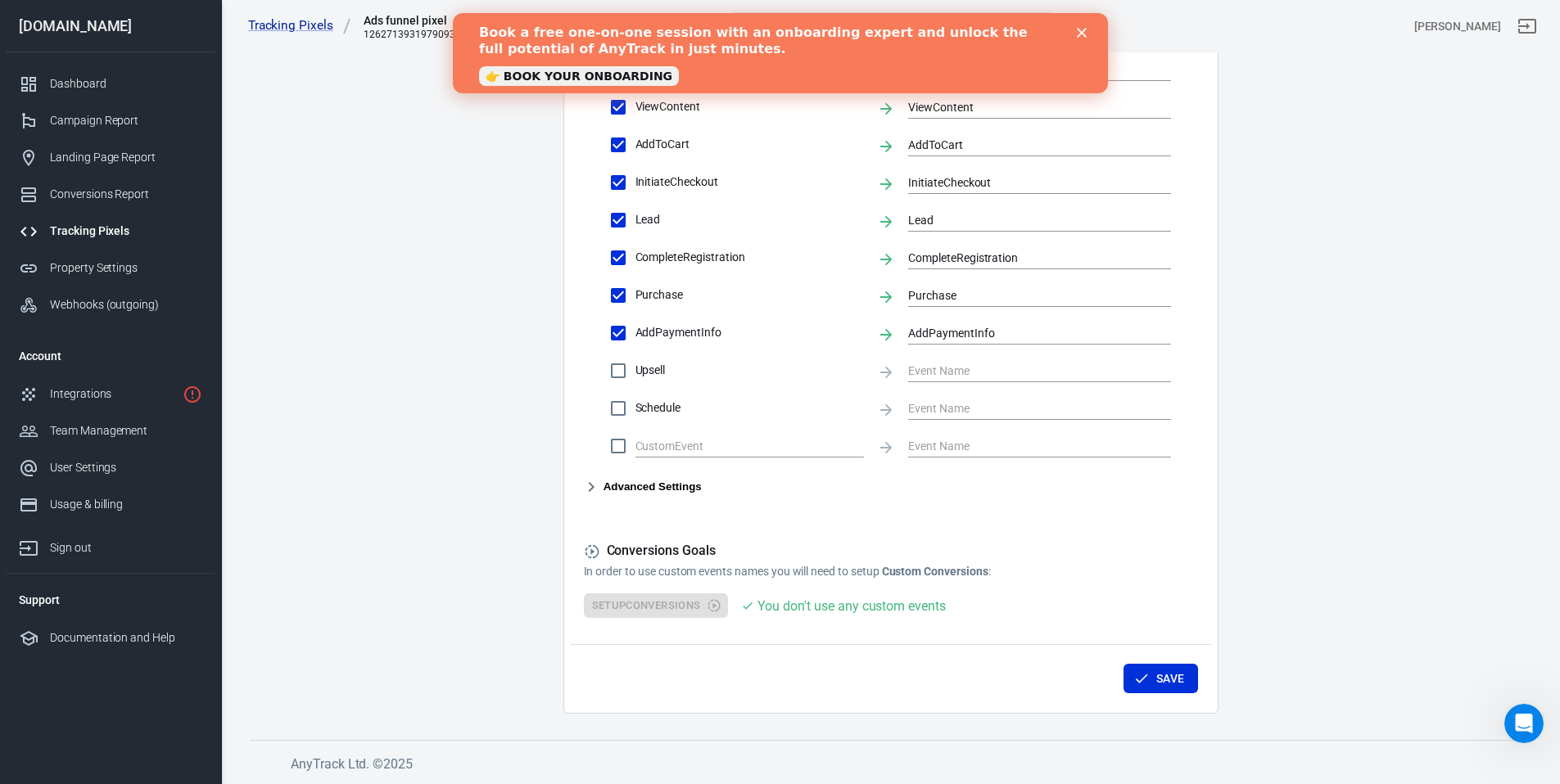
click at [656, 489] on button "Advanced Settings" at bounding box center [642, 487] width 118 height 19
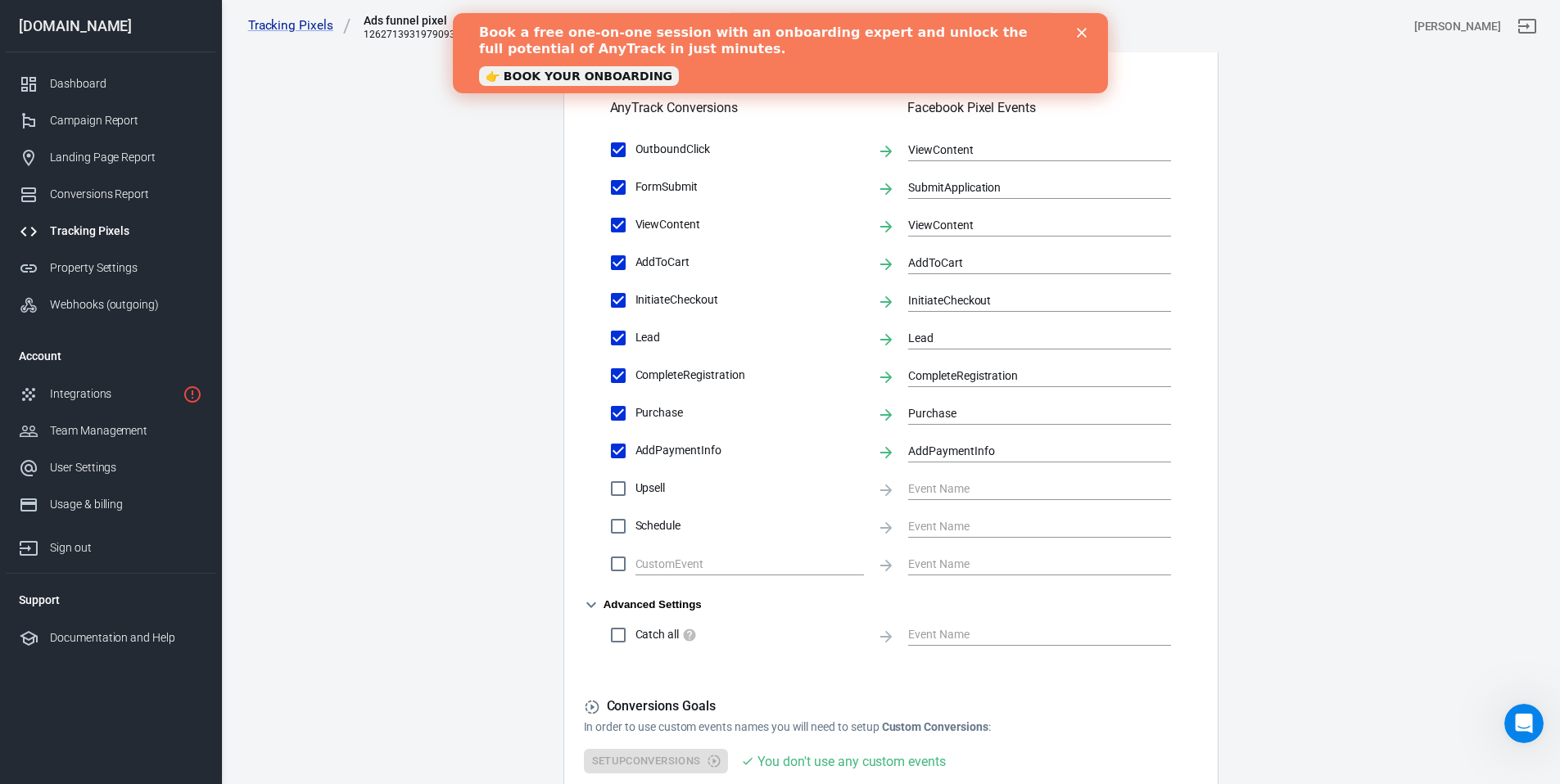
scroll to position [0, 0]
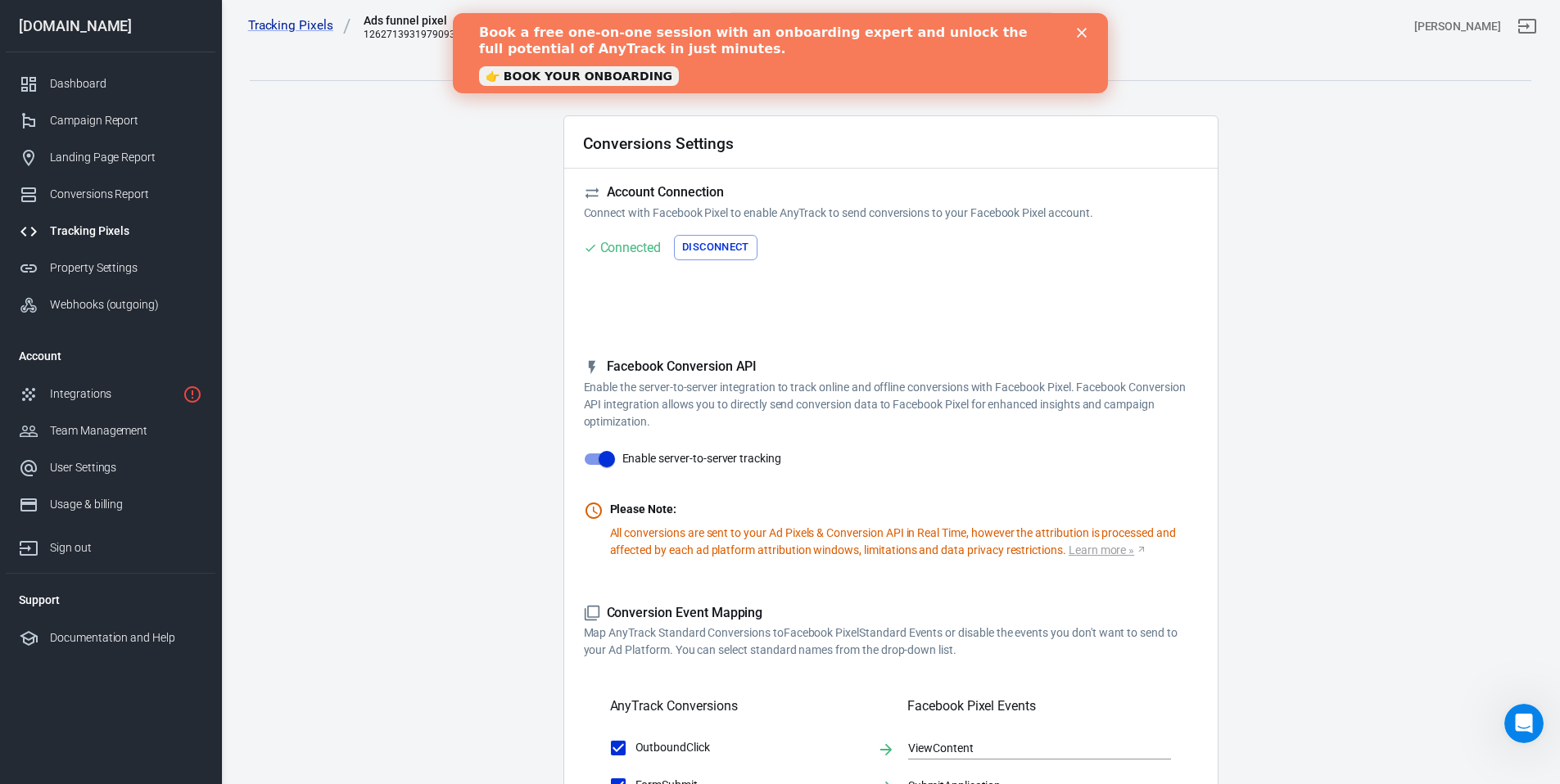
click at [551, 74] on link "👉 BOOK YOUR ONBOARDING" at bounding box center [578, 76] width 199 height 19
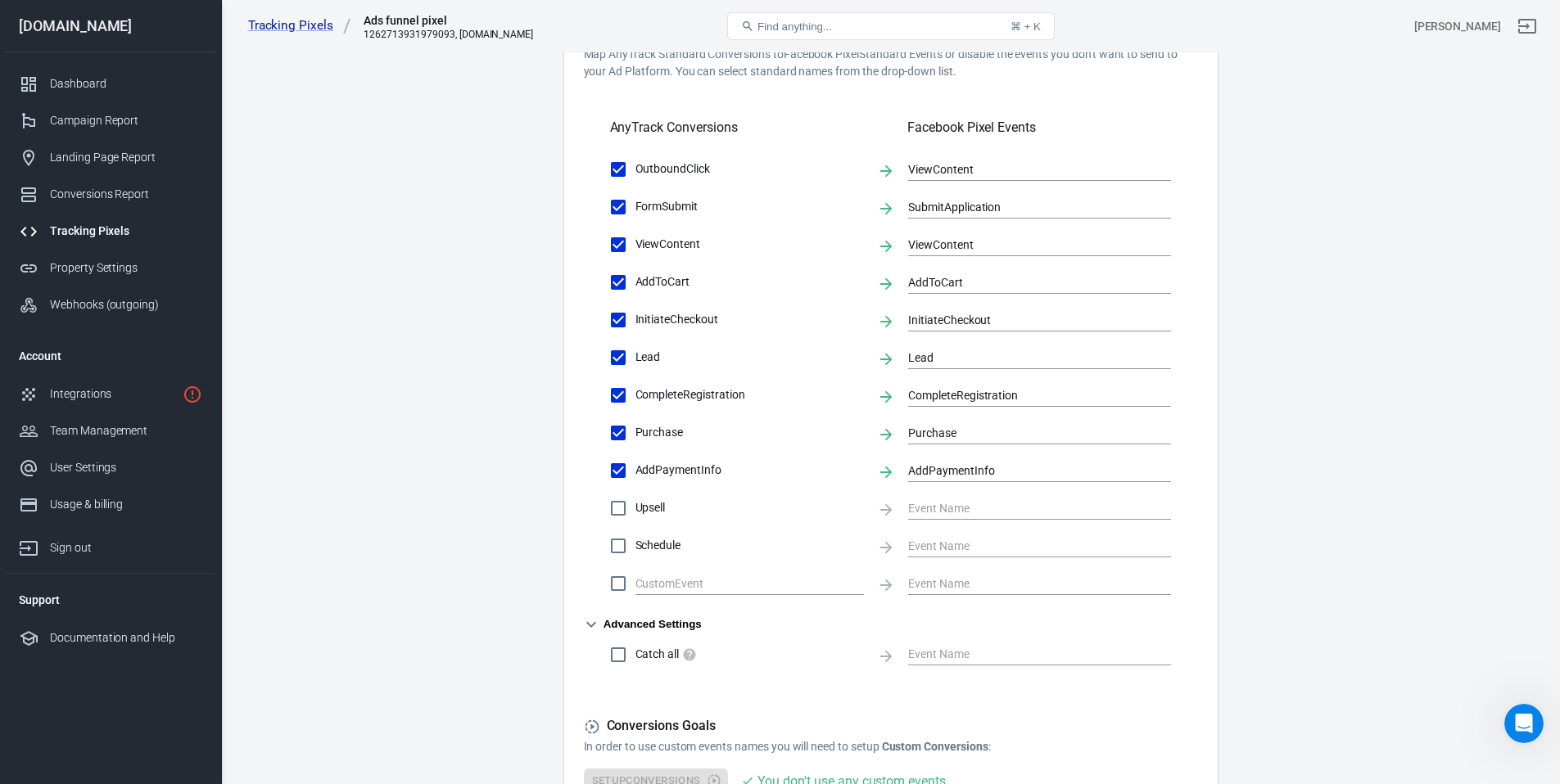
scroll to position [576, 0]
click at [913, 171] on input "ViewContent" at bounding box center [1027, 171] width 239 height 20
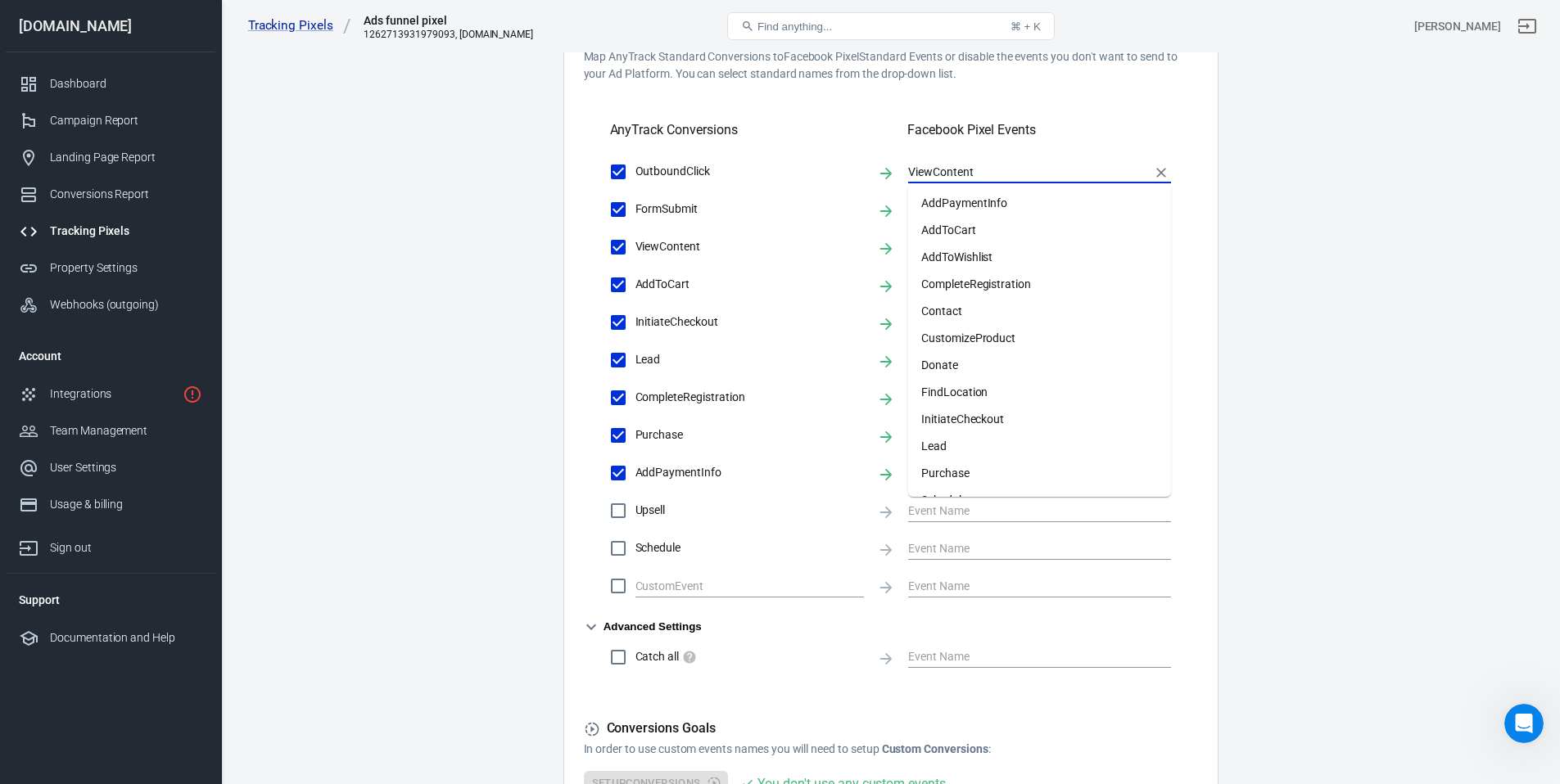
scroll to position [152, 0]
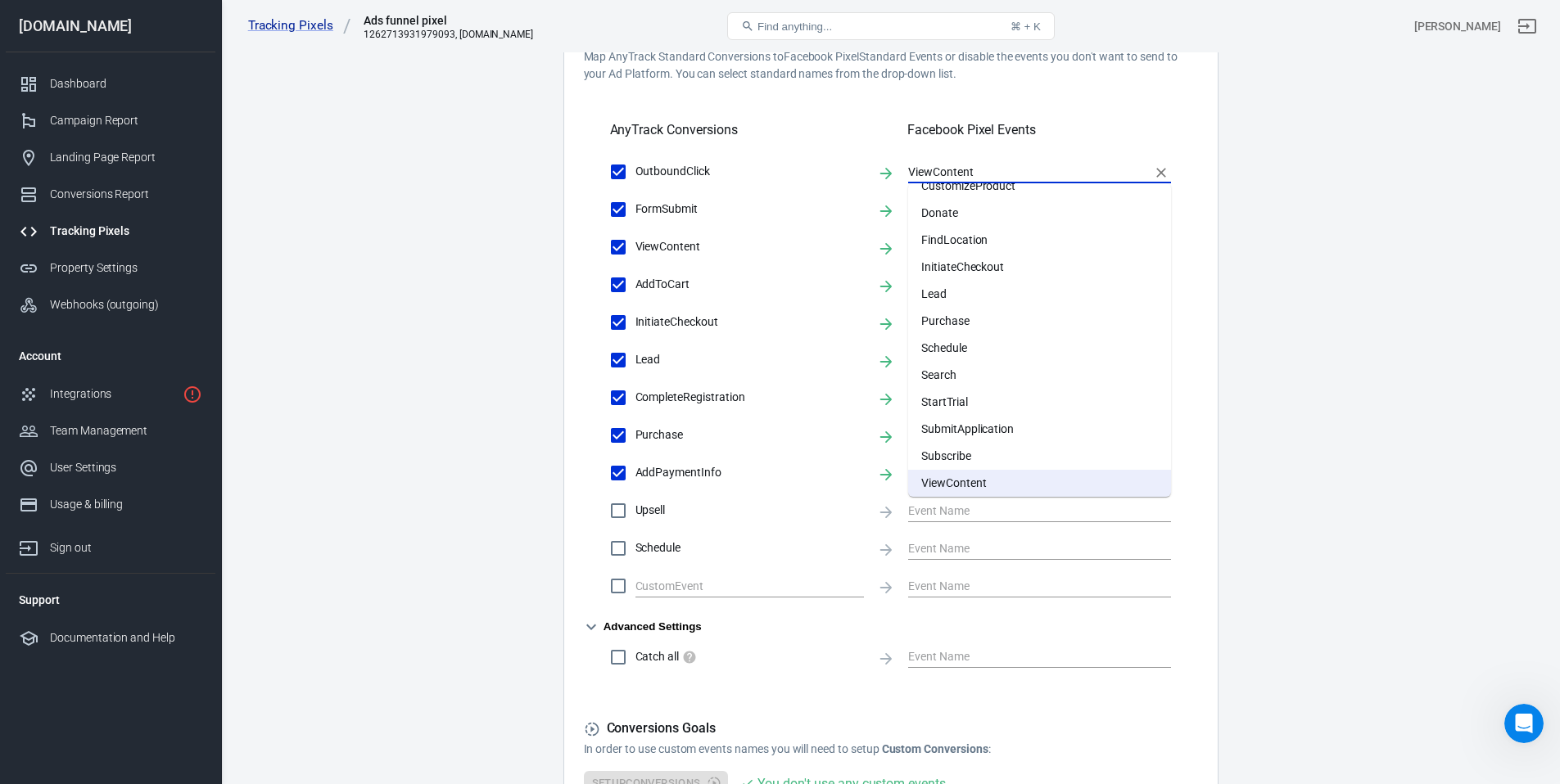
click at [947, 289] on li "Lead" at bounding box center [1039, 294] width 263 height 27
type input "Lead"
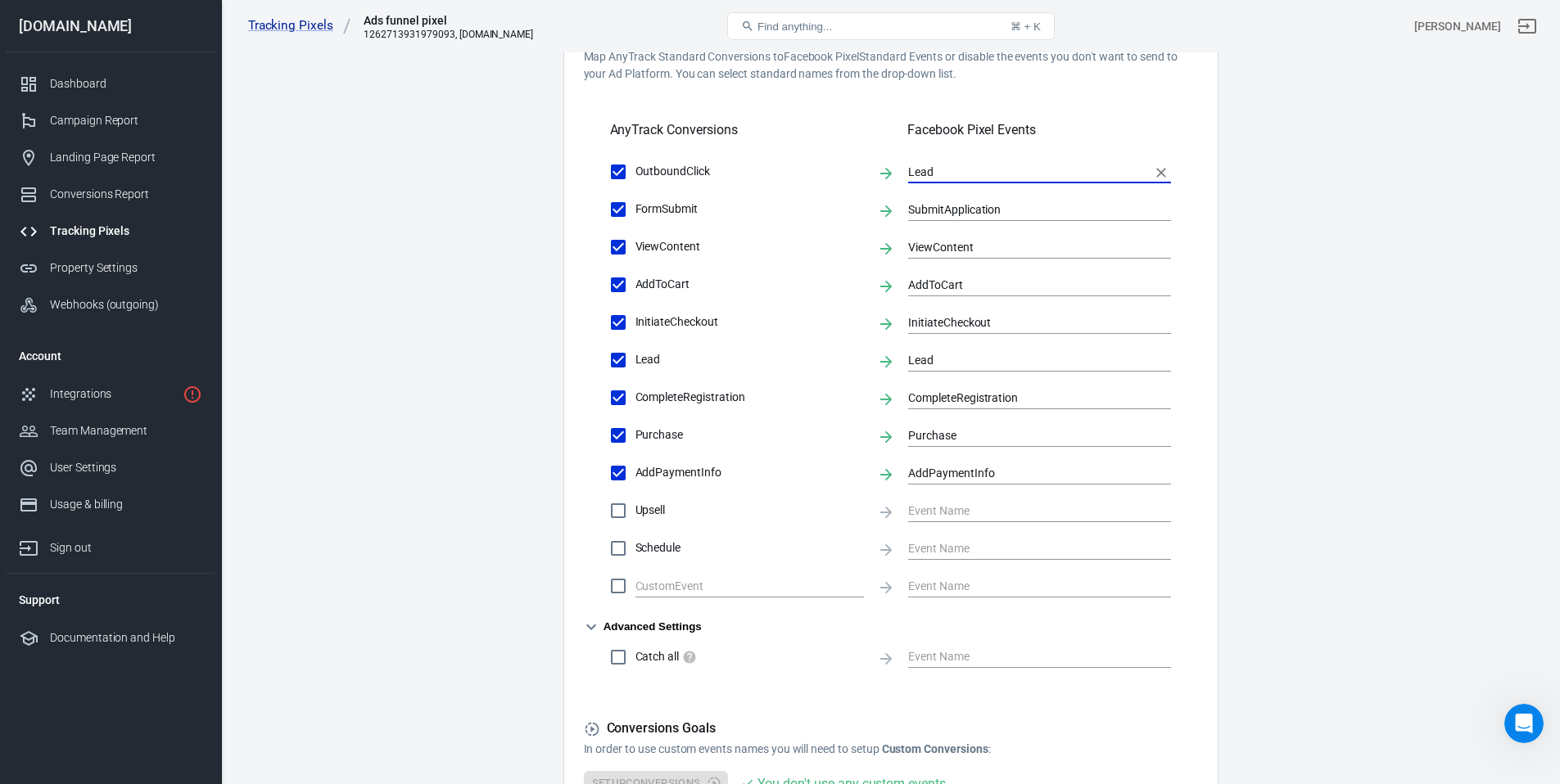
click at [624, 546] on input "Schedule" at bounding box center [618, 548] width 35 height 35
checkbox input "true"
click at [938, 543] on input "text" at bounding box center [1027, 547] width 239 height 20
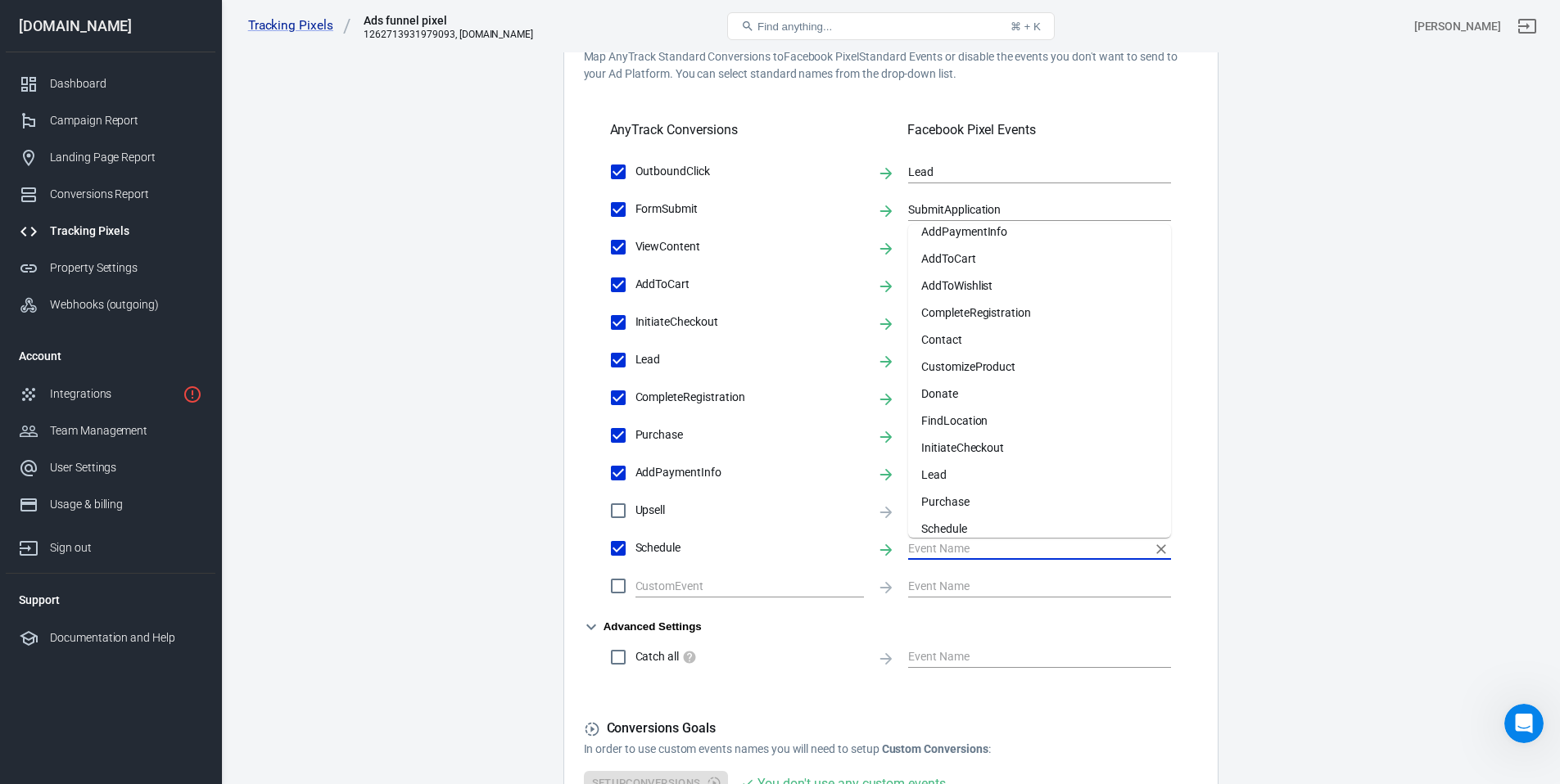
scroll to position [75, 0]
click at [956, 463] on li "Schedule" at bounding box center [1039, 467] width 263 height 27
type input "Schedule"
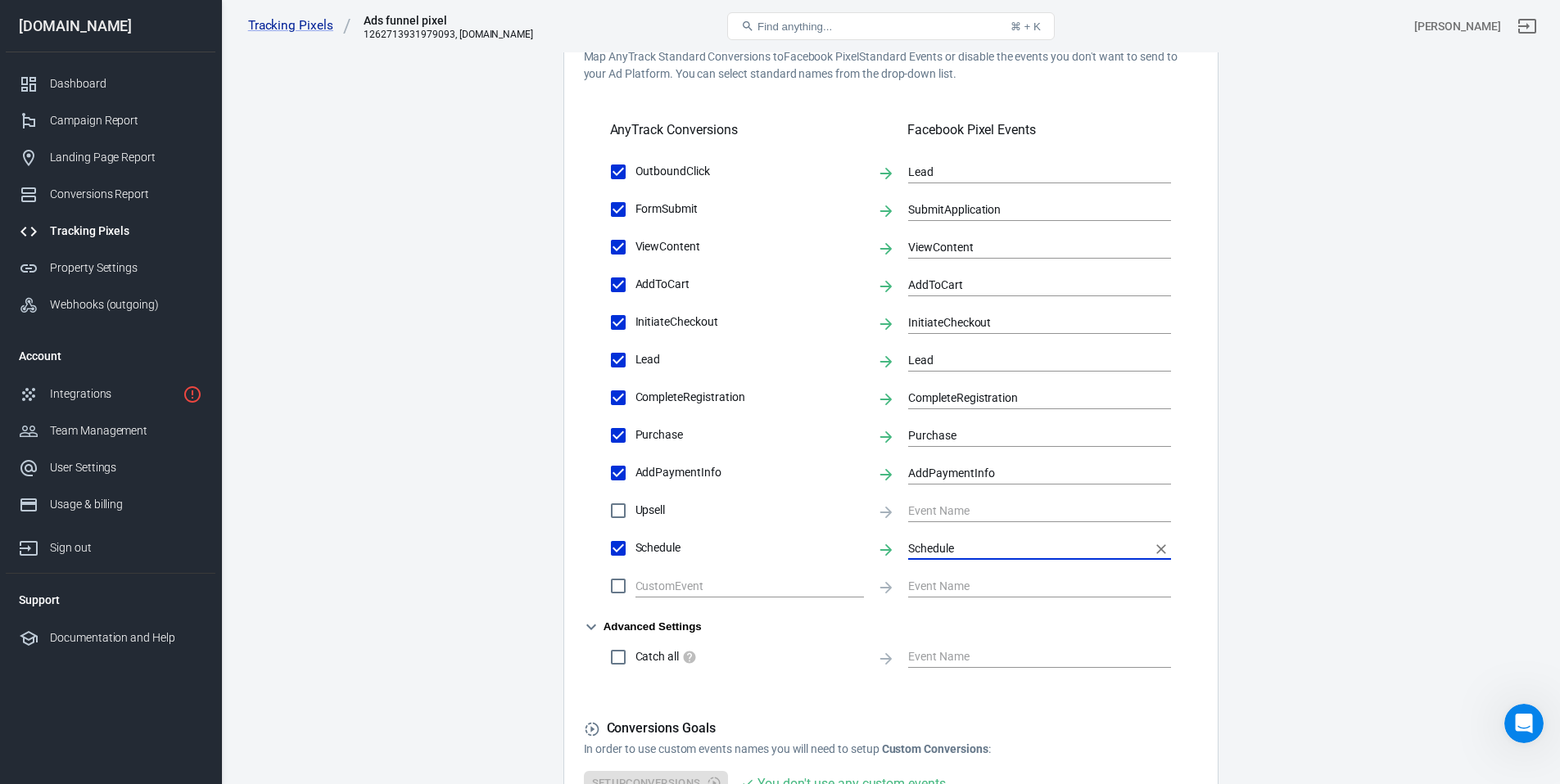
scroll to position [754, 0]
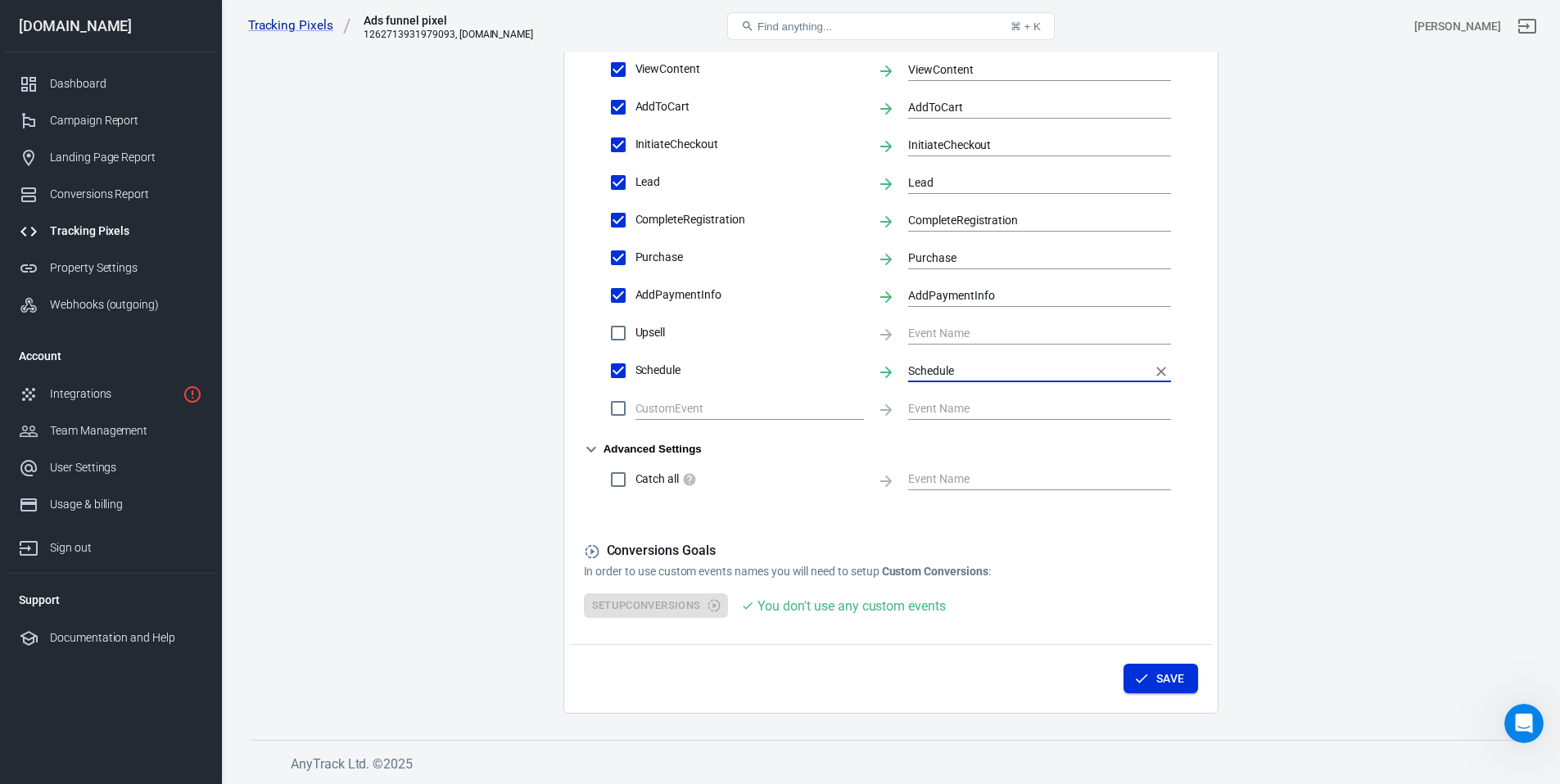
click at [1169, 680] on button "Save" at bounding box center [1161, 680] width 75 height 31
